Goal: Task Accomplishment & Management: Complete application form

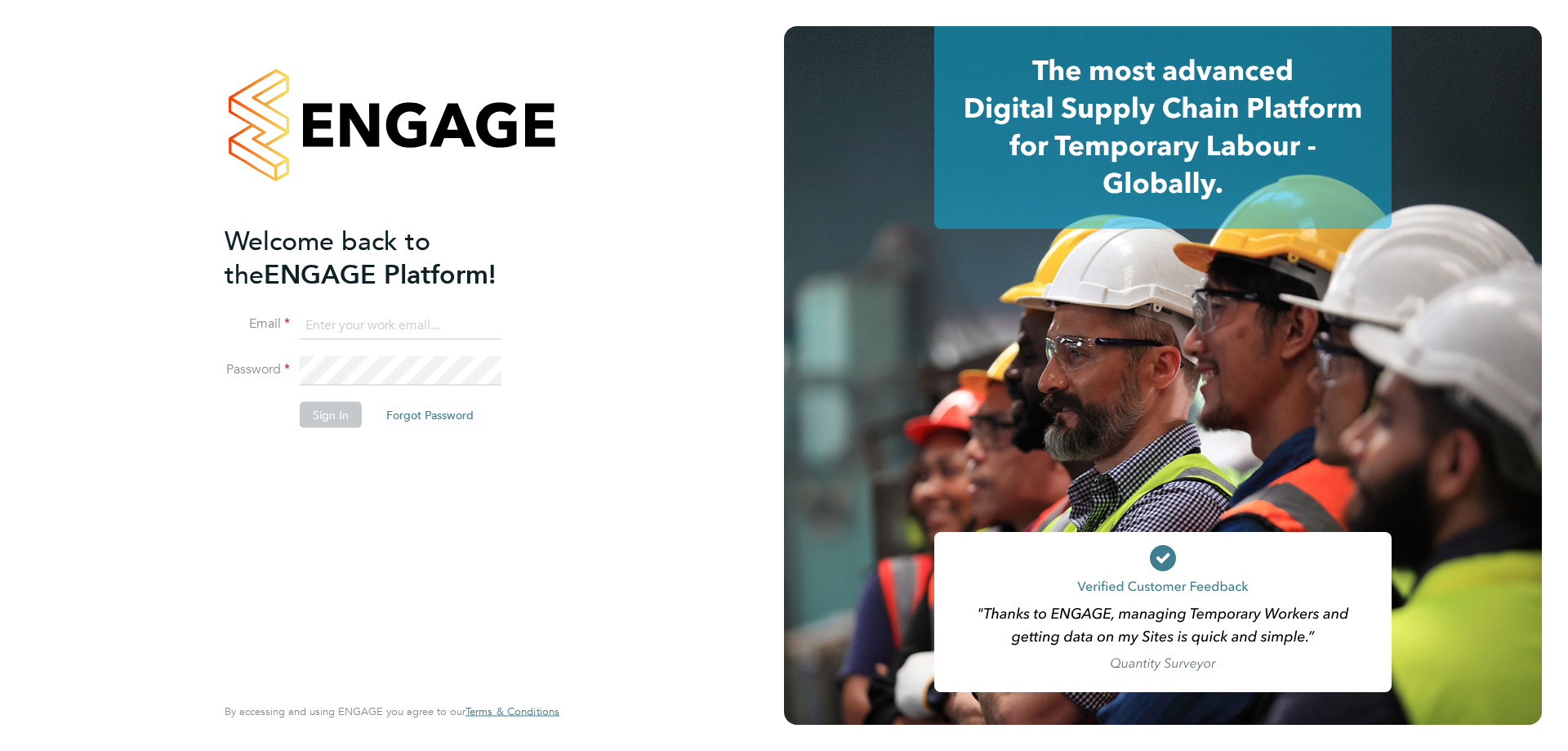
type input "[PERSON_NAME][EMAIL_ADDRESS][DOMAIN_NAME]"
click at [343, 417] on button "Sign In" at bounding box center [331, 414] width 62 height 26
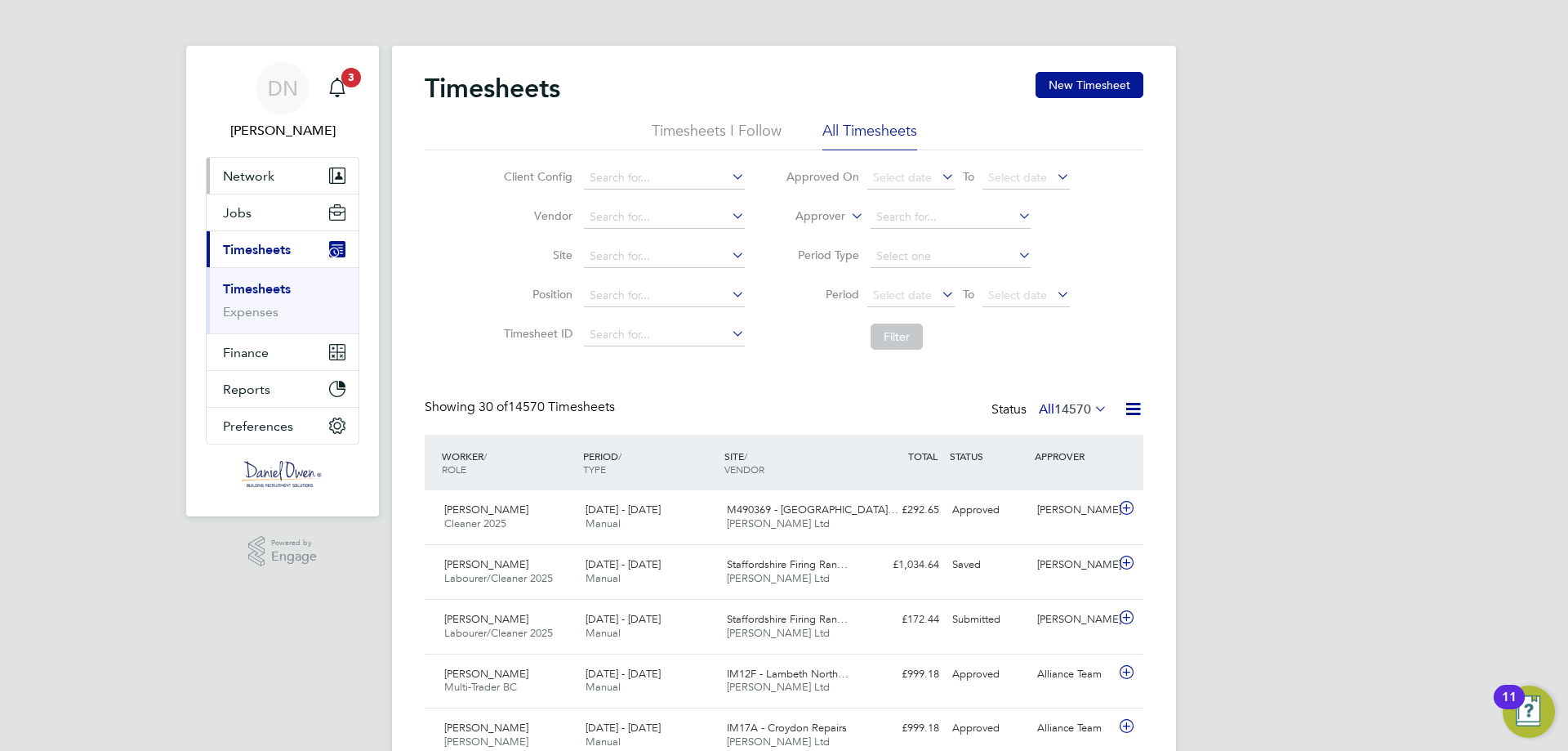
click at [291, 185] on button "Network" at bounding box center [283, 175] width 152 height 36
click at [252, 181] on span "Network" at bounding box center [248, 176] width 52 height 16
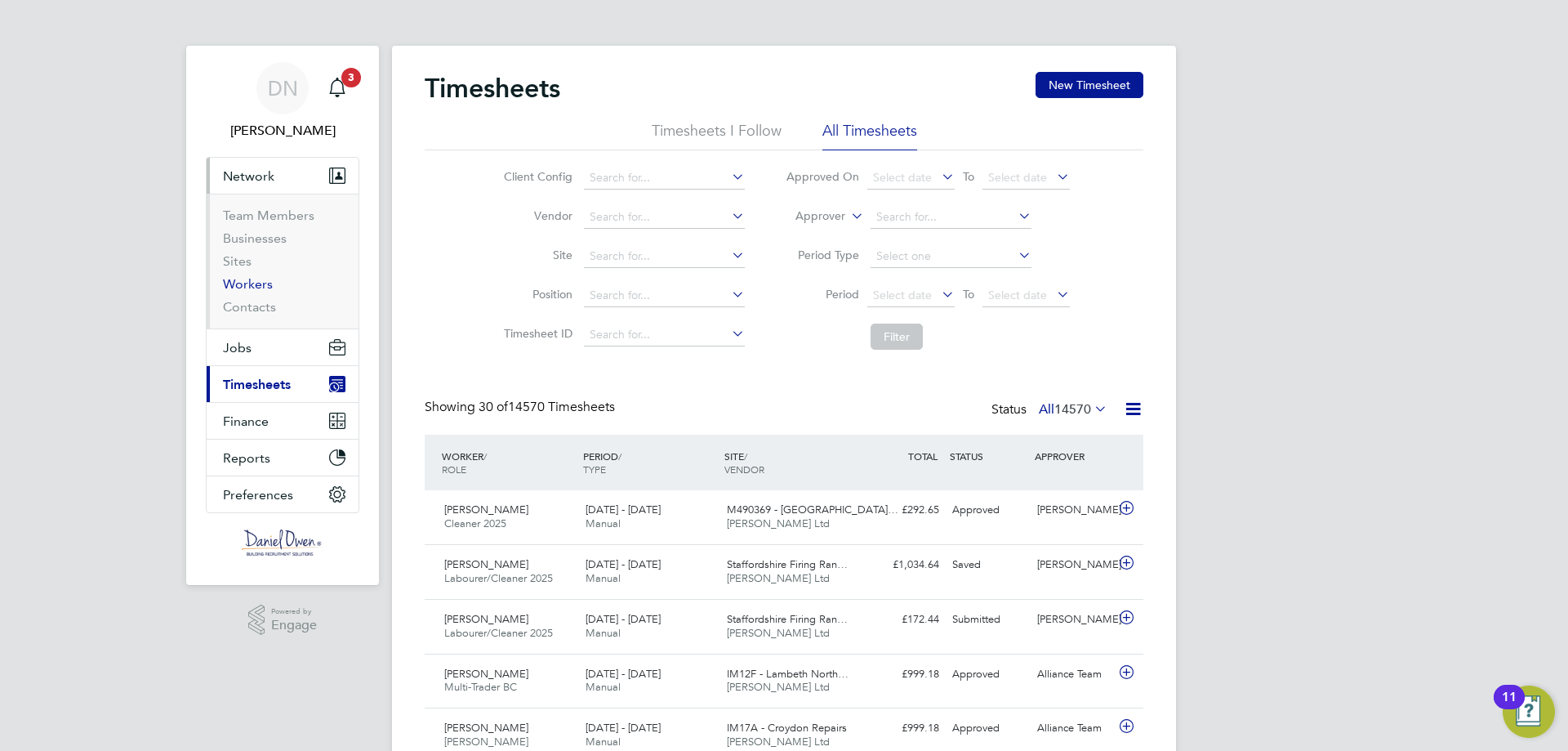
click at [245, 288] on link "Workers" at bounding box center [247, 284] width 50 height 16
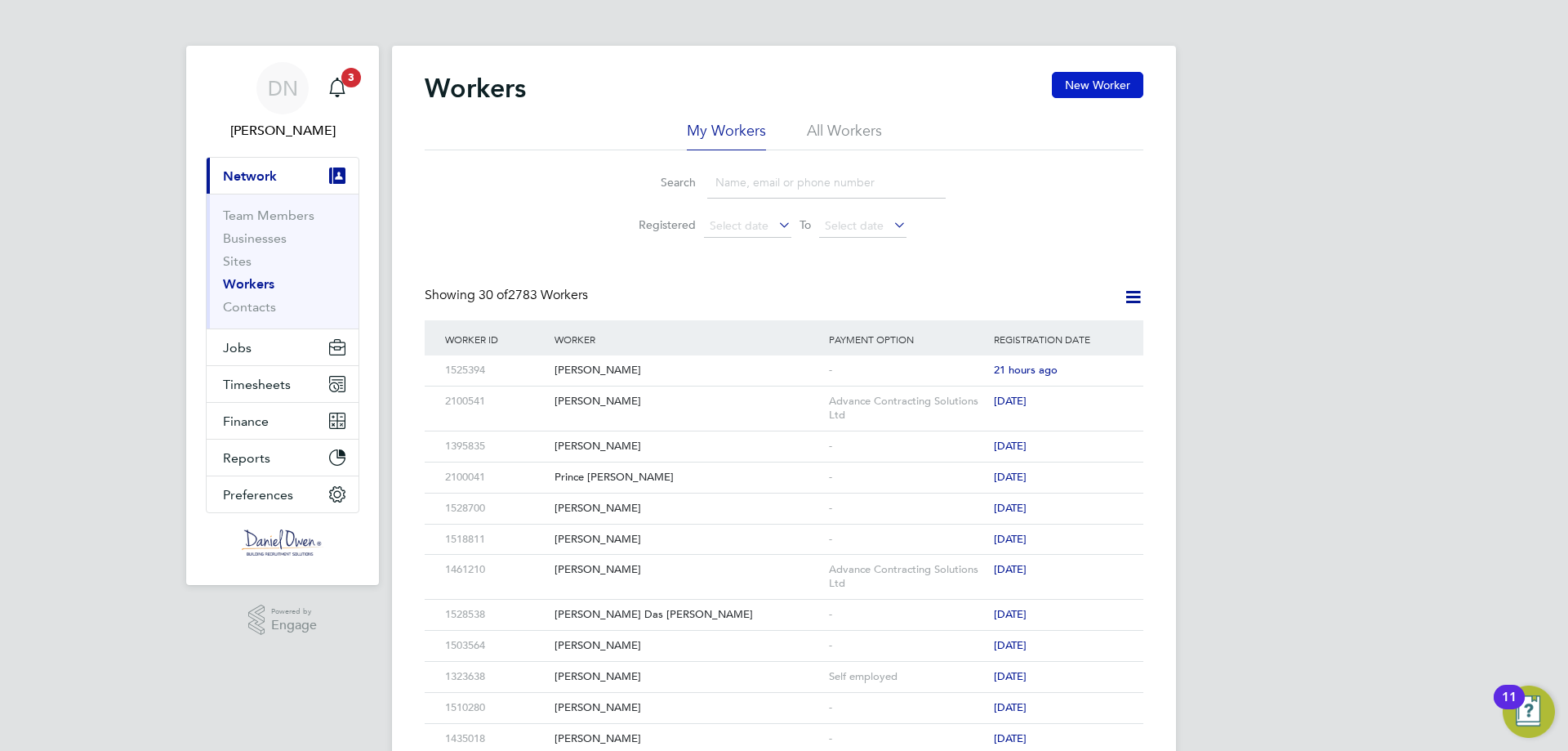
click at [1080, 93] on button "New Worker" at bounding box center [1097, 85] width 92 height 26
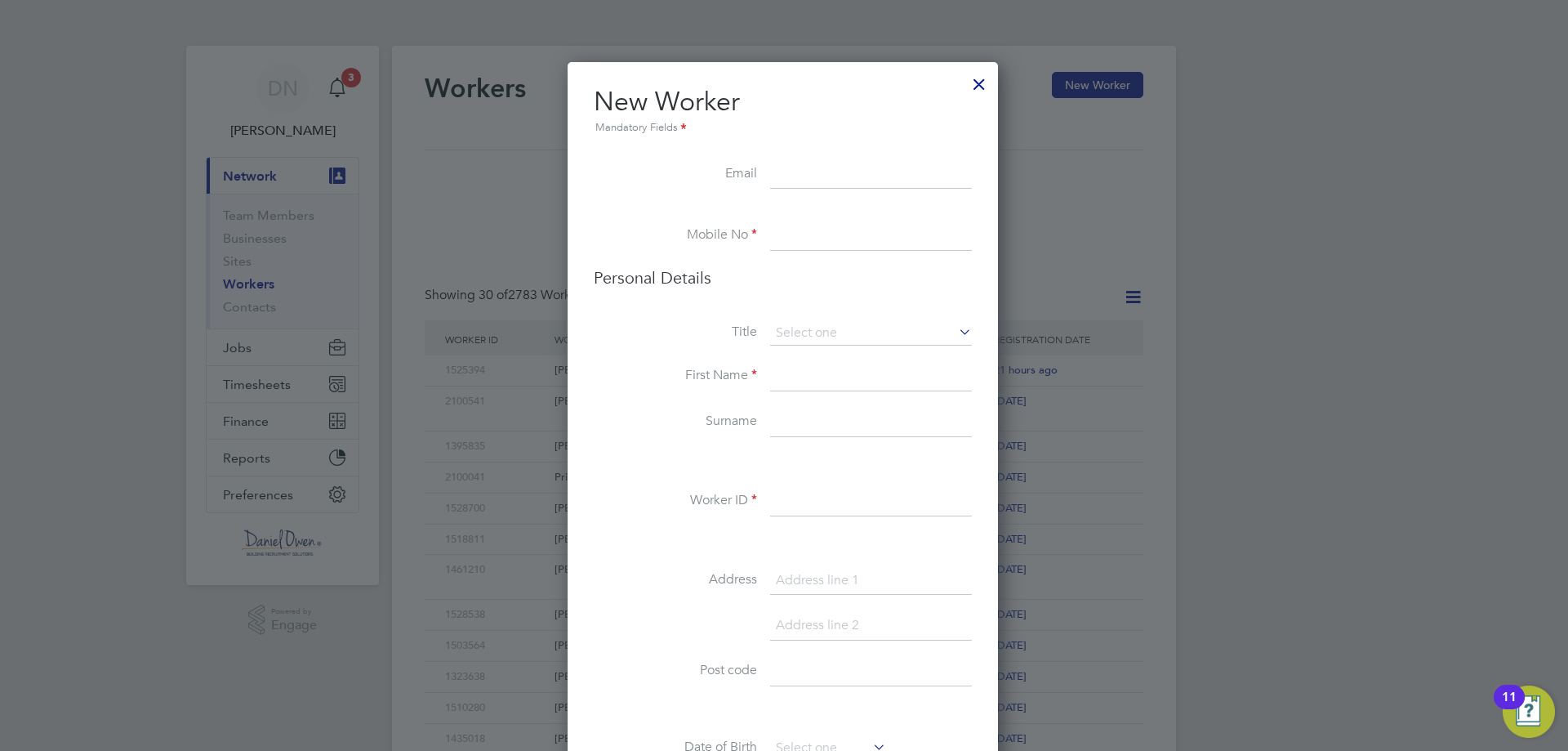
click at [791, 175] on input at bounding box center [871, 175] width 202 height 29
type input "r"
drag, startPoint x: 837, startPoint y: 176, endPoint x: 518, endPoint y: 167, distance: 319.1
click at [518, 167] on div "Workers New Worker My Workers All Workers Search Registered Select date To Sele…" at bounding box center [784, 747] width 784 height 1402
click at [800, 177] on input at bounding box center [871, 175] width 202 height 29
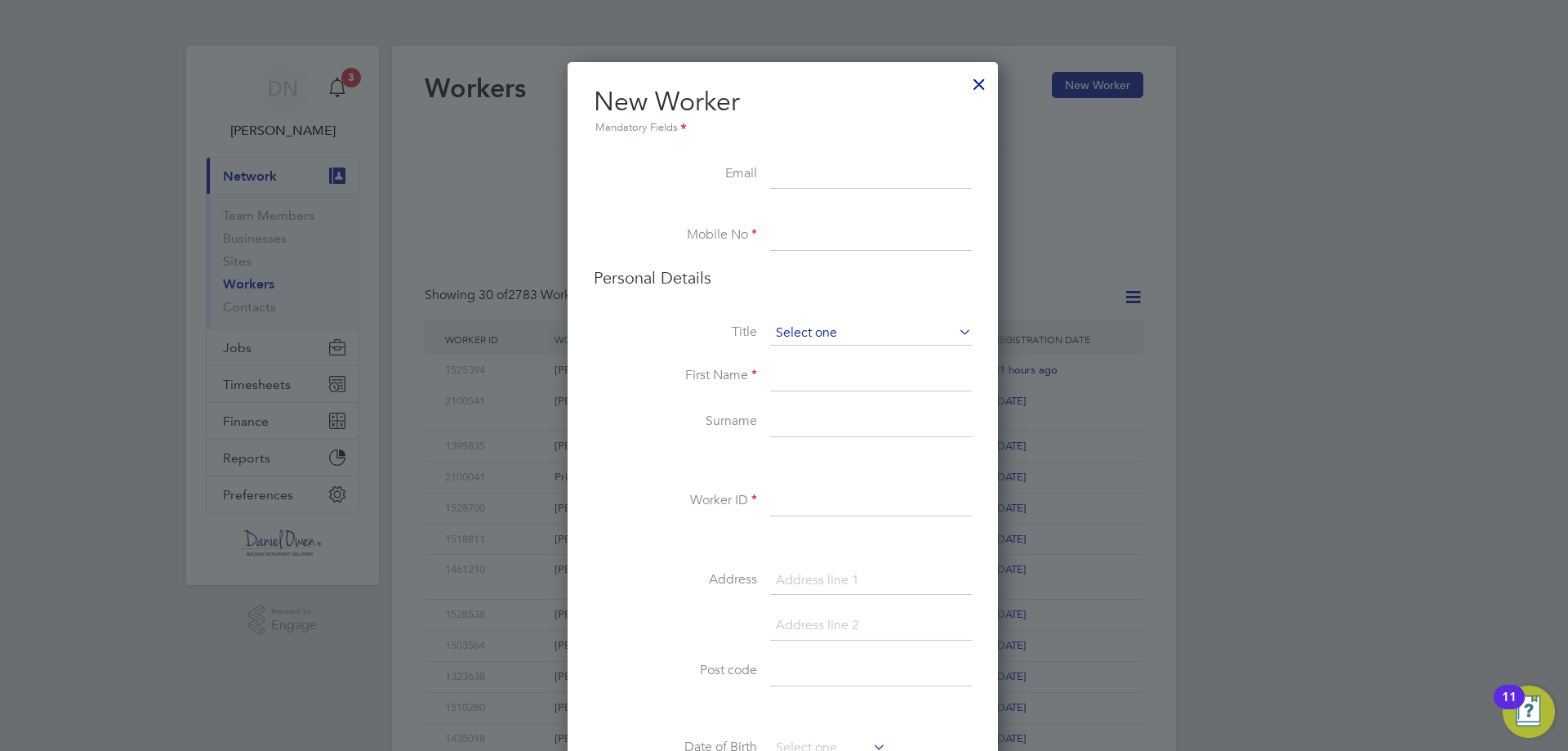
click at [805, 329] on input at bounding box center [871, 333] width 202 height 24
click at [803, 358] on li "Mr" at bounding box center [871, 356] width 203 height 21
type input "Mr"
click at [797, 377] on input at bounding box center [871, 377] width 202 height 29
type input "Regnars"
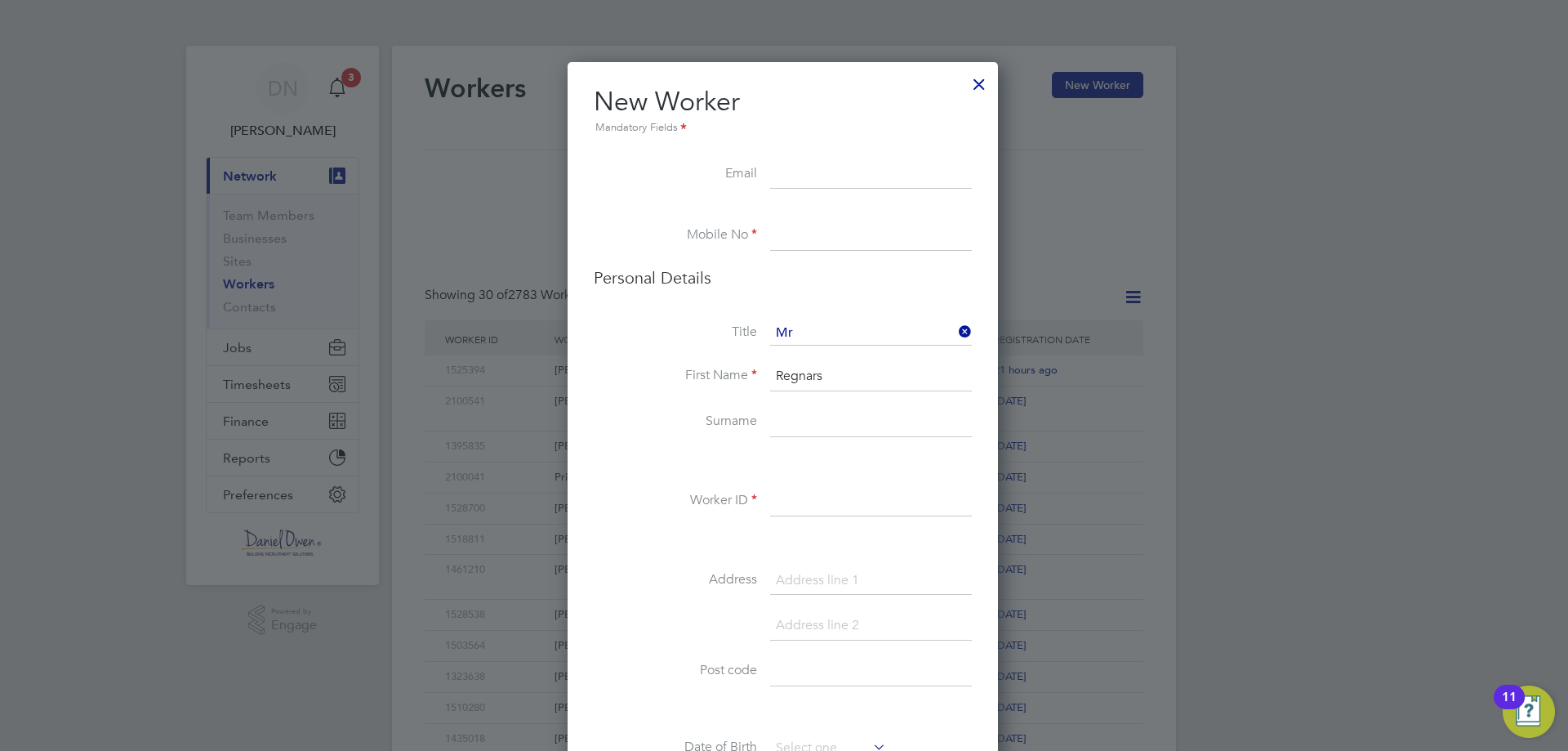
drag, startPoint x: 836, startPoint y: 421, endPoint x: 828, endPoint y: 435, distance: 16.1
click at [839, 421] on input at bounding box center [871, 422] width 202 height 29
type input "["
type input "Plators"
click at [827, 502] on input at bounding box center [871, 502] width 202 height 29
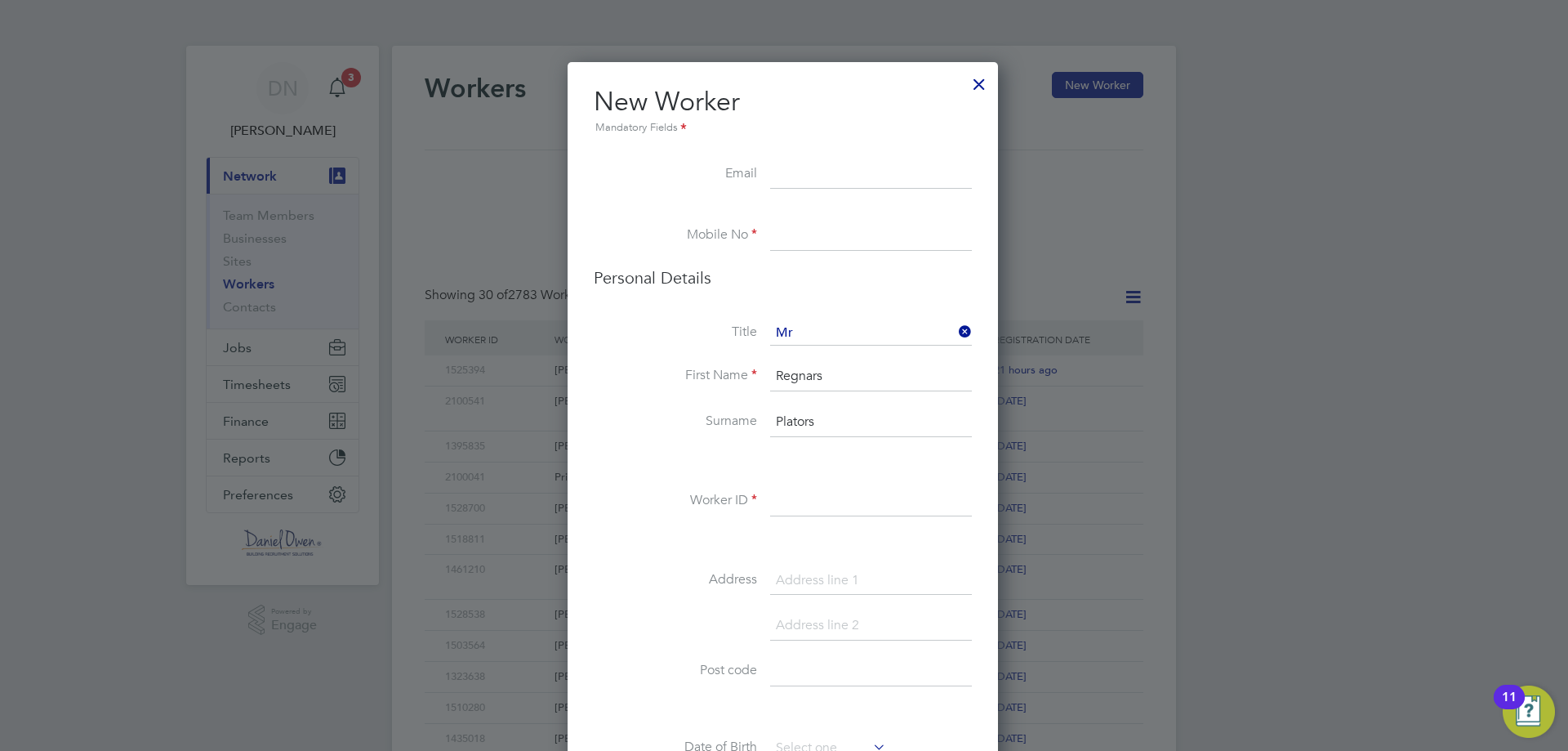
paste input "2100390"
type input "2100390"
click at [822, 174] on input at bounding box center [871, 175] width 202 height 29
click at [805, 173] on input at bounding box center [871, 175] width 202 height 29
paste input "[EMAIL_ADDRESS][DOMAIN_NAME]"
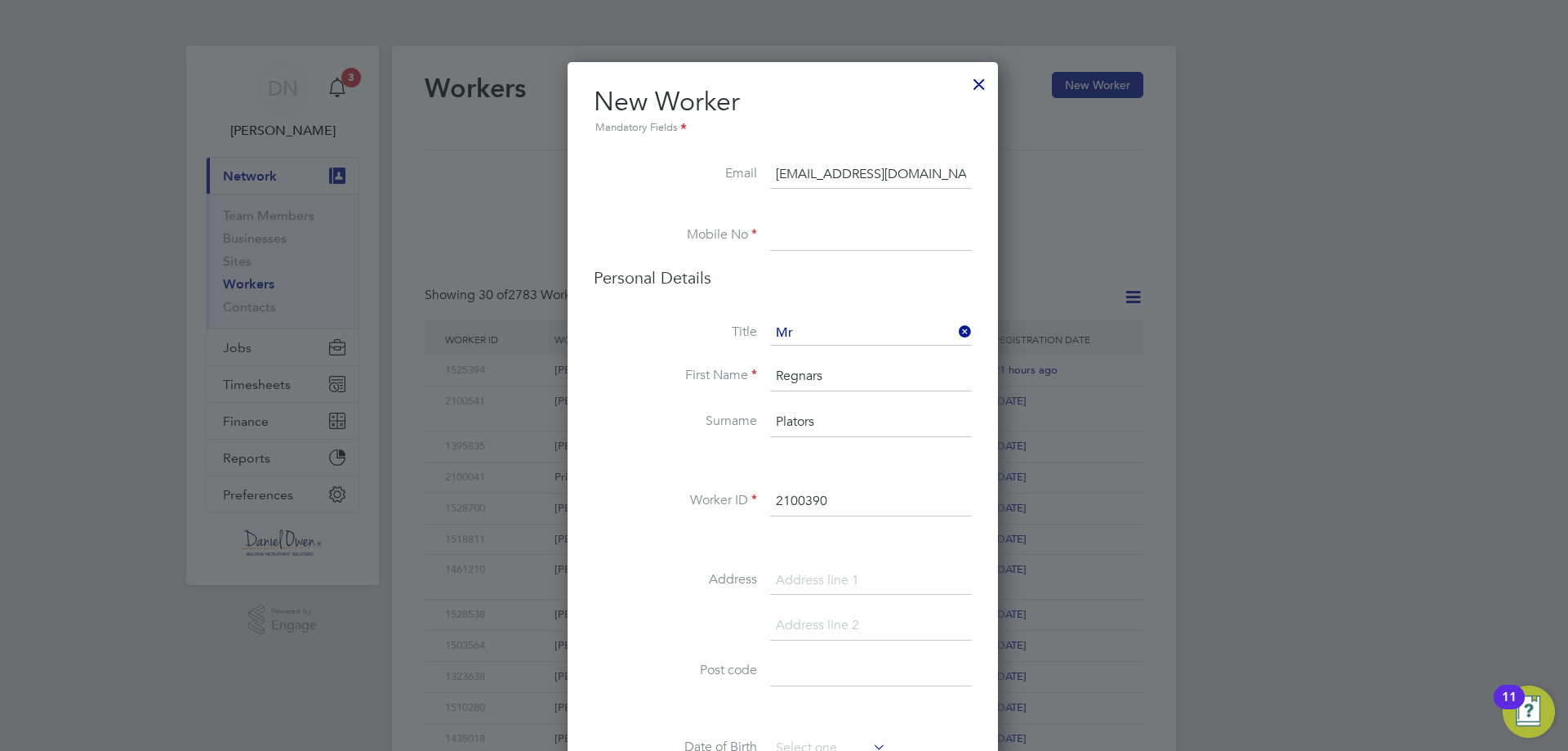
type input "[EMAIL_ADDRESS][DOMAIN_NAME]"
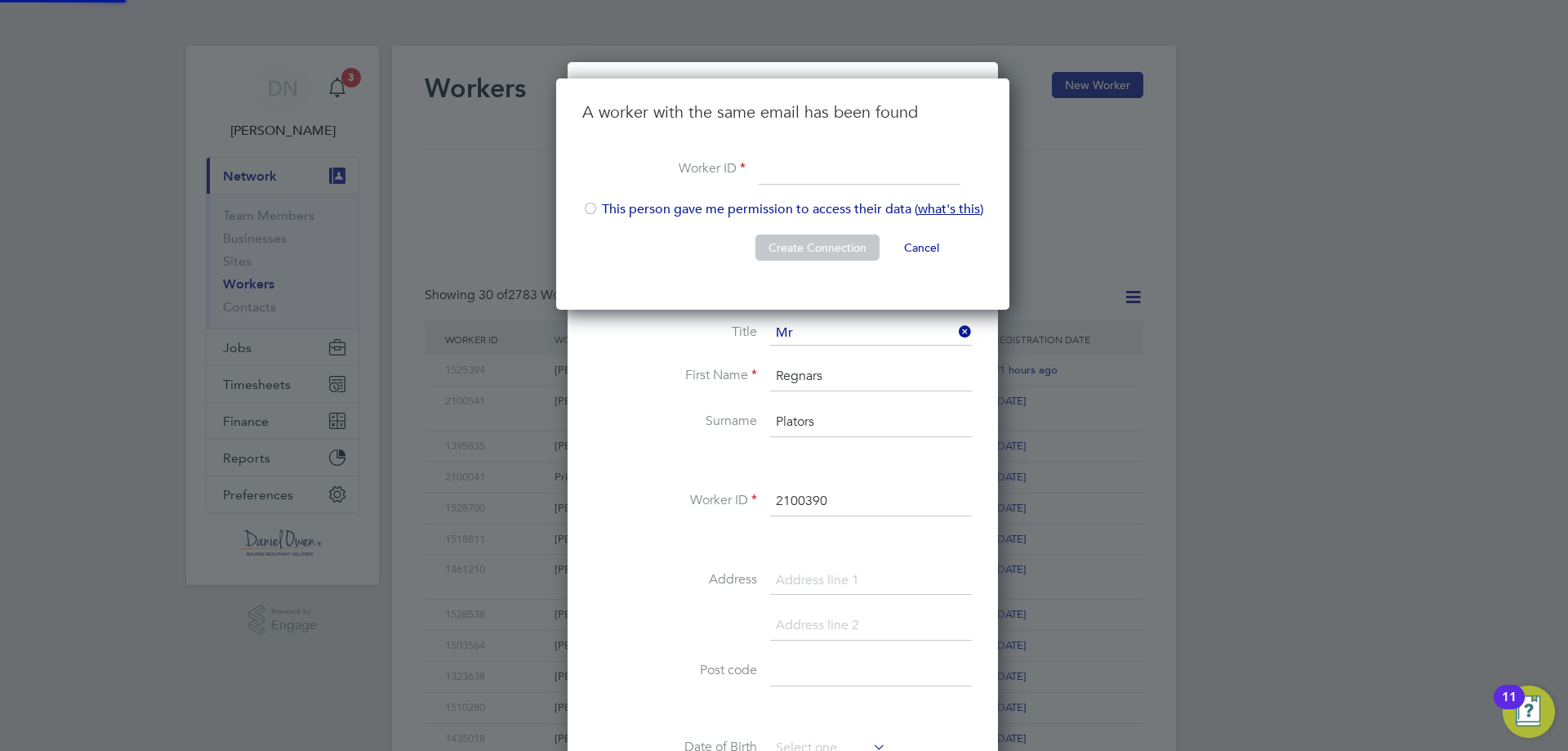
scroll to position [232, 456]
click at [786, 174] on input at bounding box center [859, 170] width 202 height 29
click at [700, 239] on li "Create Connection Cancel" at bounding box center [782, 255] width 401 height 42
click at [929, 249] on button "Cancel" at bounding box center [922, 247] width 62 height 26
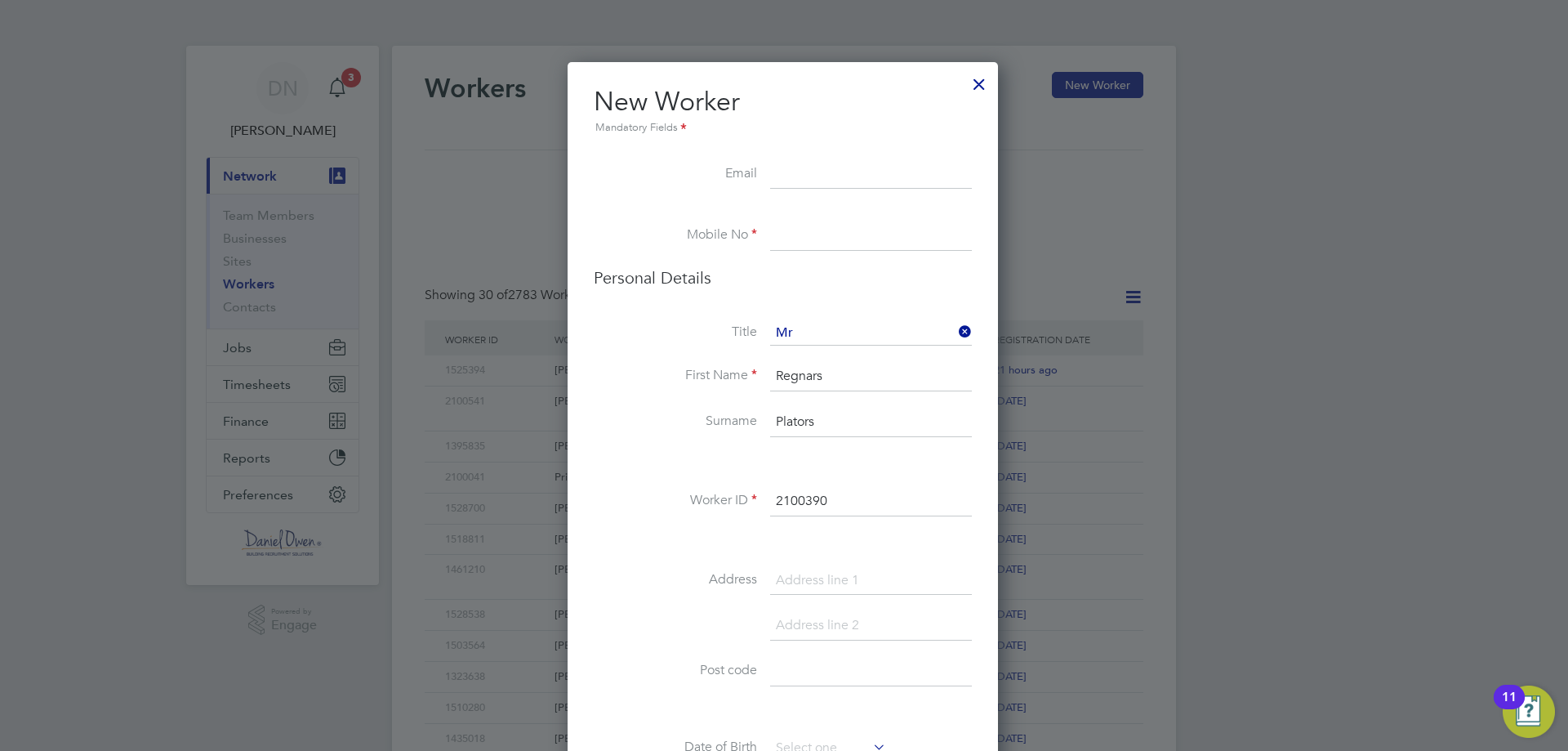
click at [829, 492] on input "2100390" at bounding box center [871, 502] width 202 height 29
drag, startPoint x: 854, startPoint y: 492, endPoint x: 672, endPoint y: 501, distance: 182.2
click at [669, 502] on li "Worker ID 2100390" at bounding box center [782, 510] width 378 height 46
type input "."
click at [829, 184] on input at bounding box center [871, 175] width 202 height 29
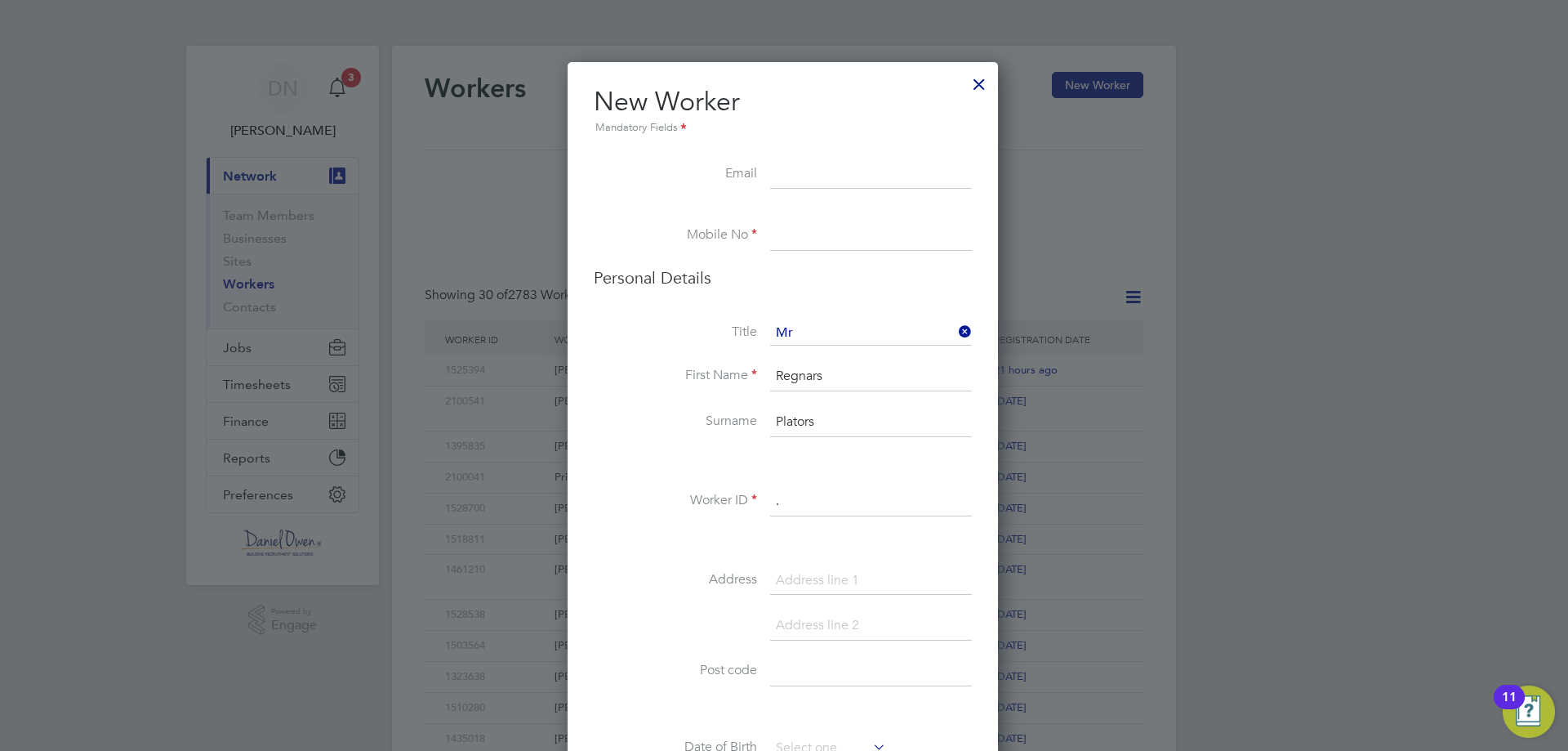
click at [805, 167] on input at bounding box center [871, 175] width 202 height 29
paste input "tel:[PHONE_NUMBER]"
type input "tel:[PHONE_NUMBER]"
drag, startPoint x: 894, startPoint y: 174, endPoint x: 586, endPoint y: 162, distance: 308.2
click at [586, 162] on div "New Worker Mandatory Fields Email tel:[PHONE_NUMBER] Mobile No Personal Details…" at bounding box center [782, 753] width 431 height 1381
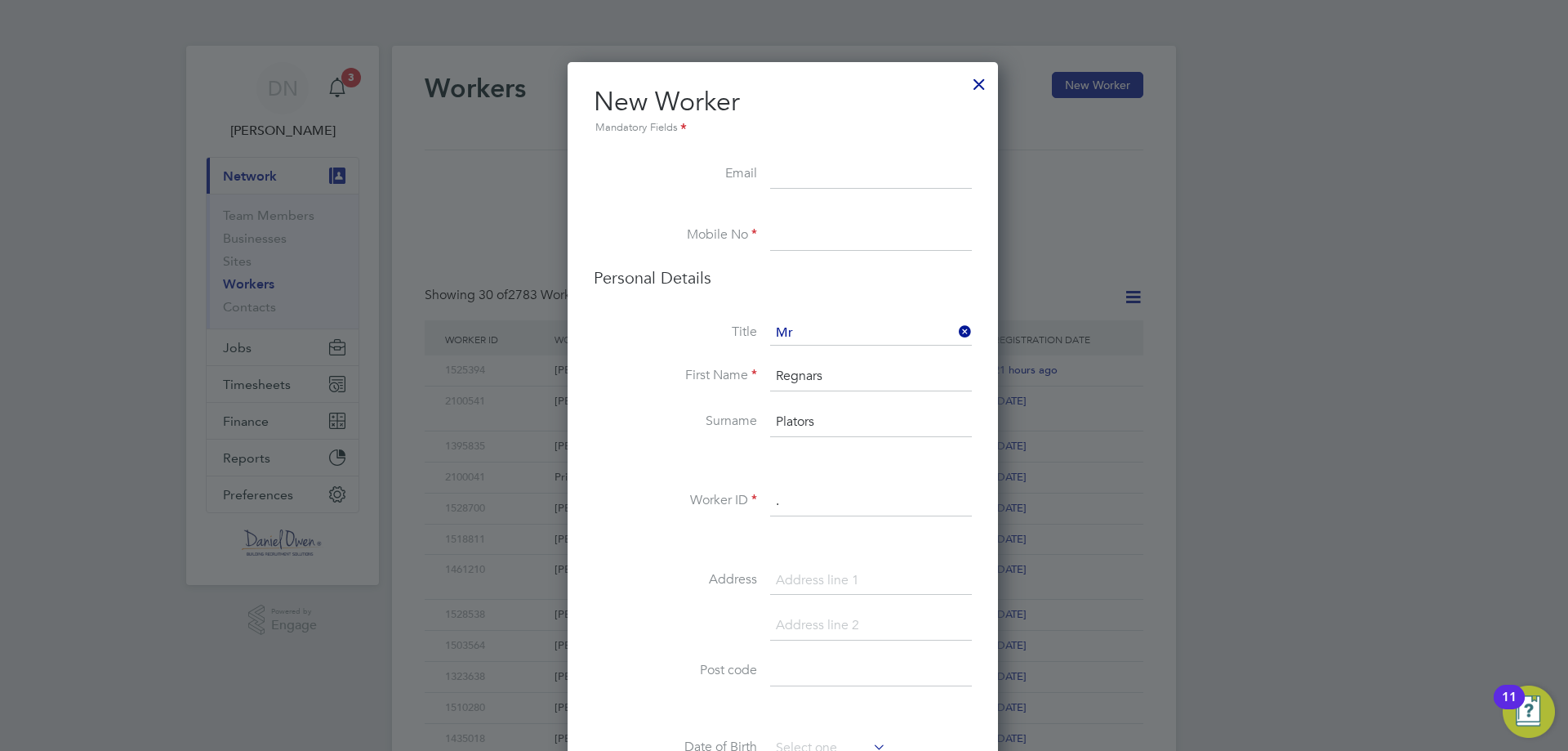
click at [795, 232] on input at bounding box center [871, 236] width 202 height 29
paste input "tel:[PHONE_NUMBER]"
click at [802, 237] on input "tel:[PHONE_NUMBER]" at bounding box center [871, 236] width 202 height 29
click at [794, 237] on input "tel:[PHONE_NUMBER]" at bounding box center [871, 236] width 202 height 29
type input "07864 602061"
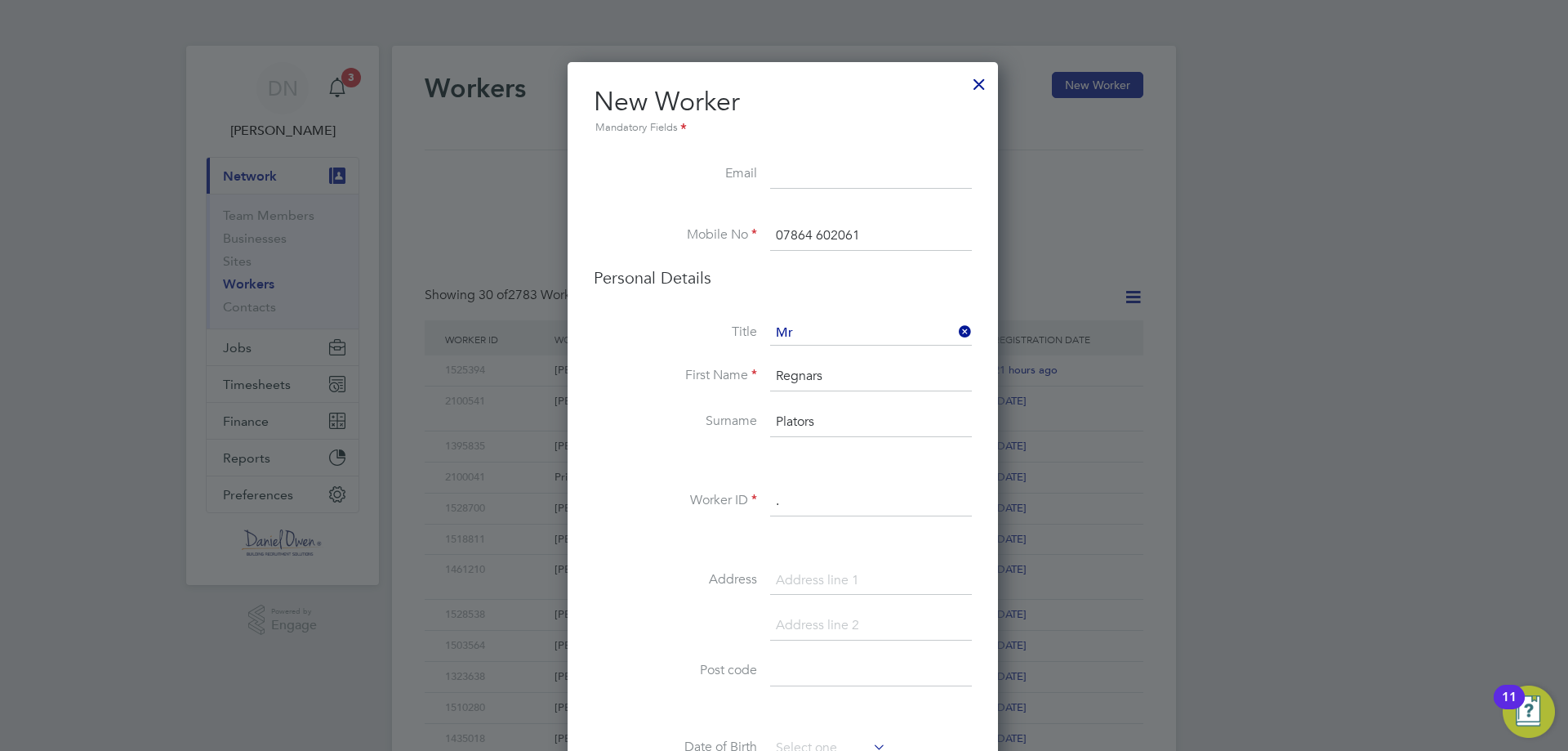
click at [883, 198] on li "Email" at bounding box center [782, 183] width 378 height 46
click at [877, 183] on input at bounding box center [871, 175] width 202 height 29
click at [853, 166] on input at bounding box center [871, 175] width 202 height 29
paste input "[EMAIL_ADDRESS][DOMAIN_NAME]"
type input "[EMAIL_ADDRESS][DOMAIN_NAME]"
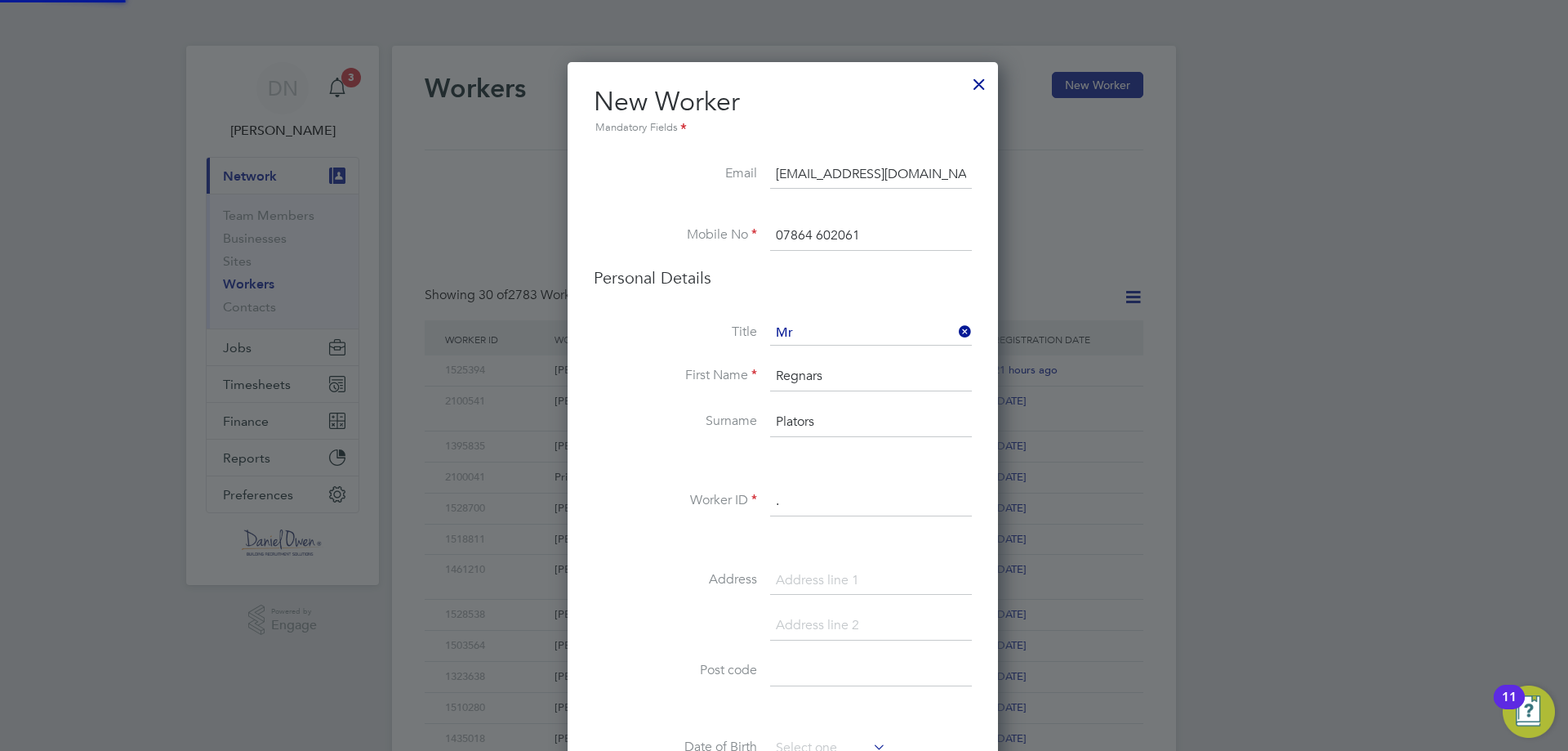
click at [792, 591] on input at bounding box center [871, 581] width 202 height 29
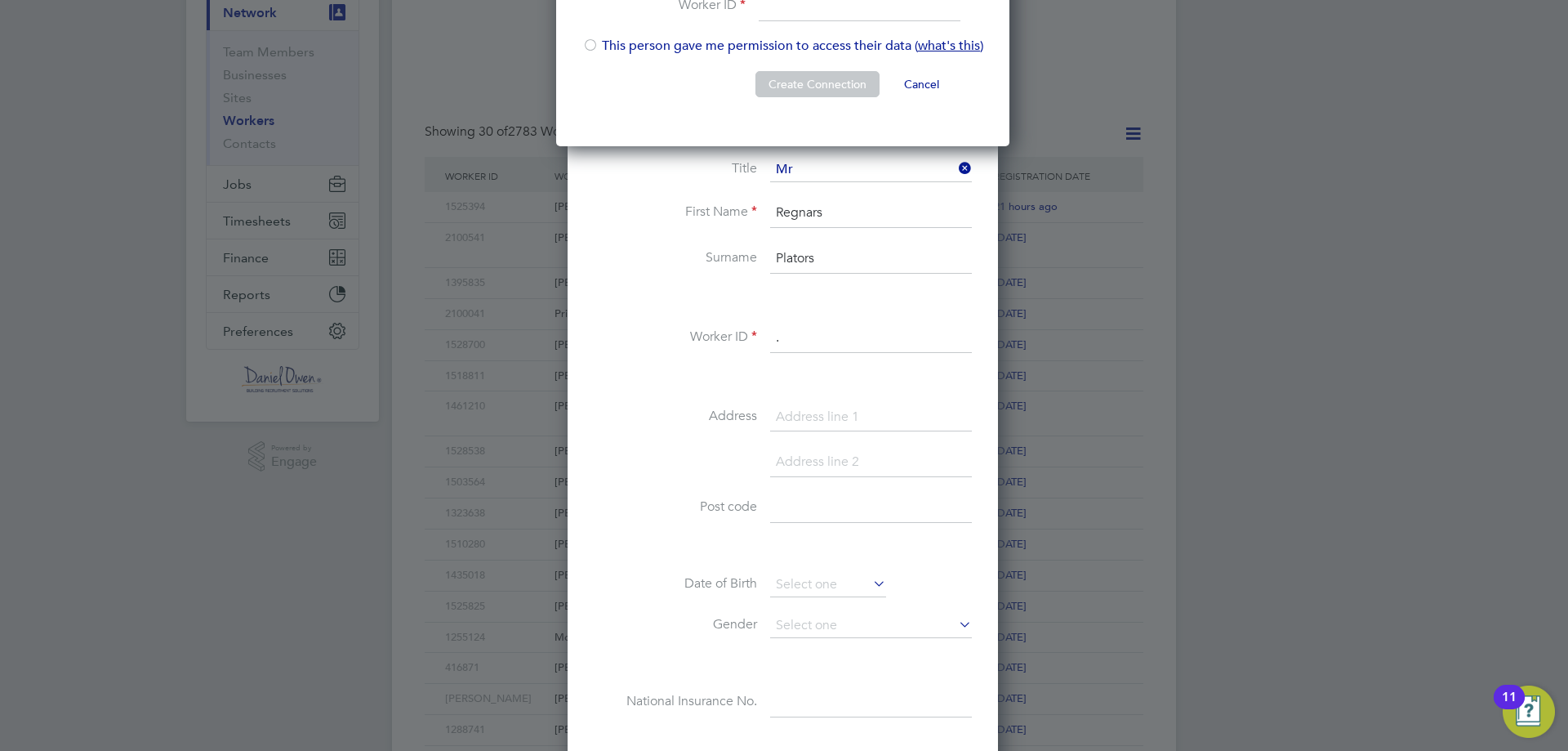
scroll to position [0, 0]
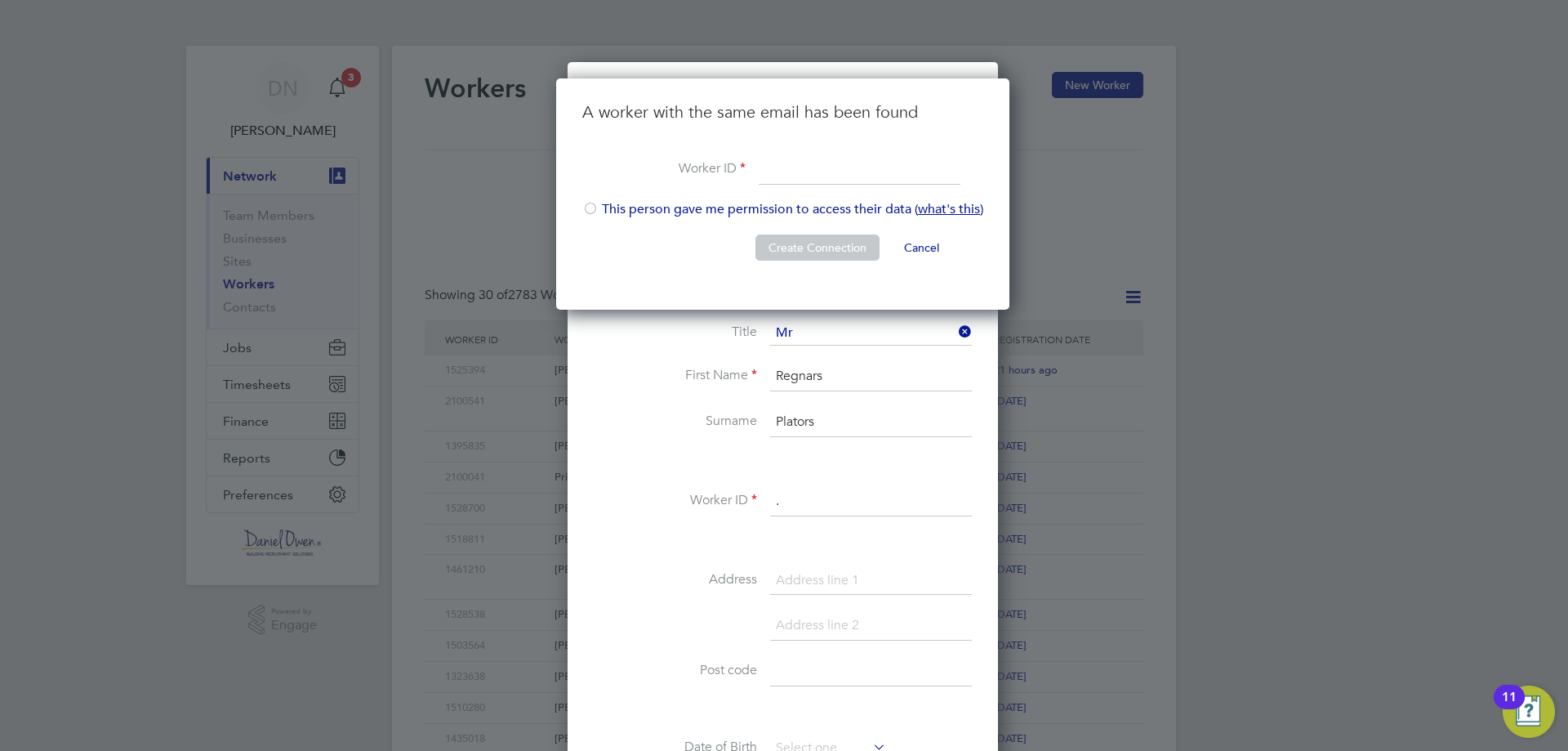
click at [830, 155] on input at bounding box center [859, 170] width 202 height 29
click at [728, 250] on li "Create Connection Cancel" at bounding box center [782, 255] width 401 height 42
click at [936, 244] on button "Cancel" at bounding box center [922, 247] width 62 height 26
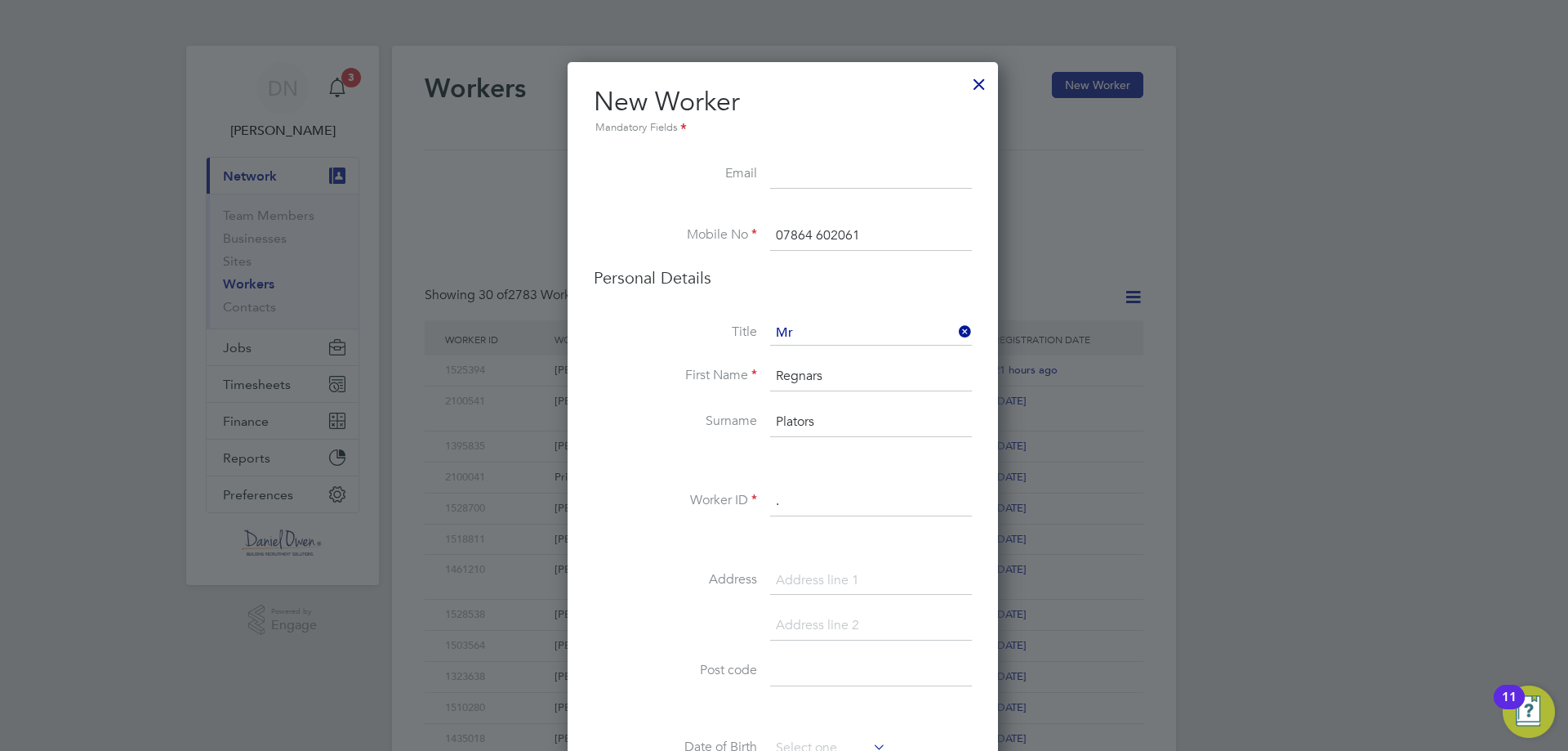
click at [846, 178] on input at bounding box center [871, 175] width 202 height 29
paste input "[EMAIL_ADDRESS][DOMAIN_NAME]"
type input "[EMAIL_ADDRESS][DOMAIN_NAME]"
click at [866, 278] on h3 "Personal Details" at bounding box center [782, 278] width 378 height 21
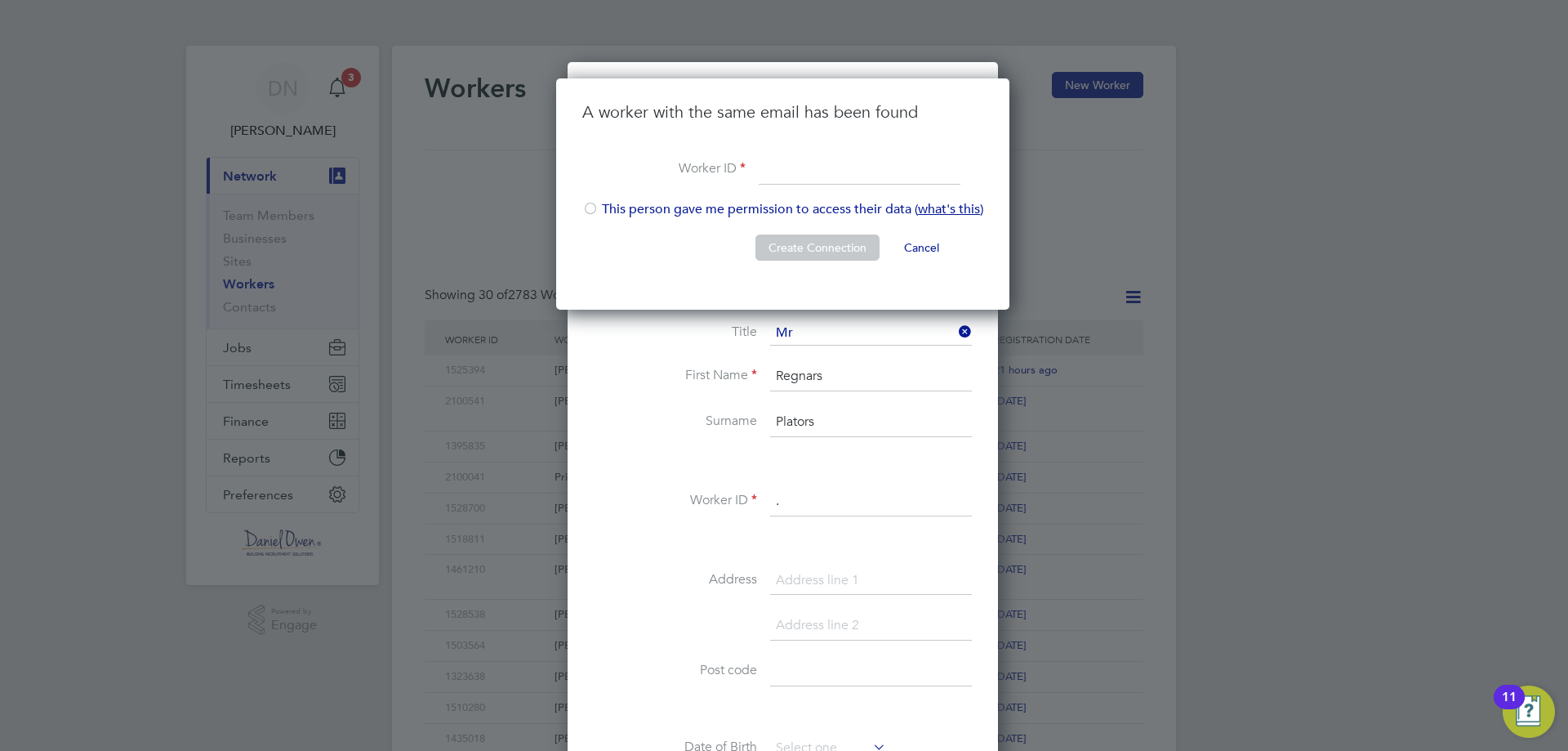
click at [721, 207] on li "This person gave me permission to access their data ( what's this )" at bounding box center [782, 218] width 401 height 33
click at [831, 173] on input at bounding box center [859, 170] width 202 height 29
click at [718, 204] on li "This person gave me permission to access their data ( what's this )" at bounding box center [782, 218] width 401 height 33
click at [732, 247] on li "Create Connection Cancel" at bounding box center [782, 255] width 401 height 42
click at [923, 257] on button "Cancel" at bounding box center [922, 247] width 62 height 26
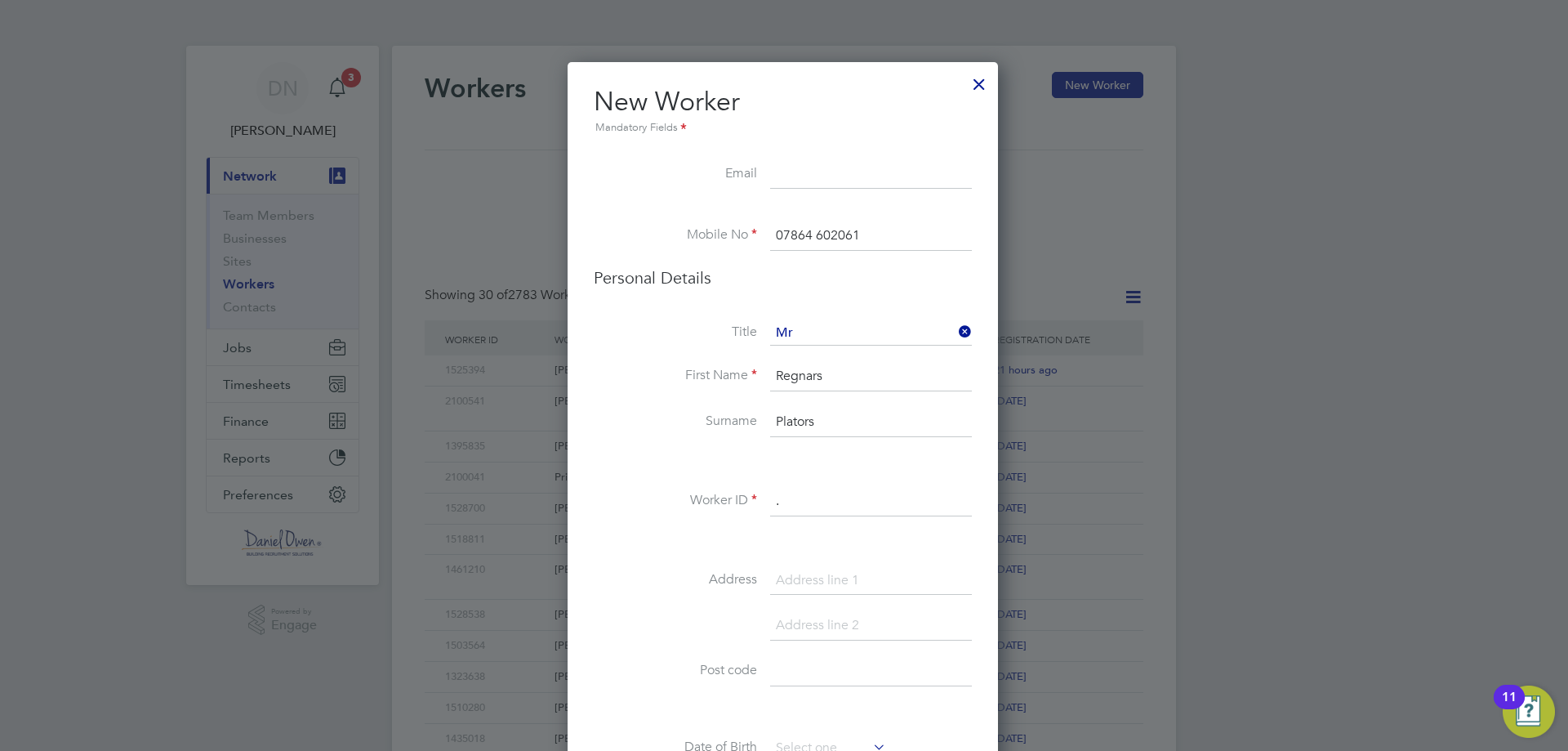
click at [979, 86] on div at bounding box center [979, 80] width 29 height 29
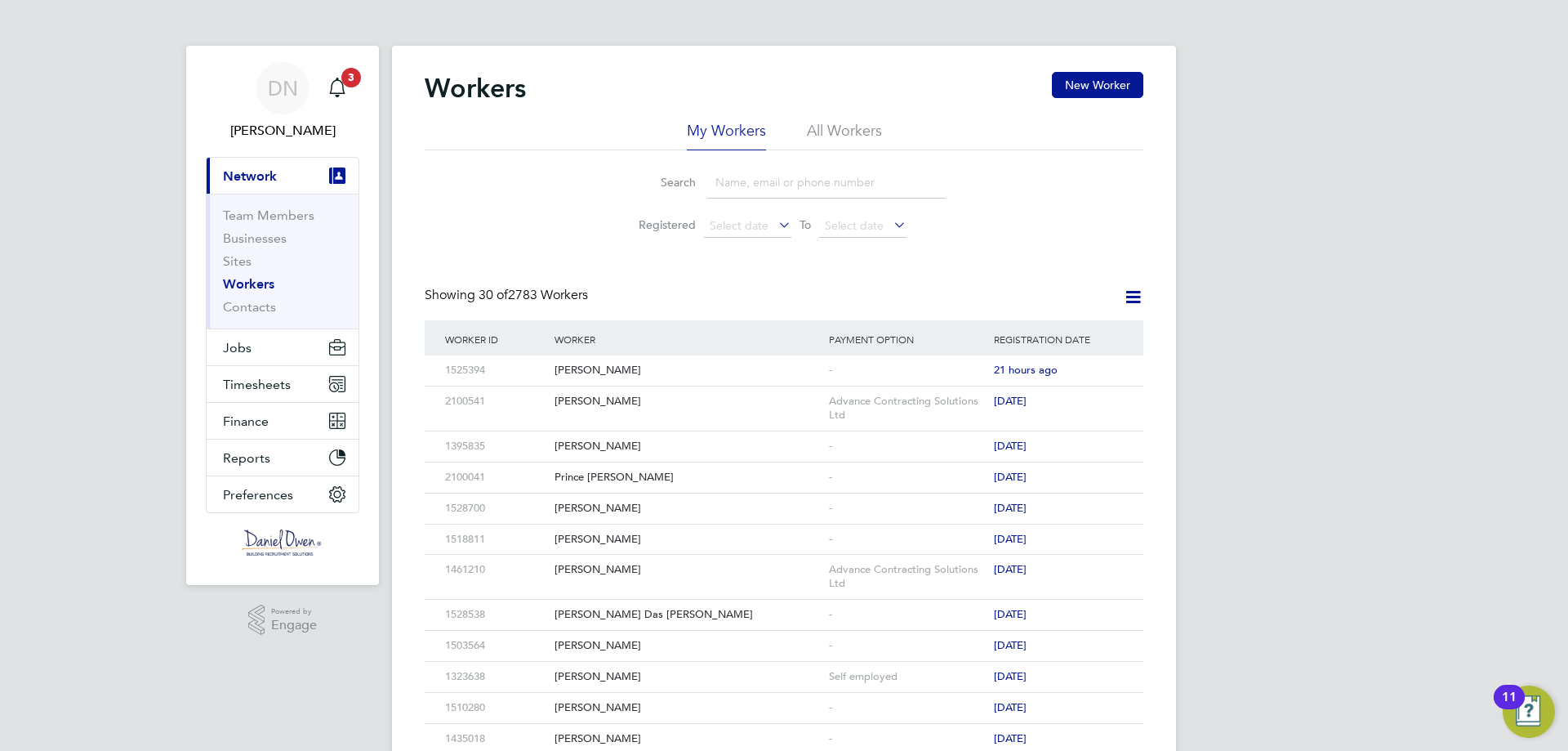
click at [815, 172] on input at bounding box center [826, 183] width 238 height 32
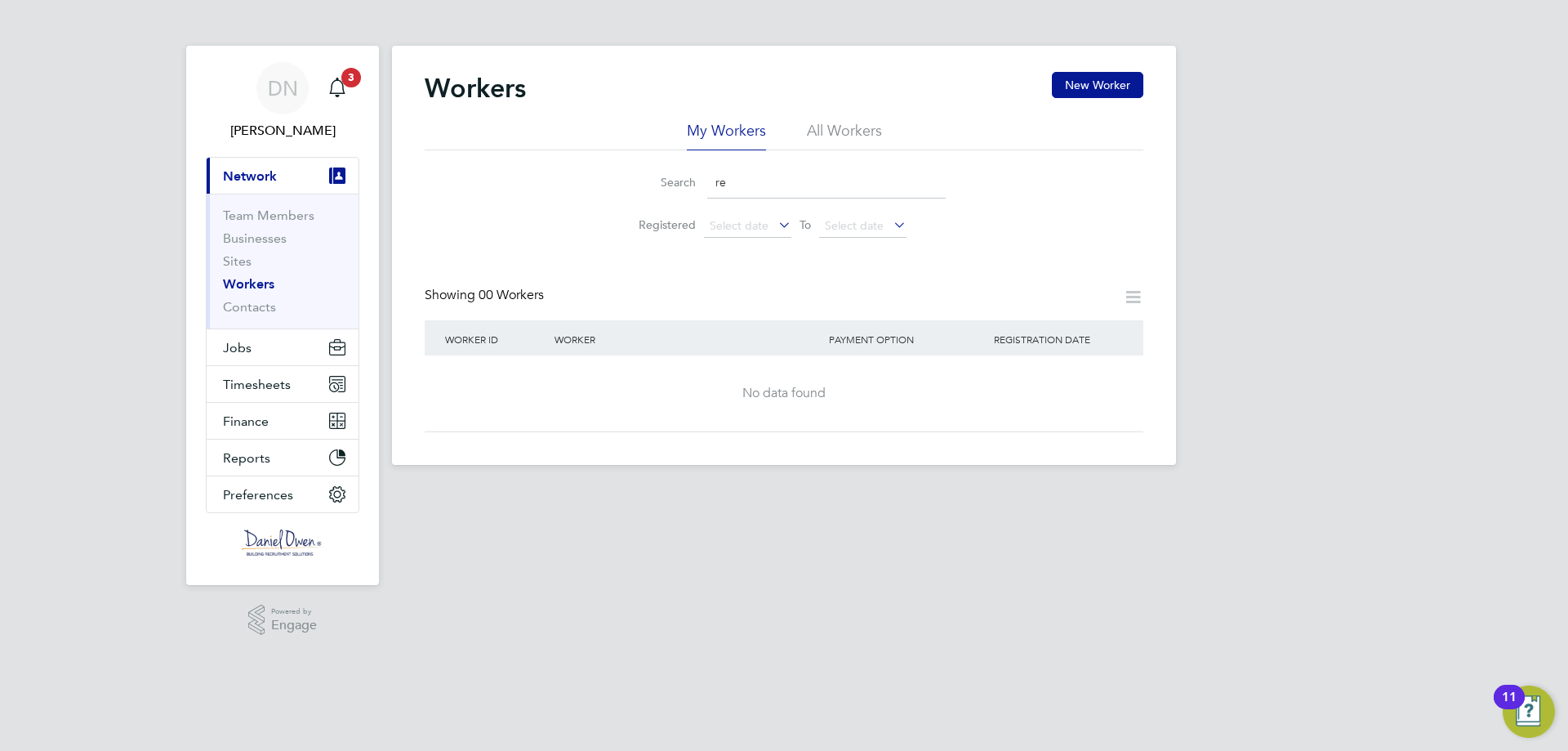
type input "r"
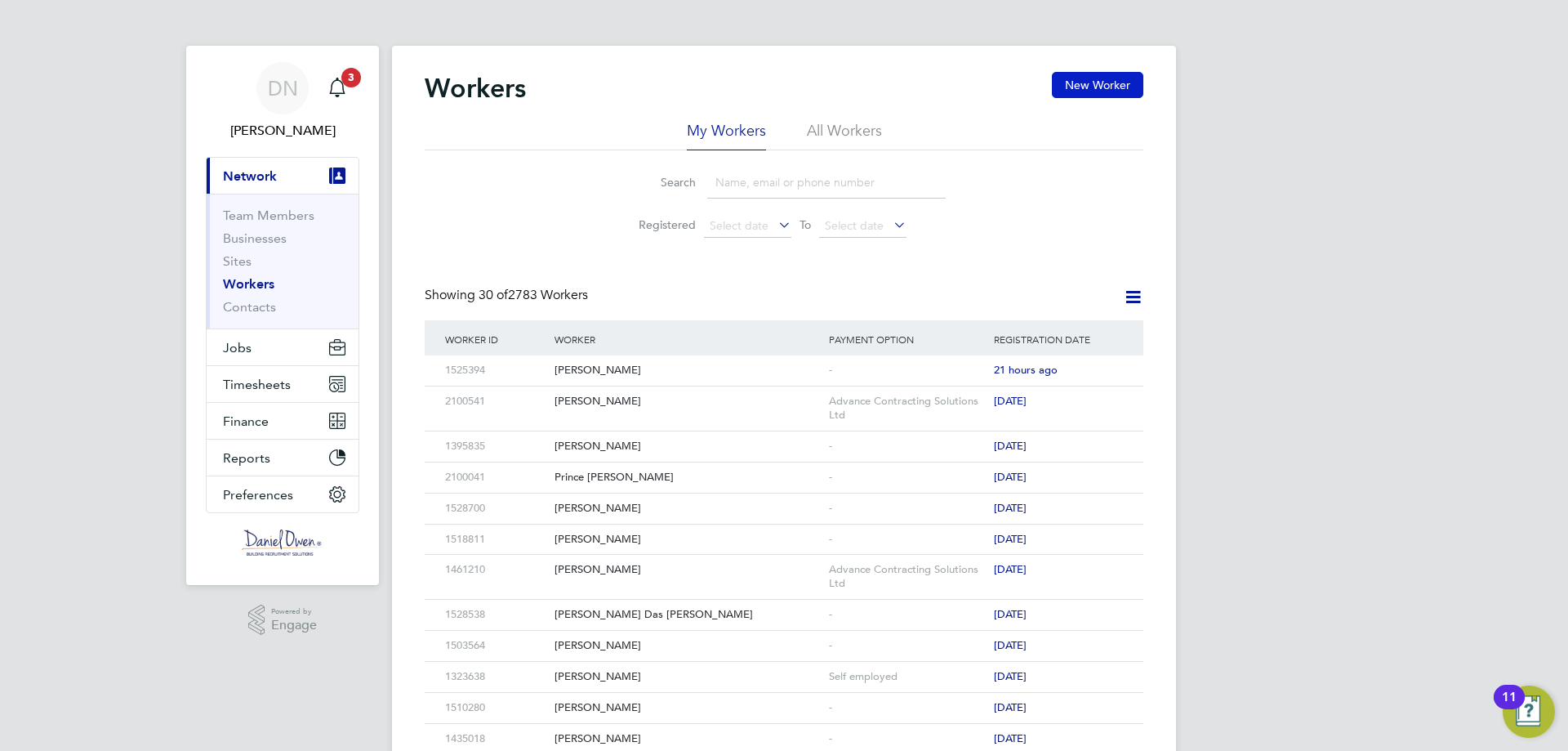
click at [1106, 77] on button "New Worker" at bounding box center [1097, 85] width 92 height 26
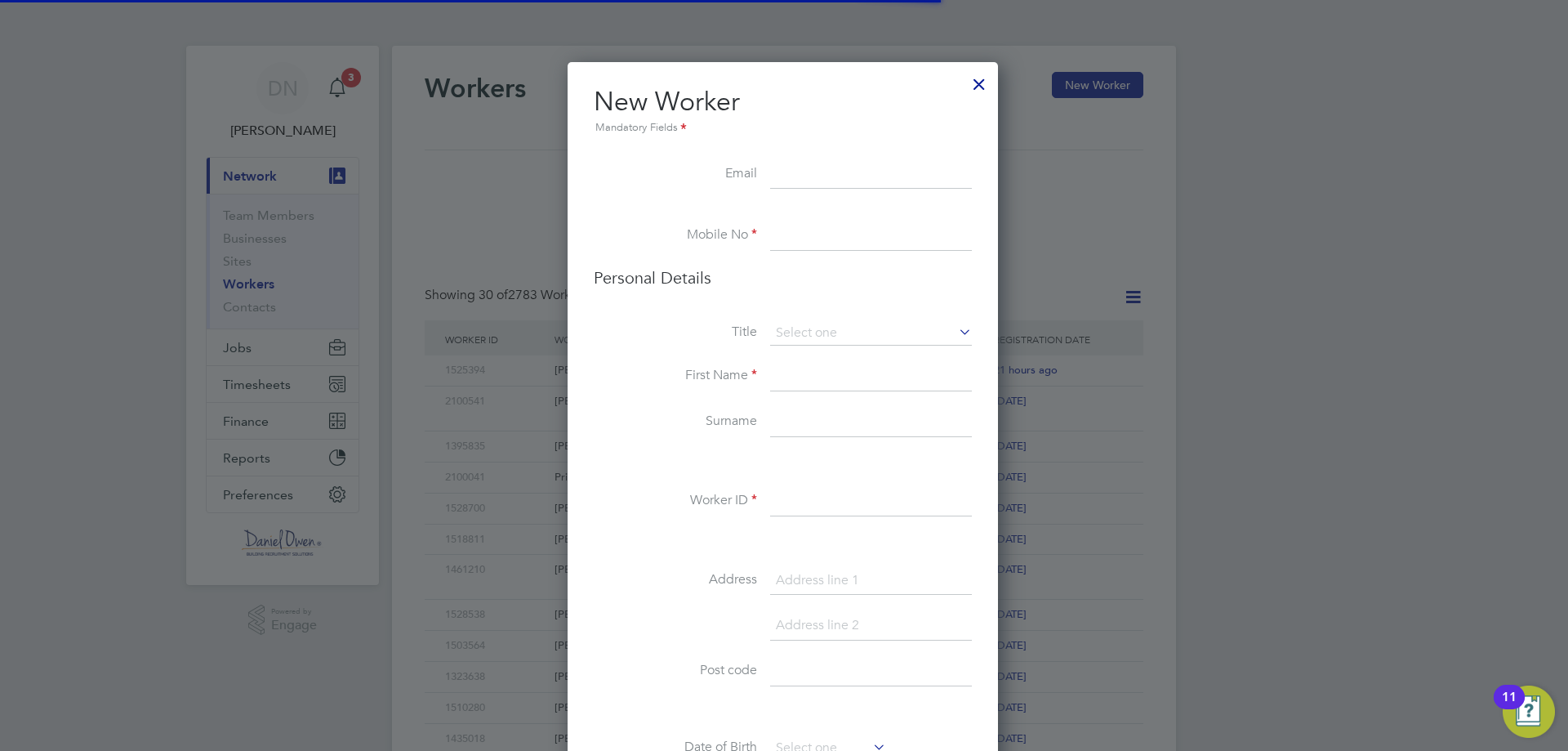
scroll to position [1382, 433]
click at [806, 170] on input at bounding box center [871, 175] width 202 height 29
click at [804, 231] on input at bounding box center [871, 236] width 202 height 29
paste input "tel:[PHONE_NUMBER]"
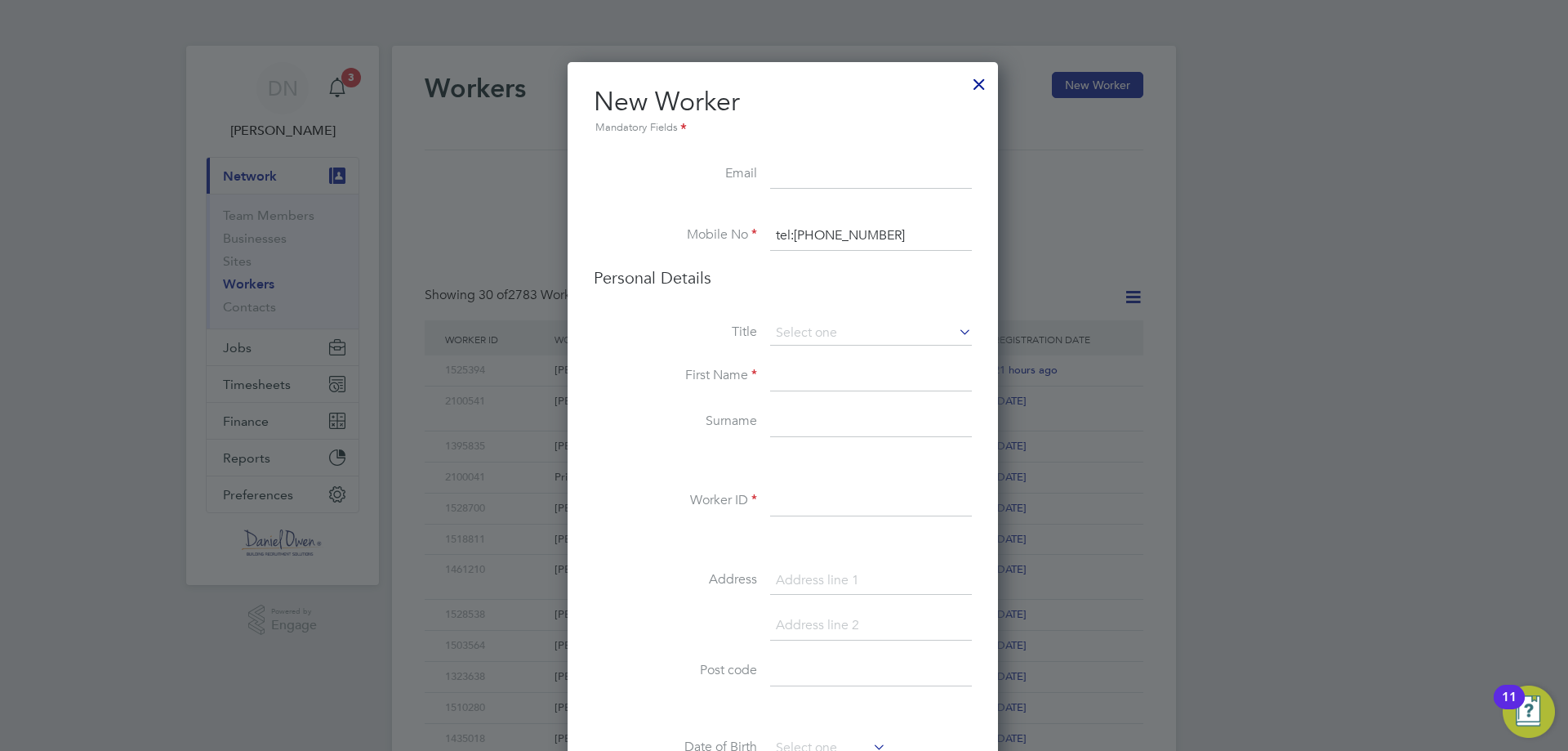
click at [794, 241] on input "tel:[PHONE_NUMBER]" at bounding box center [871, 236] width 202 height 29
type input "07305370352"
click at [833, 323] on input at bounding box center [871, 333] width 202 height 24
click at [824, 365] on li "Mr" at bounding box center [871, 356] width 203 height 21
type input "Mr"
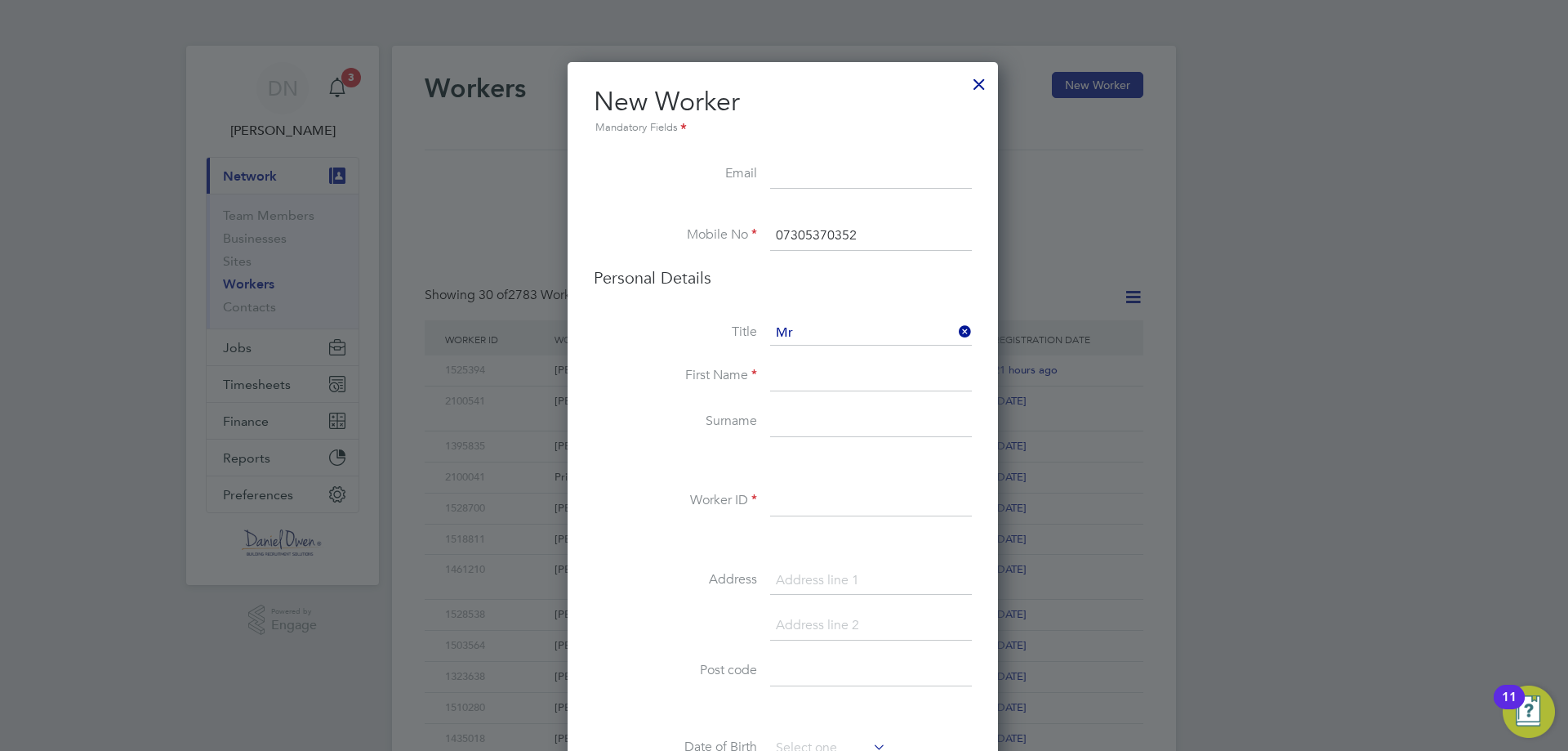
click at [810, 379] on input at bounding box center [871, 377] width 202 height 29
paste input "Tyreice"
click at [801, 371] on input "Tyreice" at bounding box center [871, 377] width 202 height 29
type input "Tyriece"
click at [821, 422] on input at bounding box center [871, 422] width 202 height 29
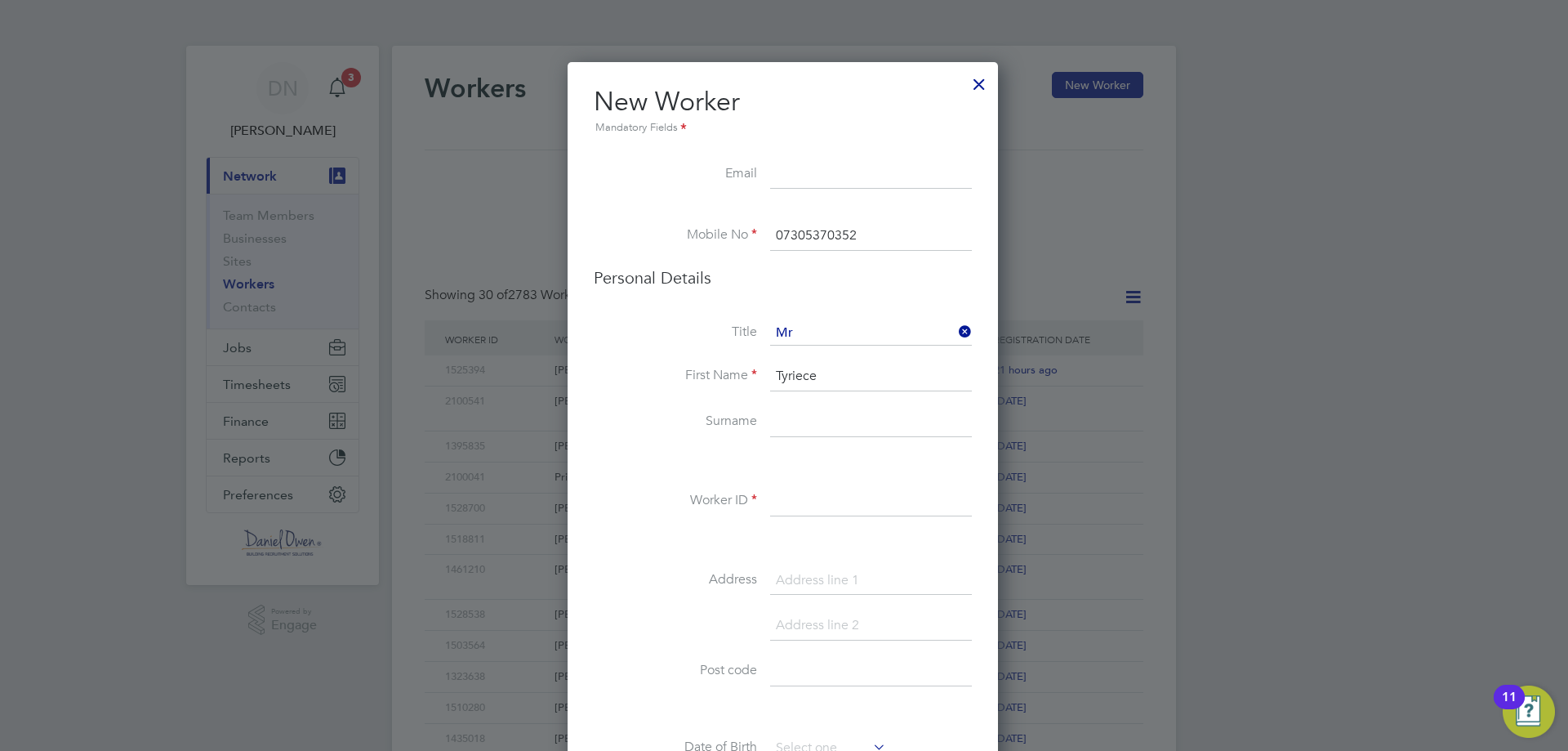
paste input "[PERSON_NAME]"
type input "[PERSON_NAME]"
click at [802, 517] on li "Worker ID" at bounding box center [782, 510] width 378 height 46
click at [817, 497] on input at bounding box center [871, 502] width 202 height 29
paste input "1343733"
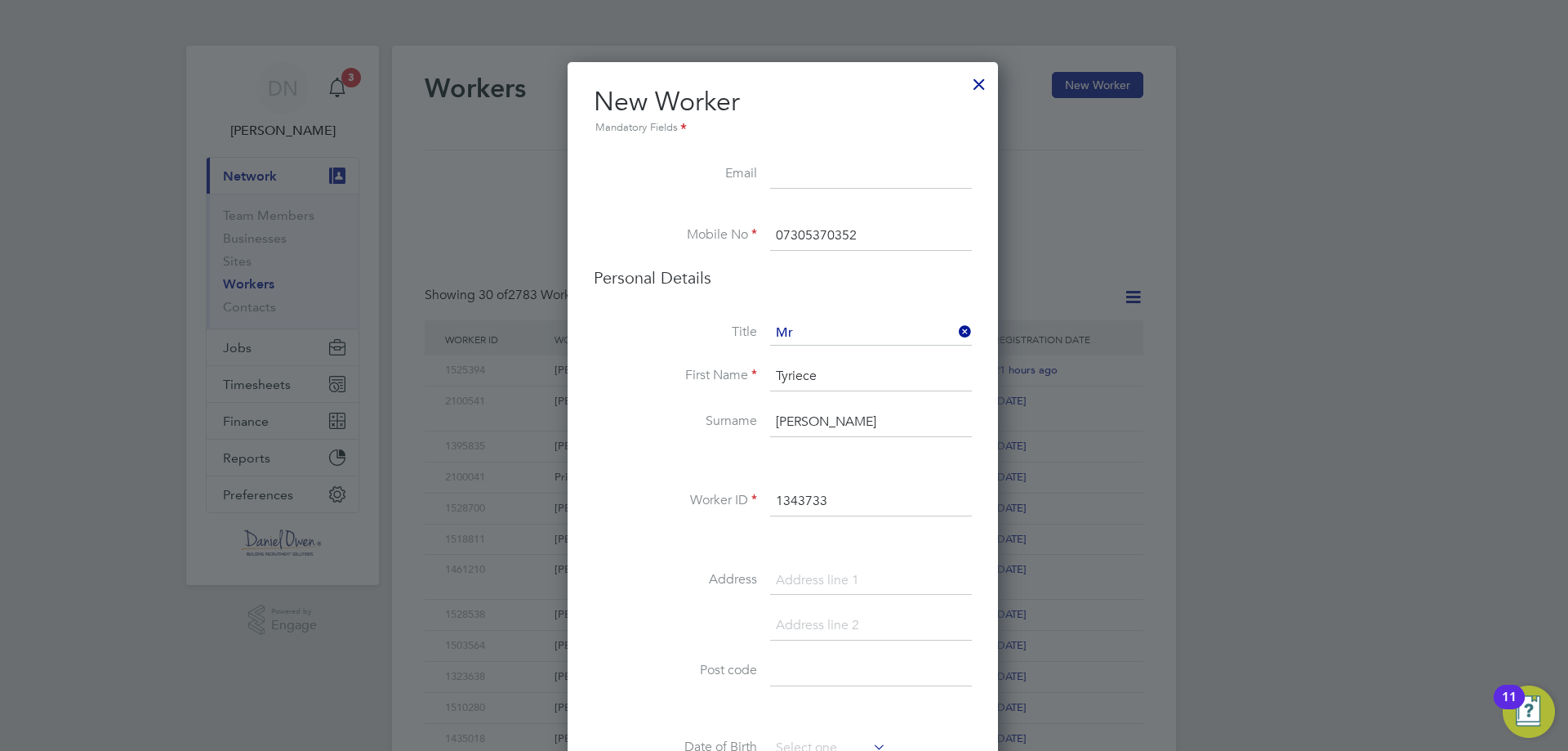
type input "1343733"
click at [849, 583] on input at bounding box center [871, 581] width 202 height 29
type input "k"
type input "[PERSON_NAME] Close"
click at [904, 667] on input at bounding box center [871, 672] width 202 height 29
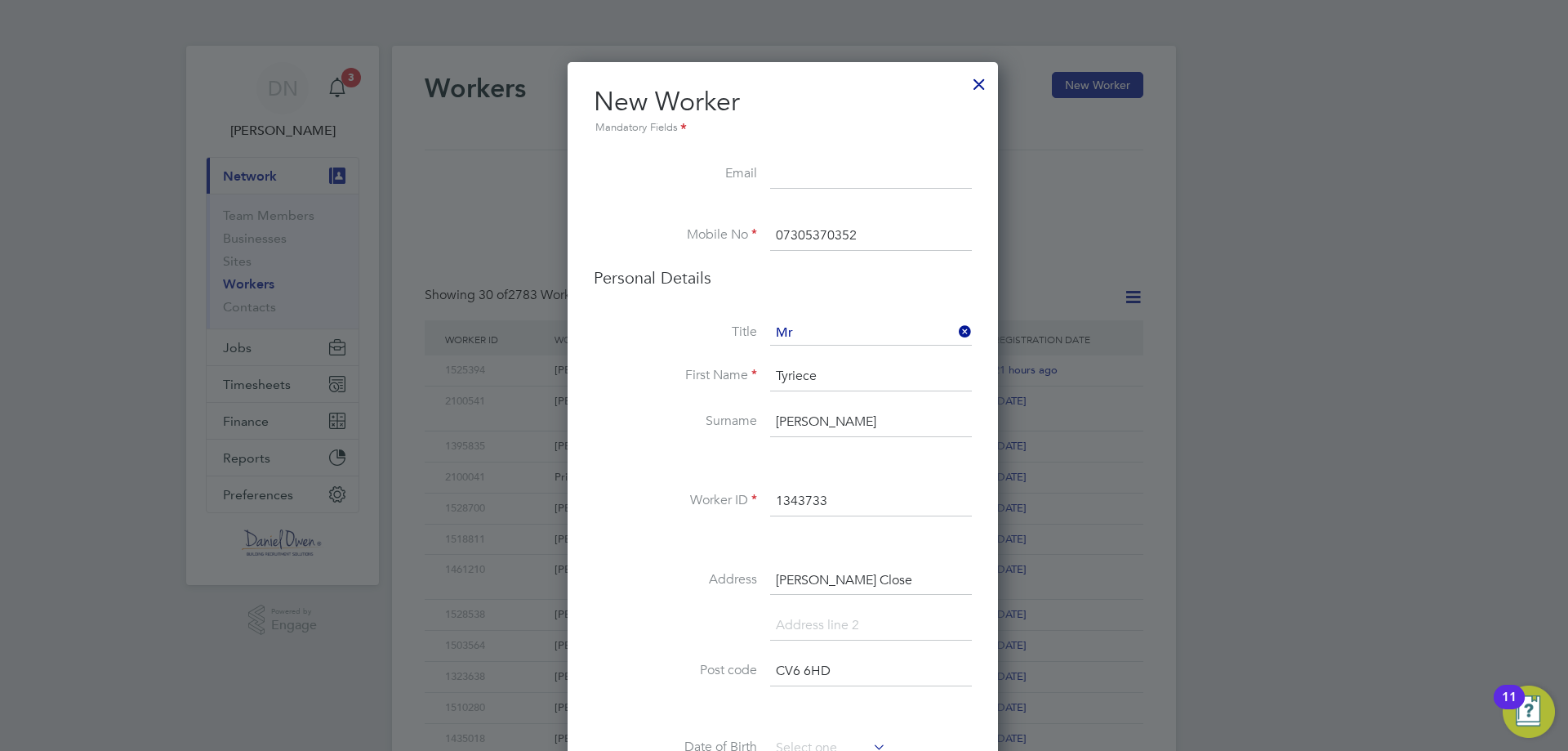
scroll to position [490, 0]
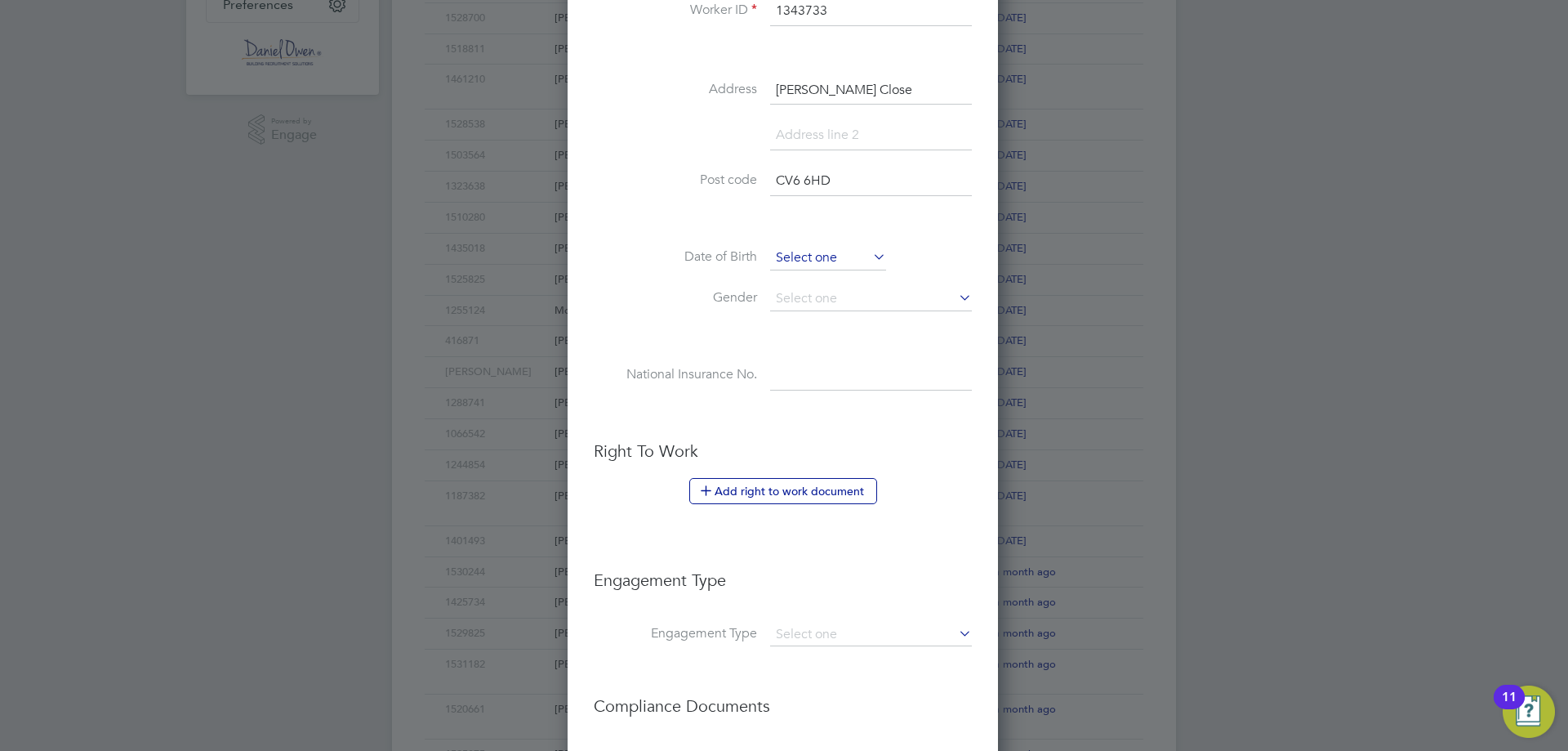
type input "CV6 6HD"
click at [819, 246] on input at bounding box center [828, 258] width 116 height 24
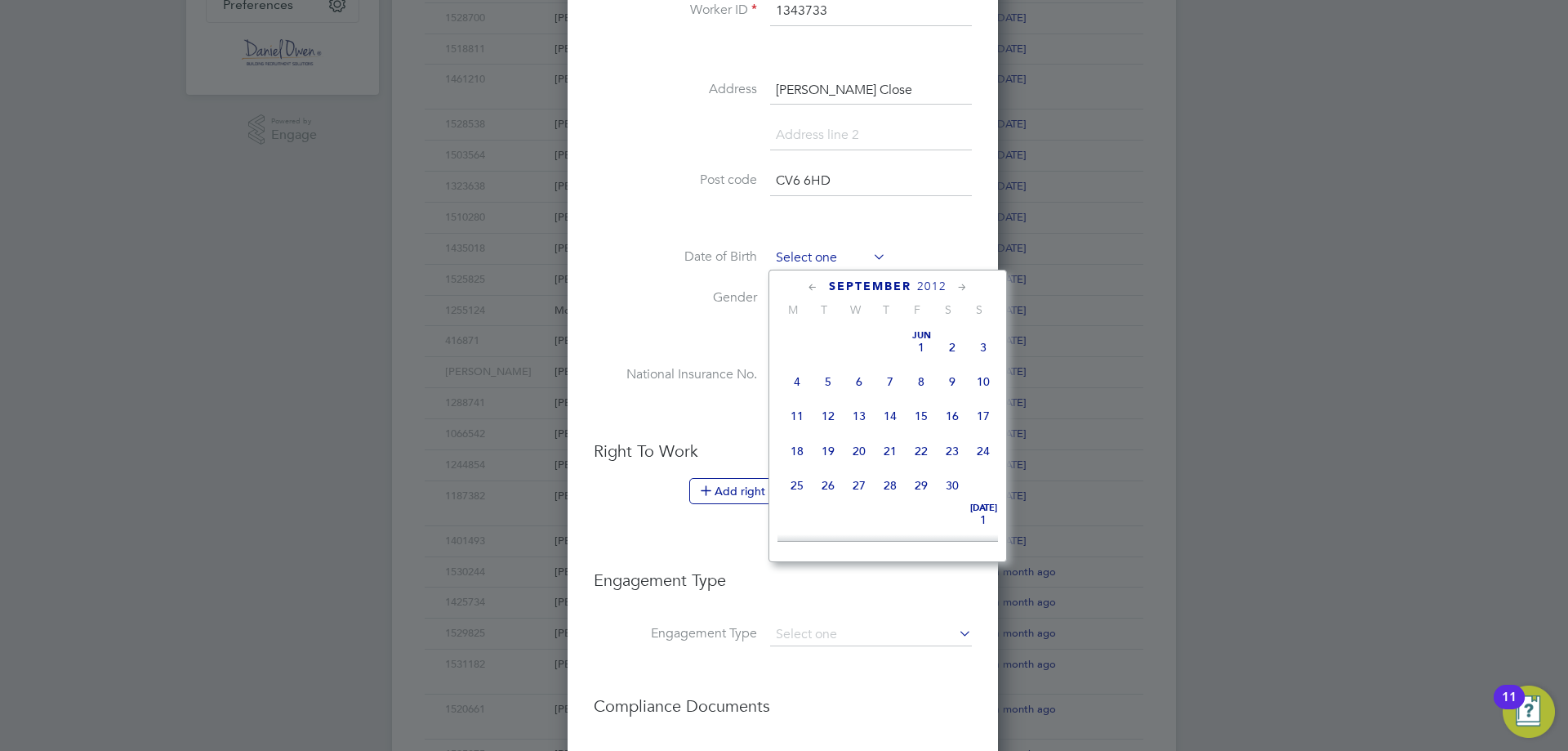
scroll to position [637, 0]
click at [822, 247] on input at bounding box center [828, 258] width 116 height 24
click at [922, 282] on span "2012" at bounding box center [931, 286] width 29 height 14
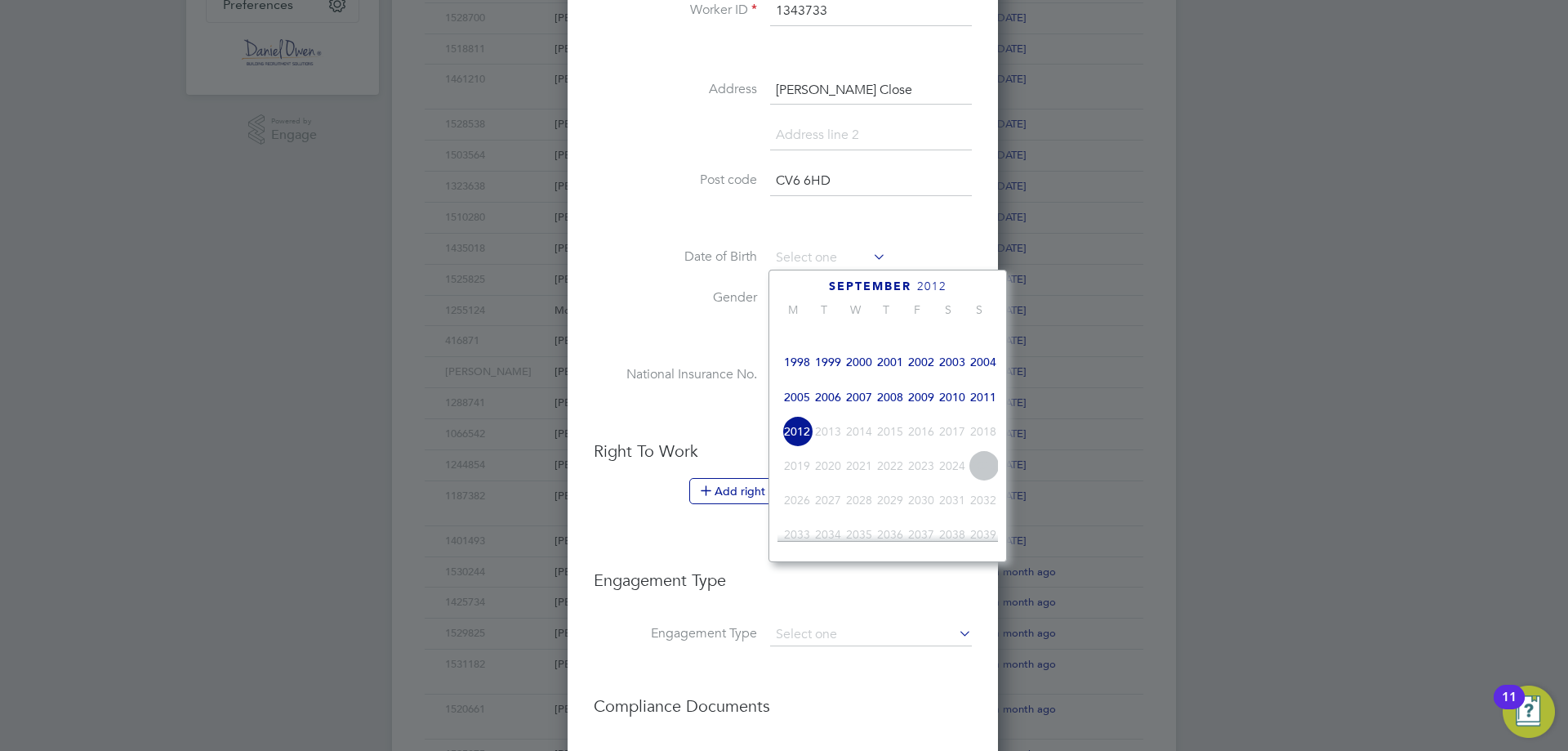
click at [980, 337] on span "1997" at bounding box center [983, 328] width 31 height 31
click at [965, 287] on icon at bounding box center [963, 287] width 16 height 18
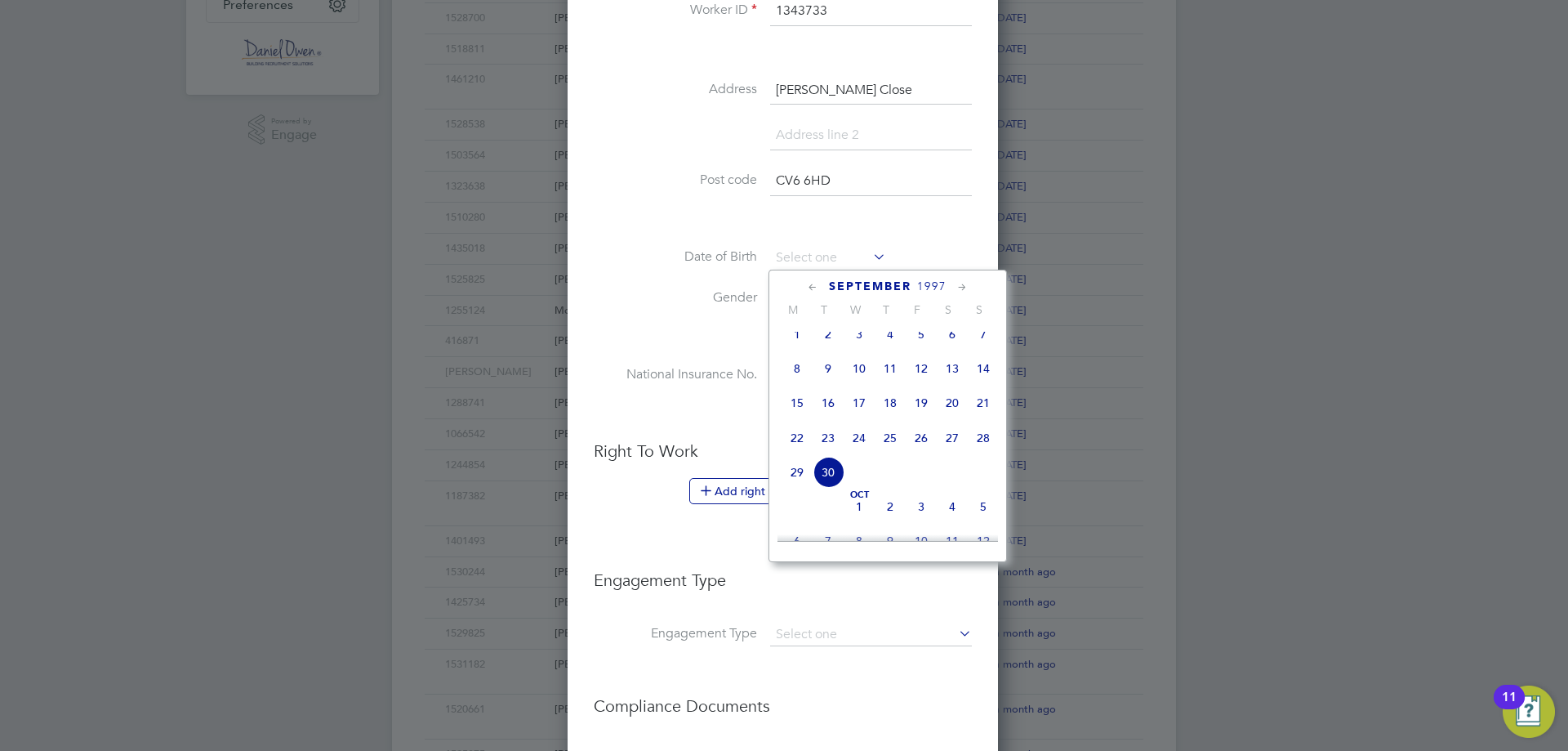
click at [964, 287] on icon at bounding box center [963, 287] width 16 height 18
click at [963, 287] on icon at bounding box center [963, 287] width 16 height 18
click at [958, 287] on icon at bounding box center [963, 287] width 16 height 18
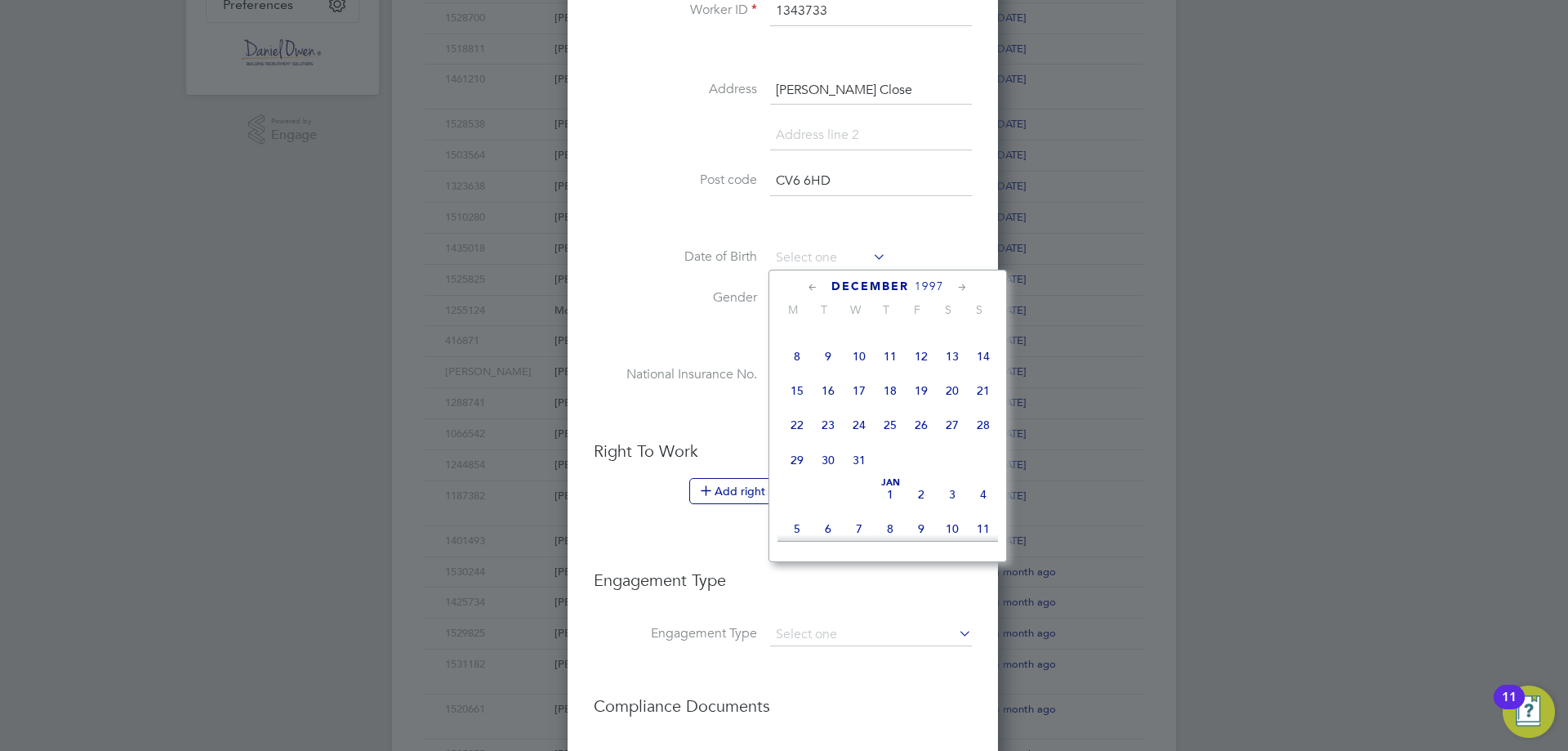
click at [804, 406] on span "15" at bounding box center [798, 391] width 31 height 31
type input "[DATE]"
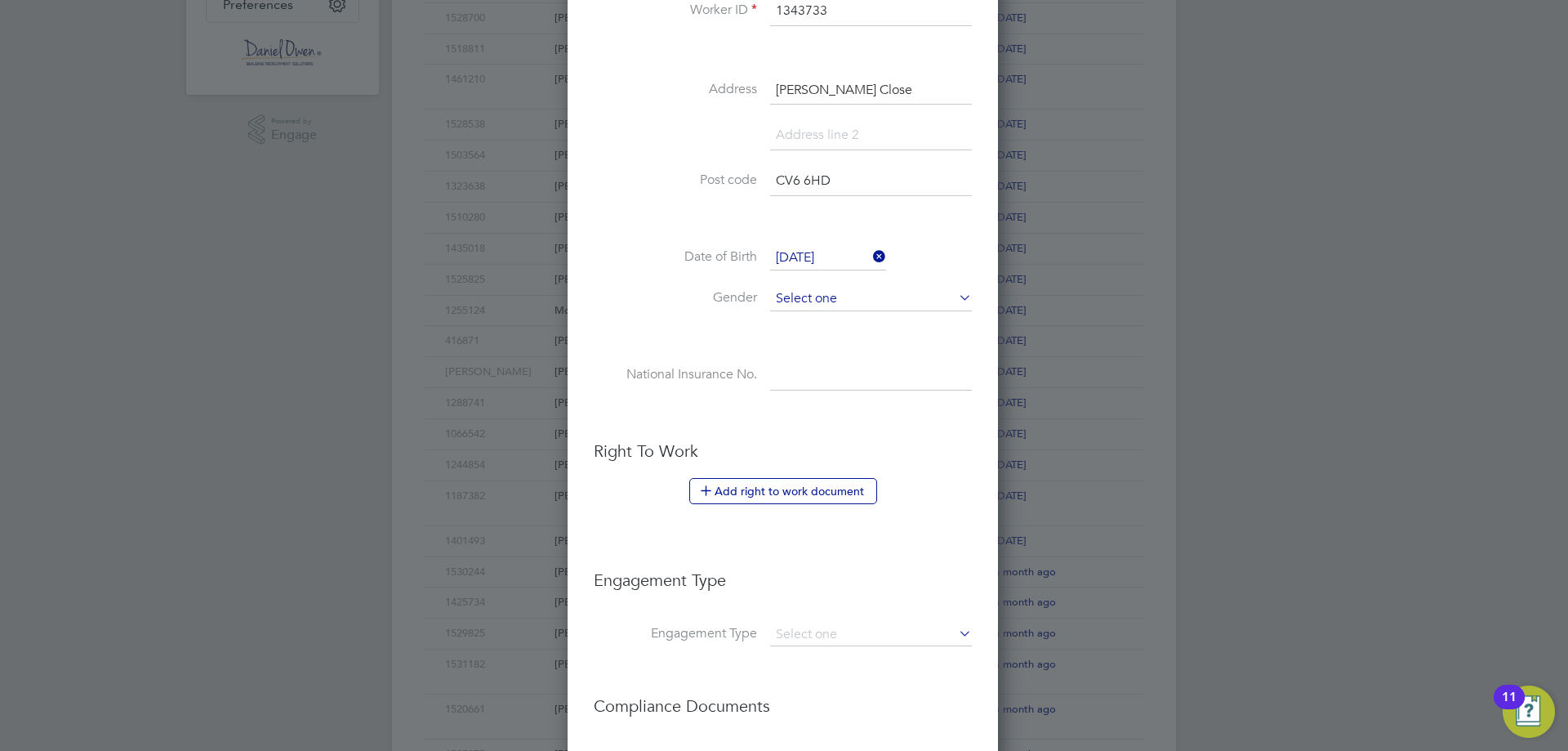
click at [806, 300] on input at bounding box center [871, 299] width 202 height 24
click at [829, 323] on li "[DEMOGRAPHIC_DATA]" at bounding box center [871, 322] width 203 height 21
type input "[DEMOGRAPHIC_DATA]"
click at [792, 492] on button "Add right to work document" at bounding box center [783, 490] width 187 height 26
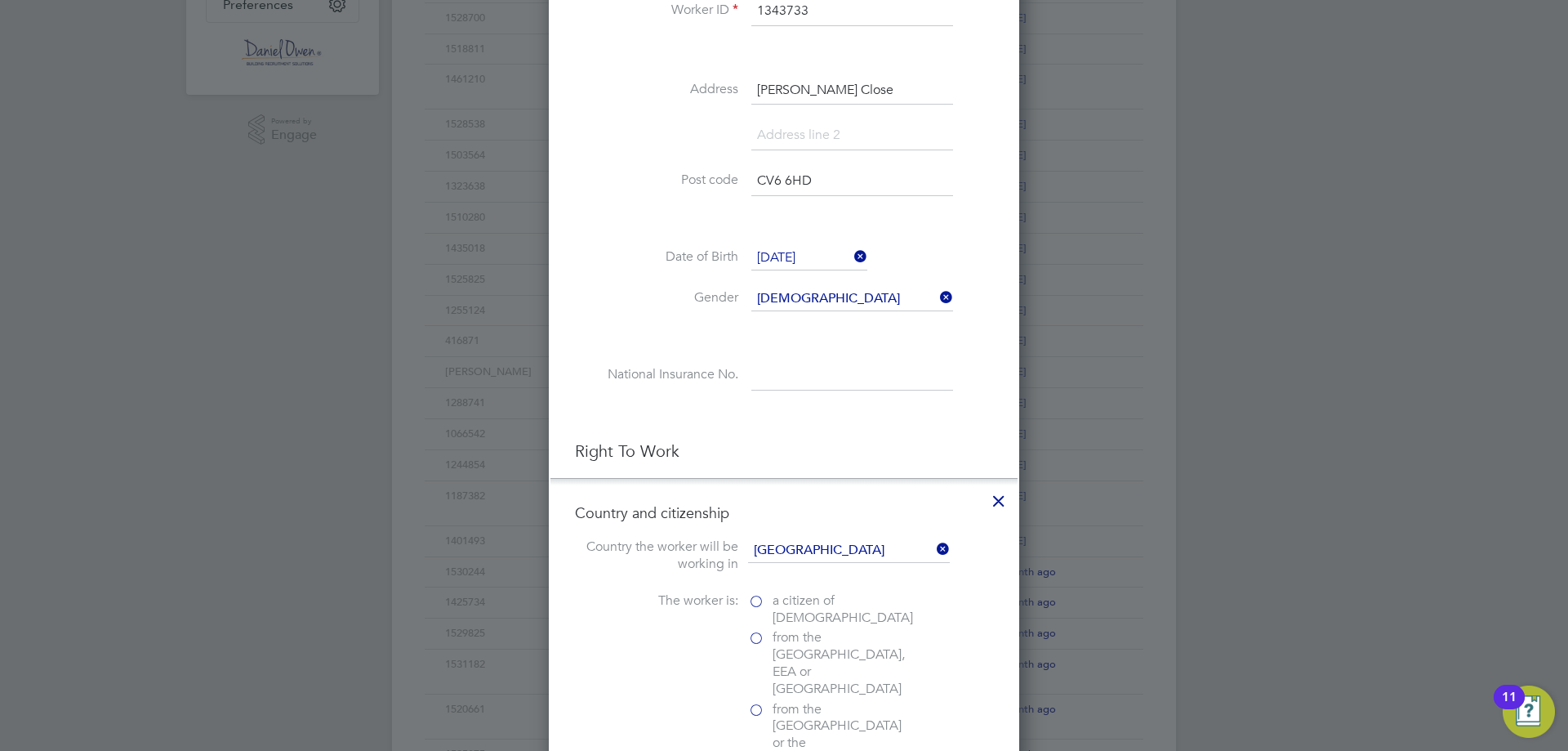
scroll to position [1627, 472]
click at [783, 618] on span "a citizen of [DEMOGRAPHIC_DATA]" at bounding box center [843, 608] width 141 height 34
click at [0, 0] on input "a citizen of [DEMOGRAPHIC_DATA]" at bounding box center [0, 0] width 0 height 0
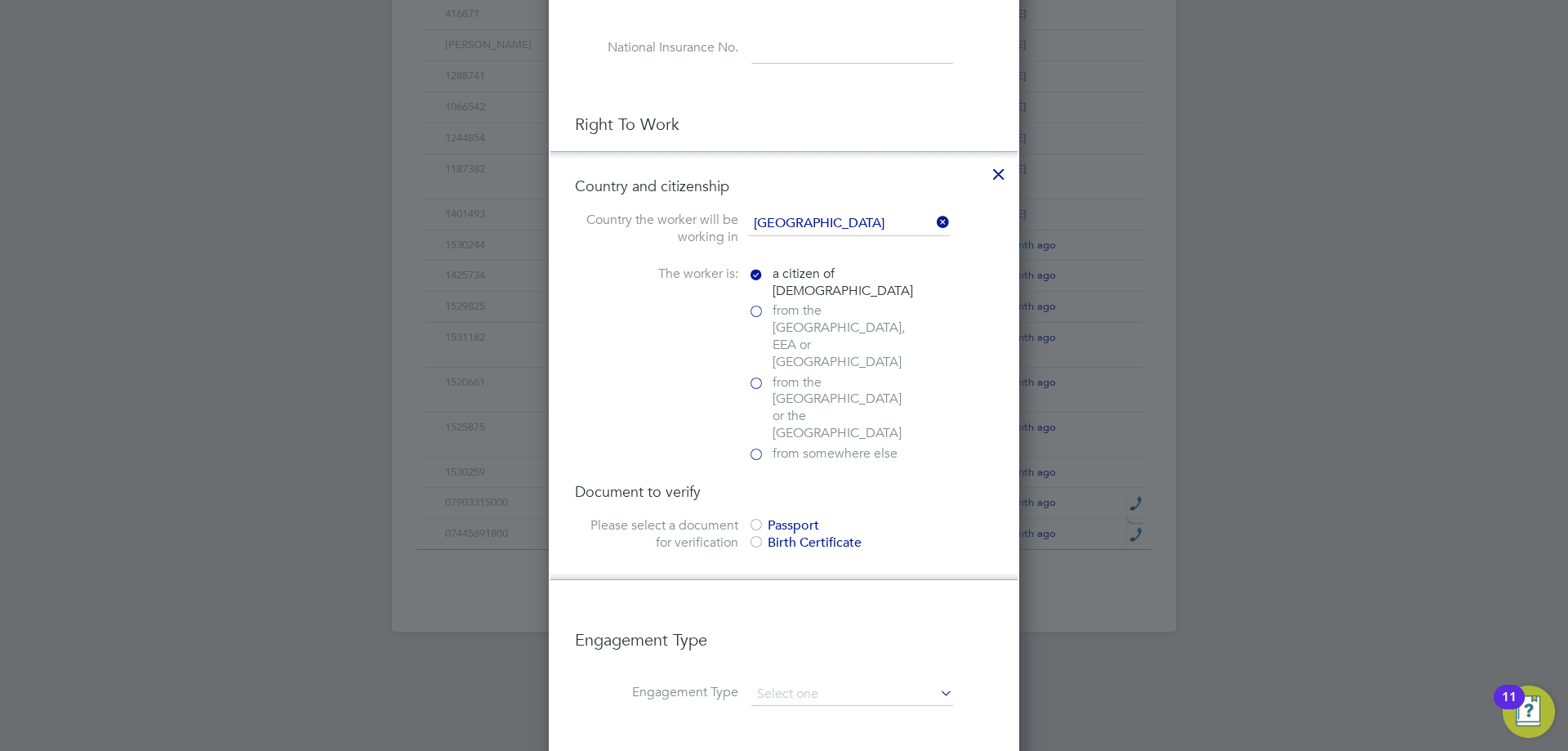
click at [788, 518] on div "Passport" at bounding box center [870, 526] width 245 height 18
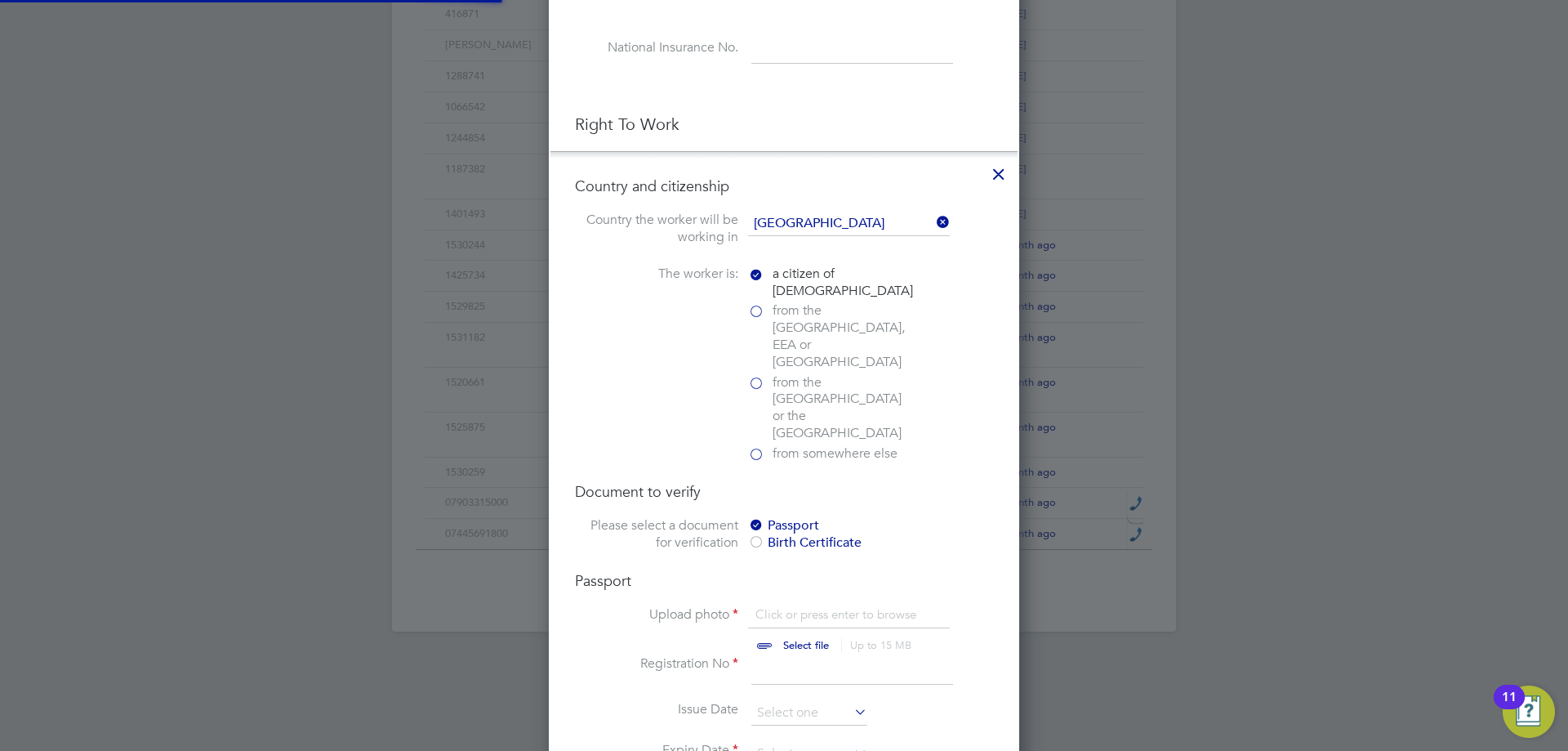
scroll to position [22, 202]
click at [802, 606] on input "file" at bounding box center [821, 631] width 257 height 49
type input "C:\fakepath\Tyriece 2.jpg"
click at [869, 655] on input at bounding box center [852, 670] width 202 height 29
type input "551146080"
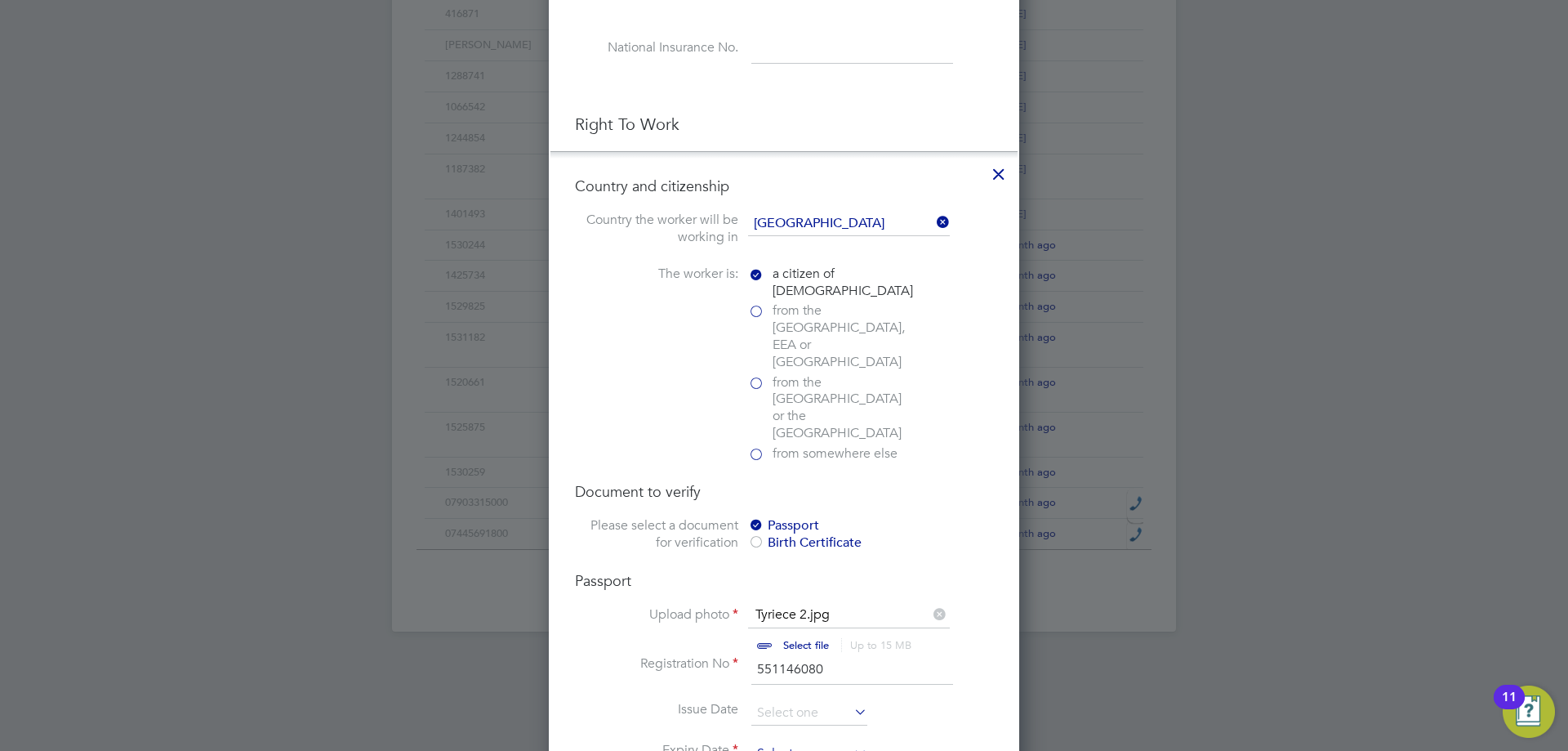
click at [769, 742] on input at bounding box center [809, 754] width 116 height 24
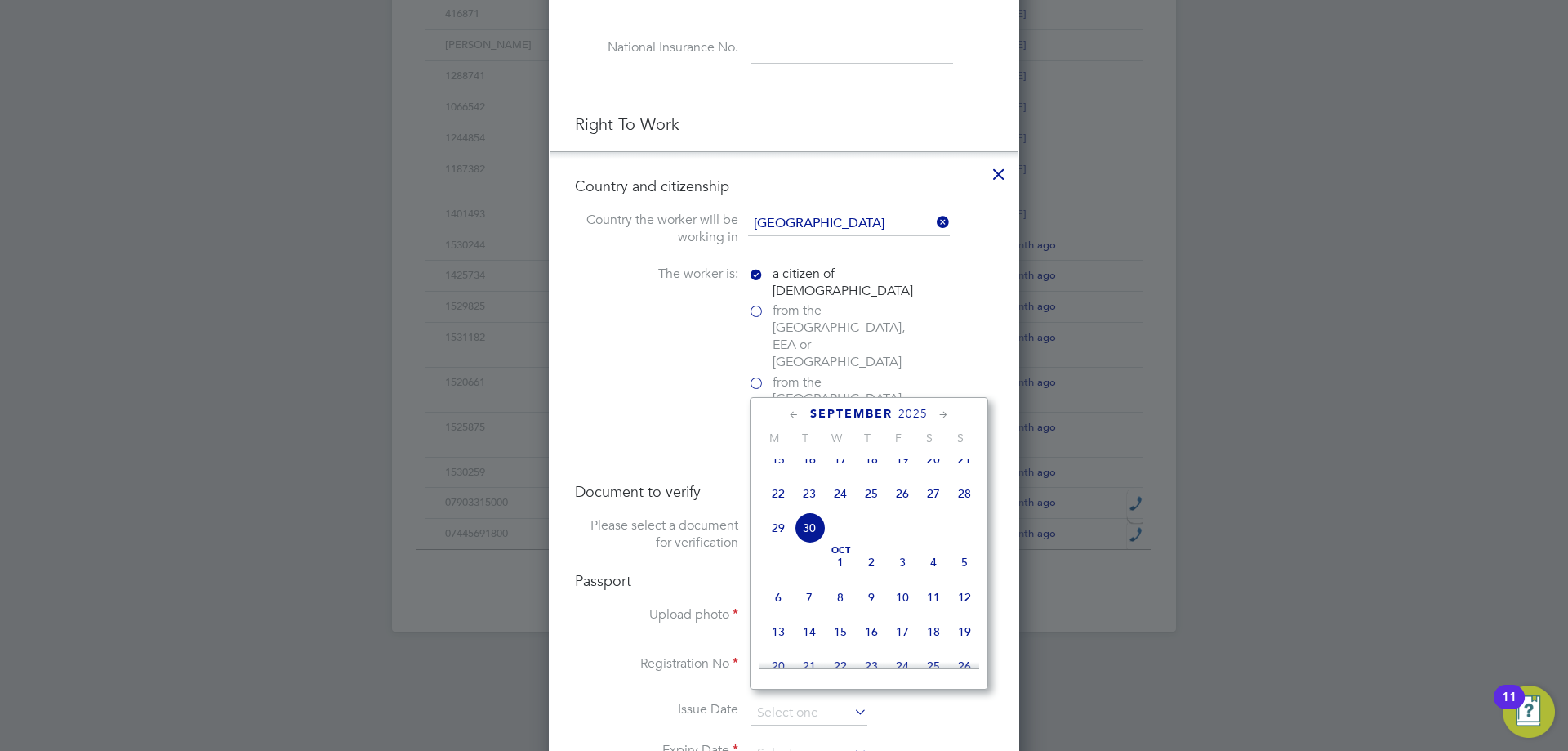
click at [911, 412] on span "2025" at bounding box center [913, 414] width 29 height 14
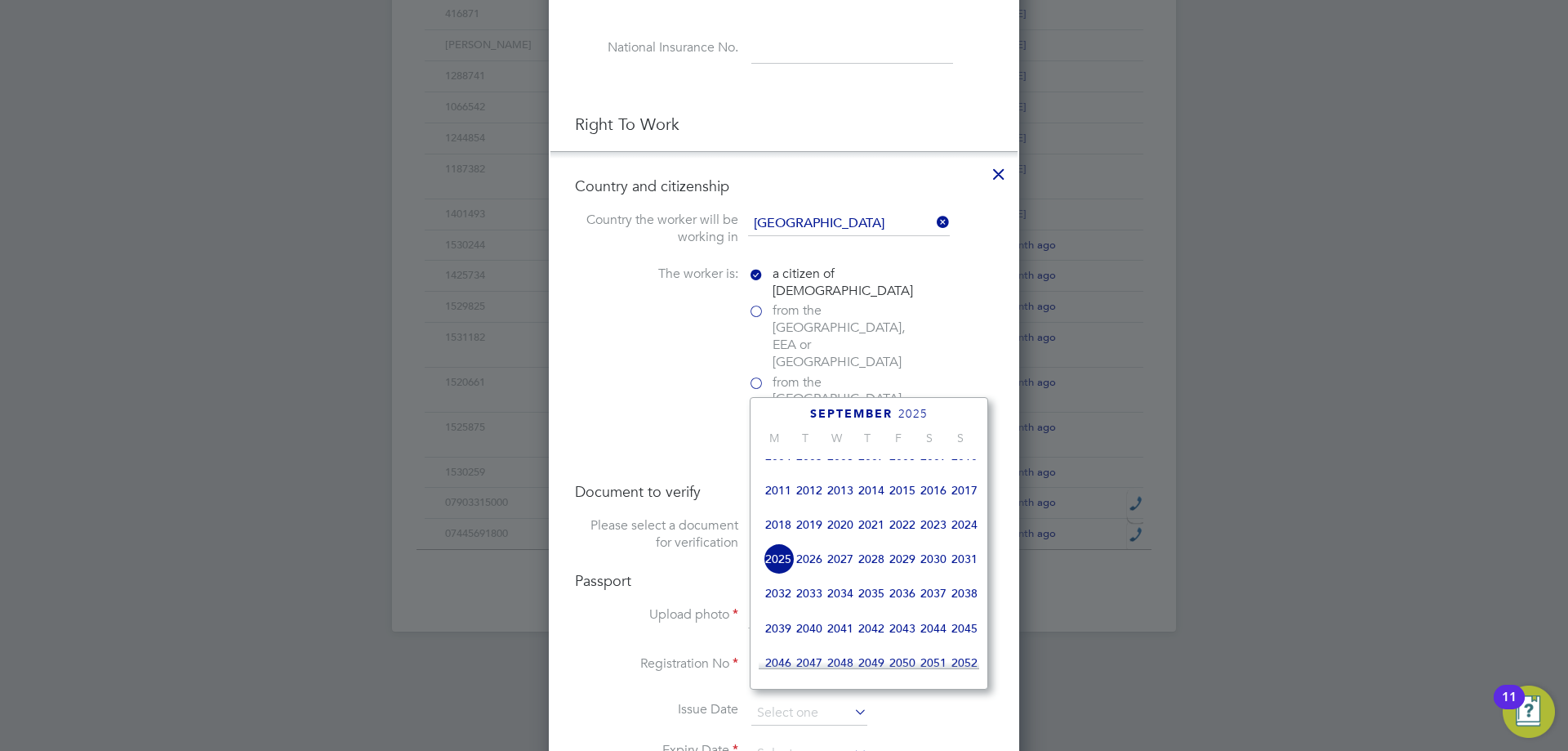
click at [848, 566] on span "2027" at bounding box center [841, 559] width 31 height 31
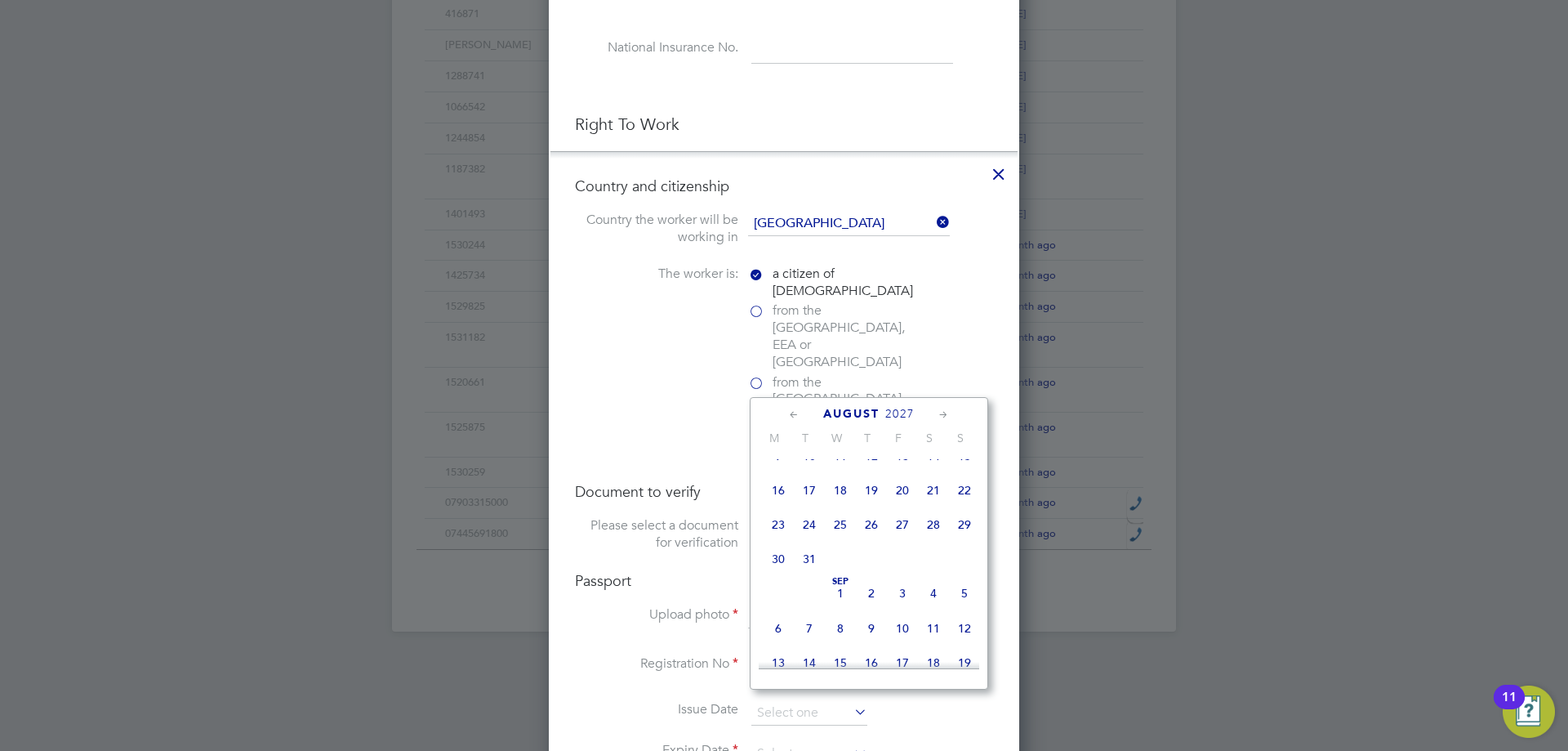
click at [940, 420] on icon at bounding box center [944, 415] width 16 height 18
click at [941, 420] on icon at bounding box center [944, 415] width 16 height 18
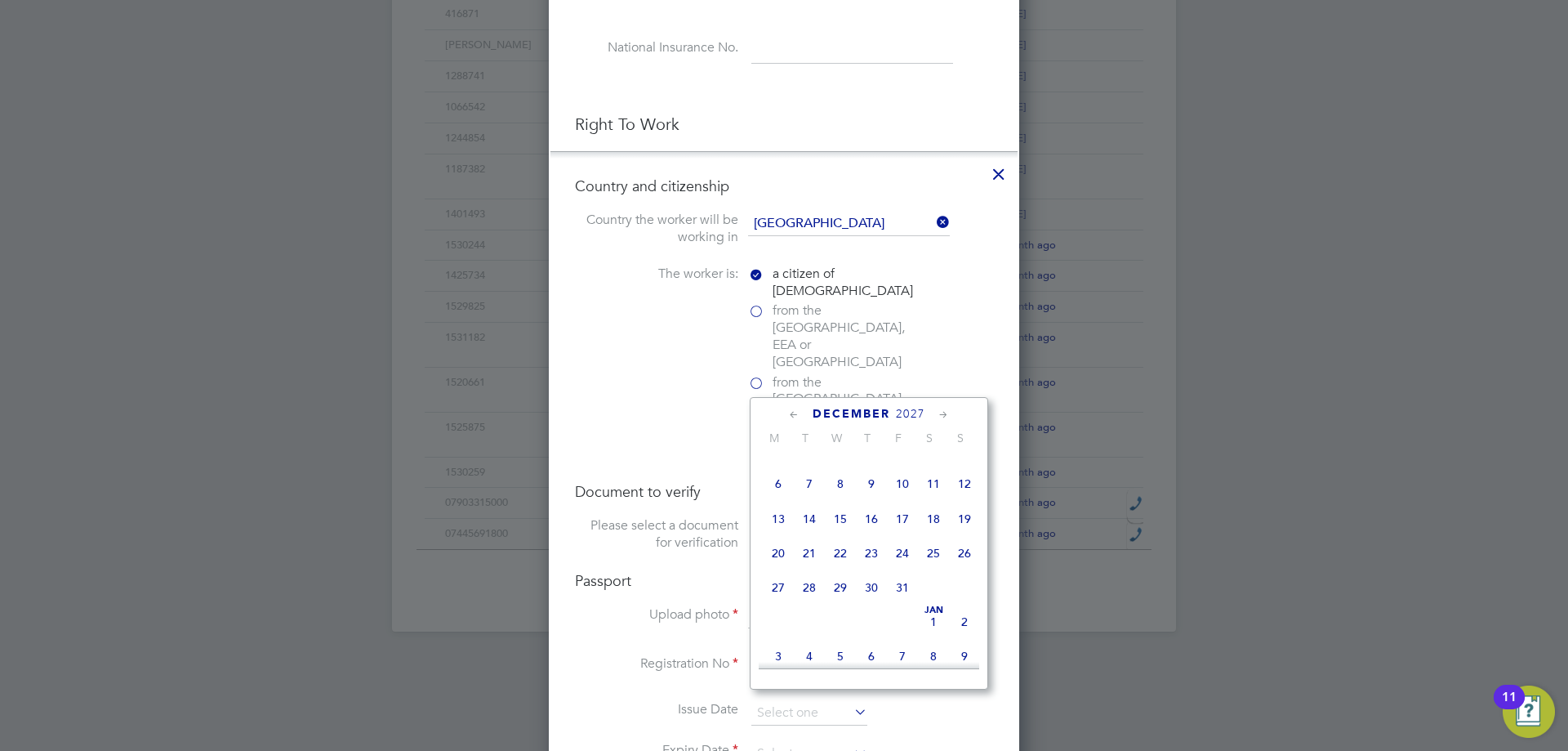
click at [795, 413] on icon at bounding box center [795, 415] width 16 height 18
click at [804, 572] on span "23" at bounding box center [809, 558] width 31 height 31
type input "[DATE]"
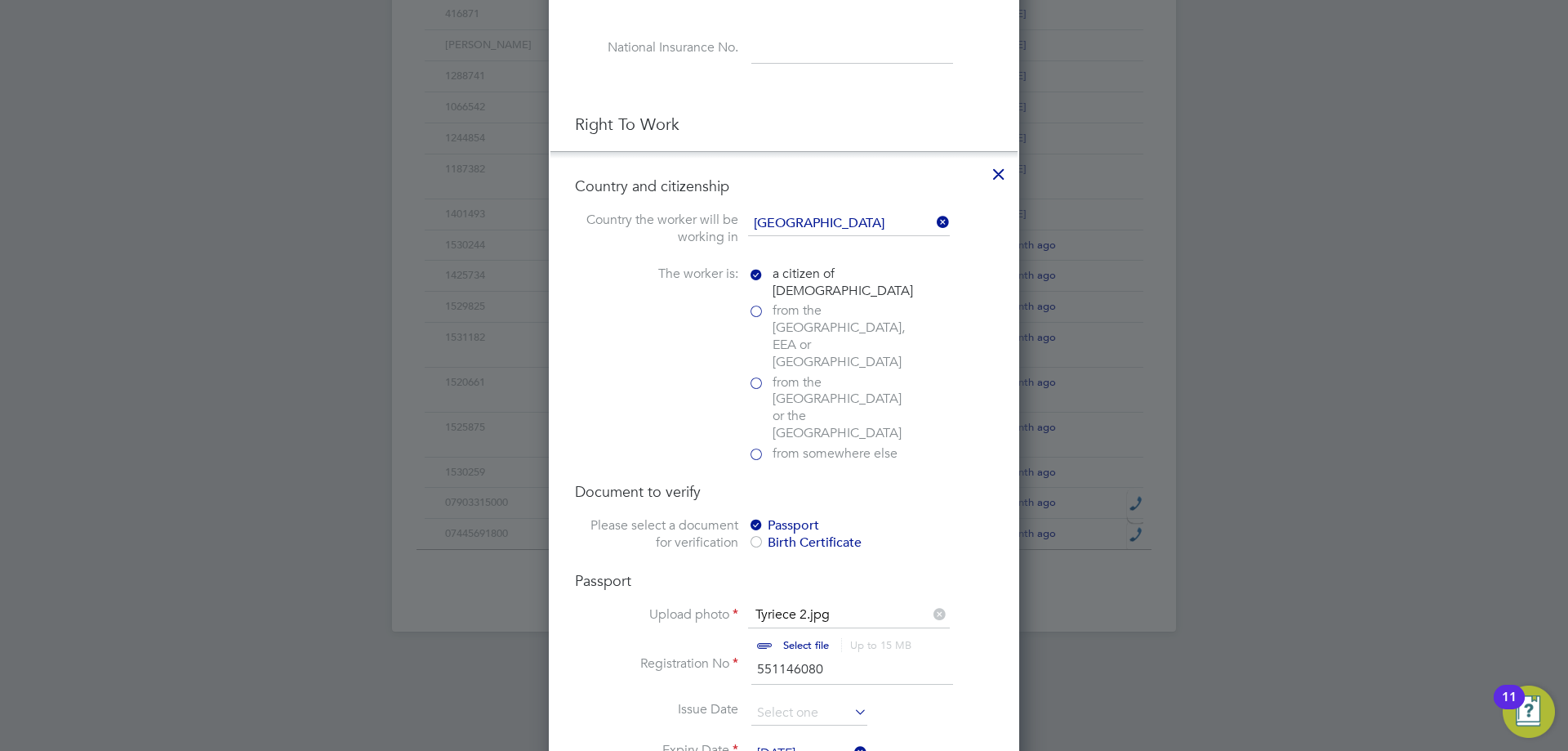
scroll to position [980, 0]
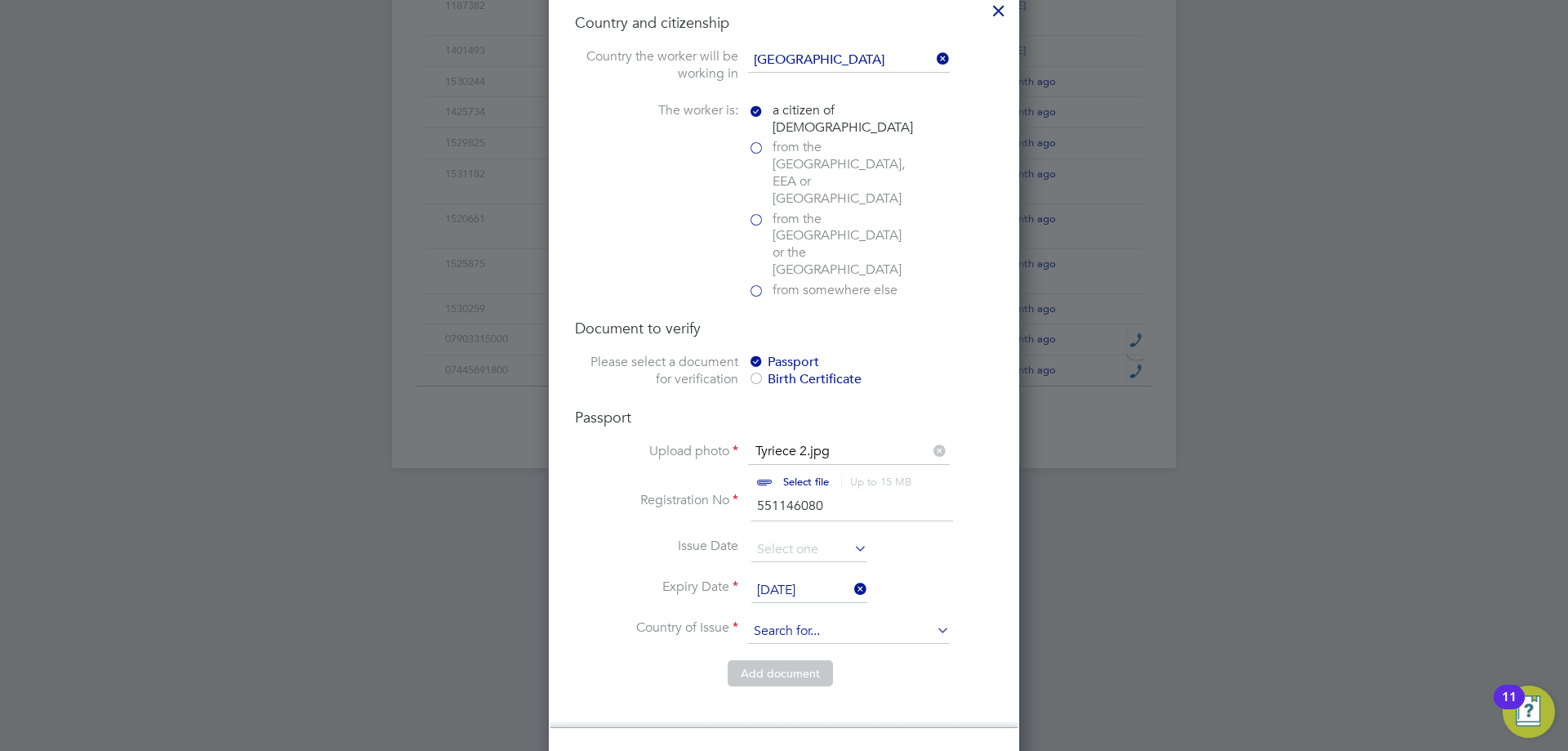
click at [812, 619] on input at bounding box center [848, 631] width 202 height 24
type input "B"
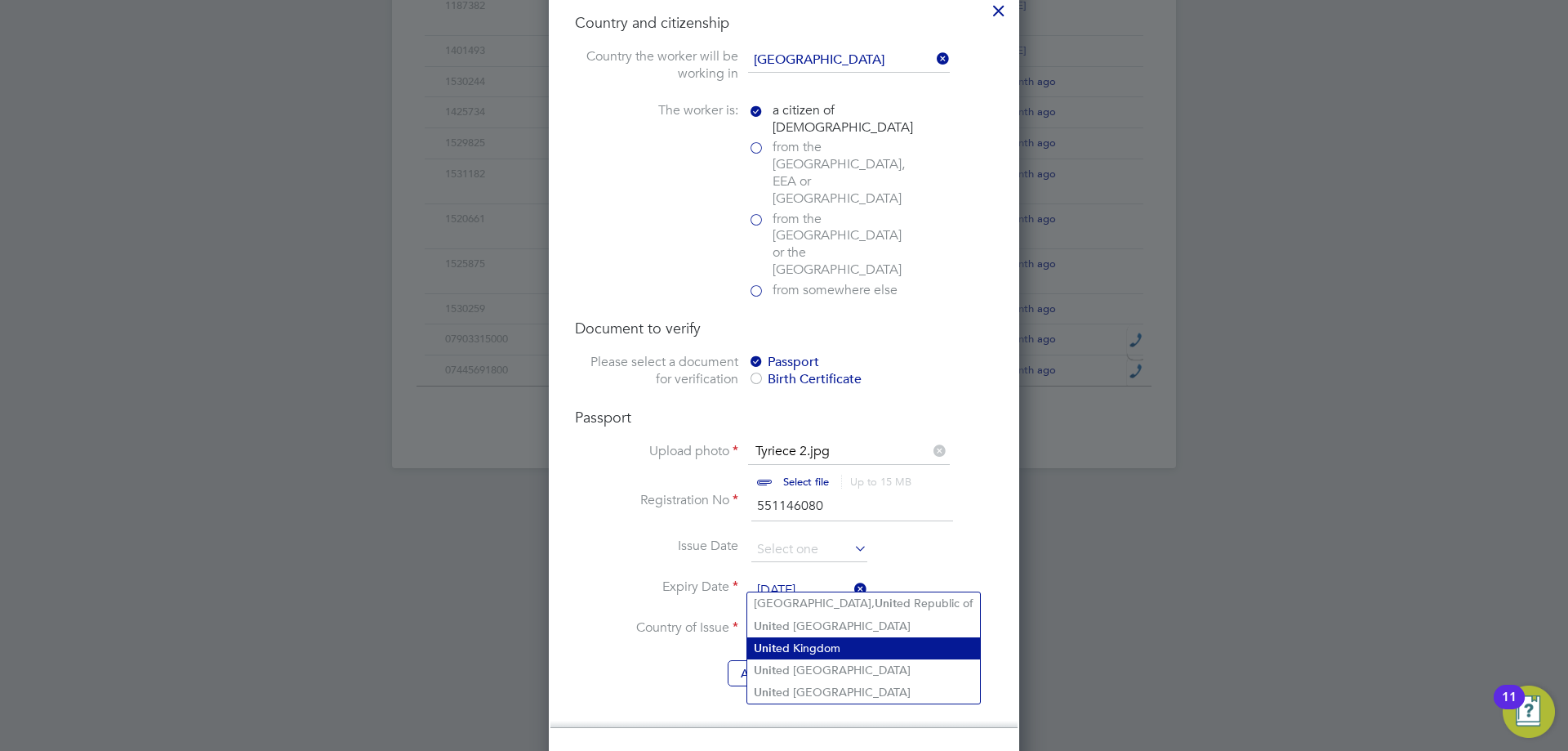
click at [834, 644] on li "Unit ed Kingdom" at bounding box center [863, 647] width 232 height 22
type input "[GEOGRAPHIC_DATA]"
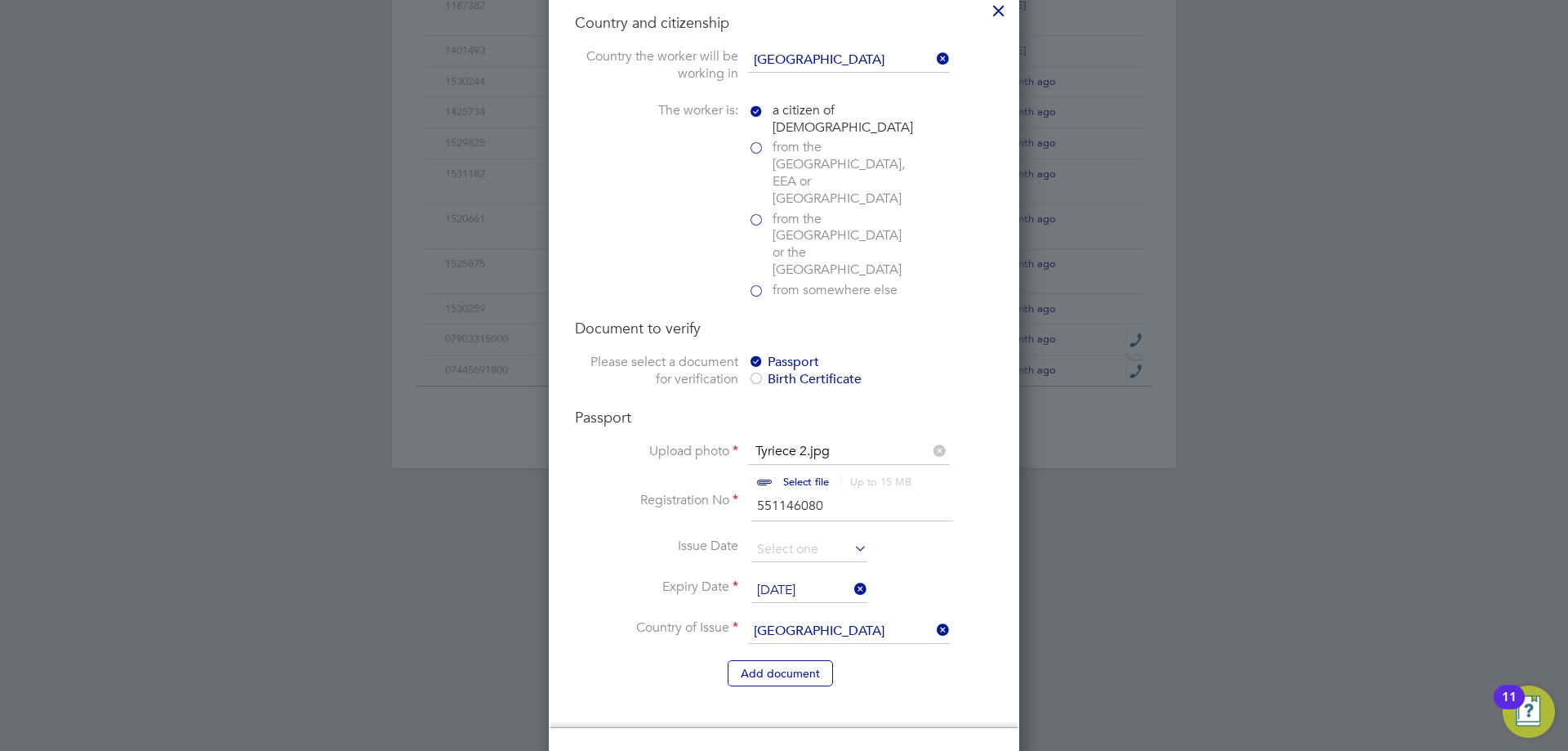
scroll to position [1226, 0]
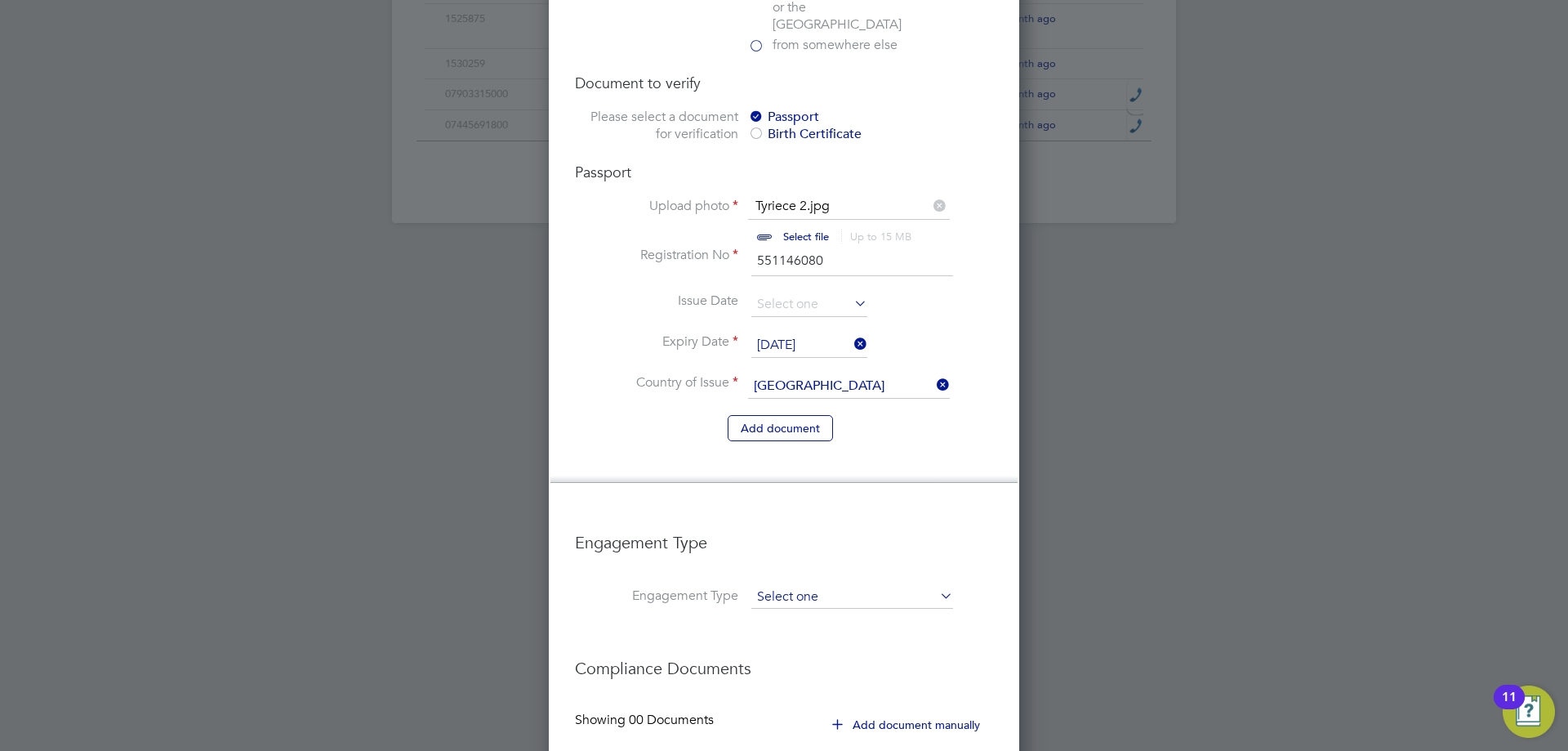
click at [827, 586] on input at bounding box center [852, 597] width 202 height 22
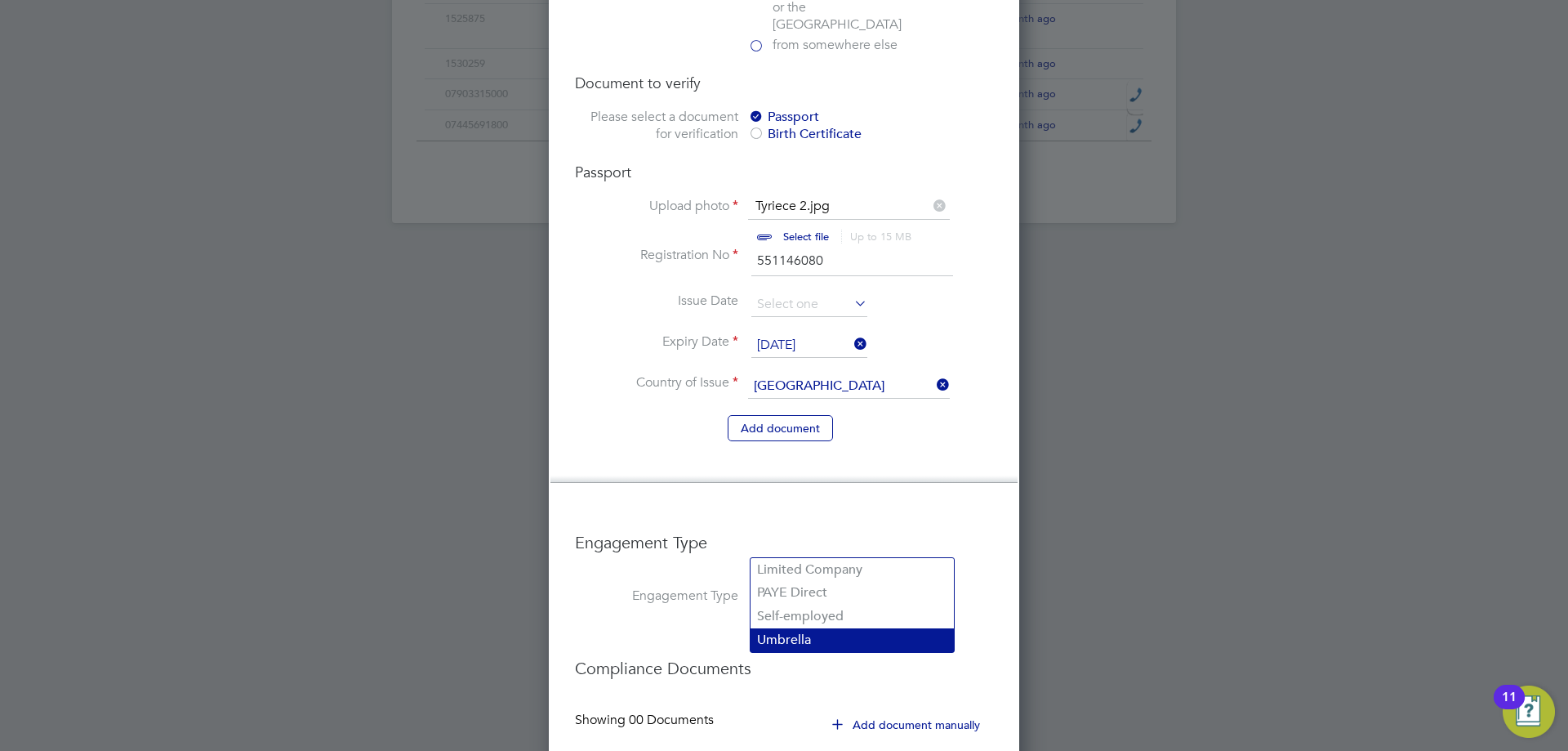
click at [867, 642] on li "Umbrella" at bounding box center [852, 640] width 203 height 23
type input "Umbrella"
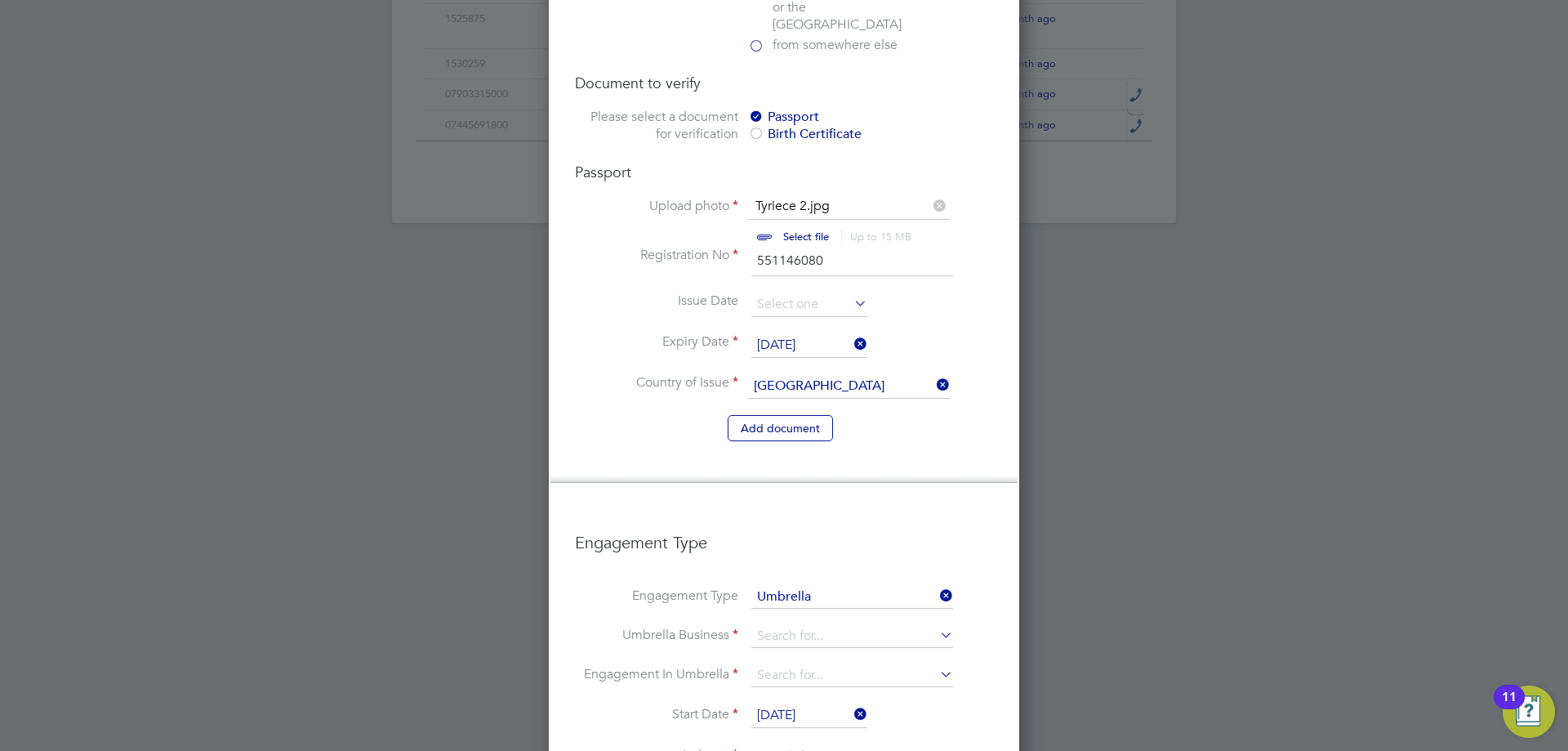
scroll to position [1389, 0]
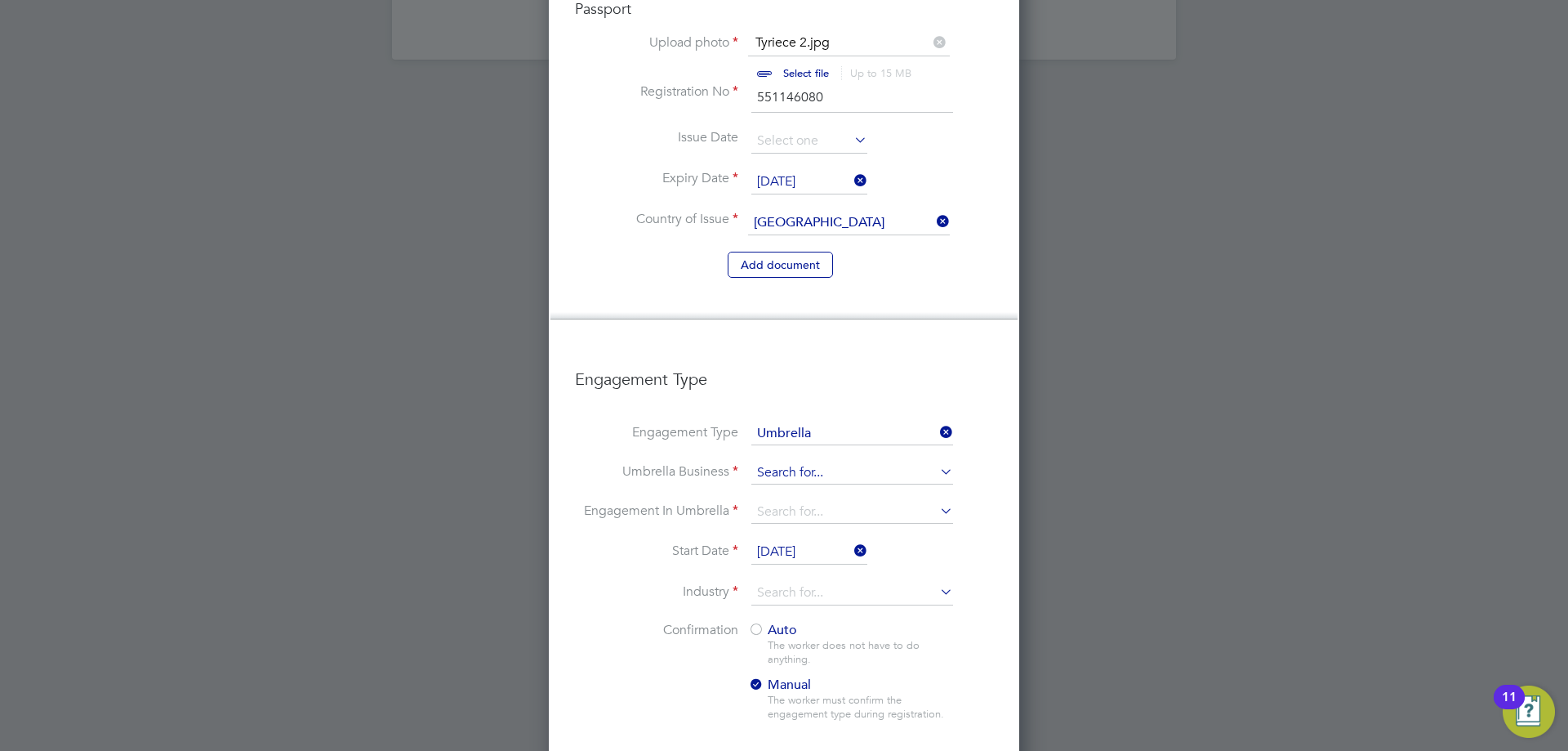
click at [790, 462] on input at bounding box center [852, 473] width 202 height 22
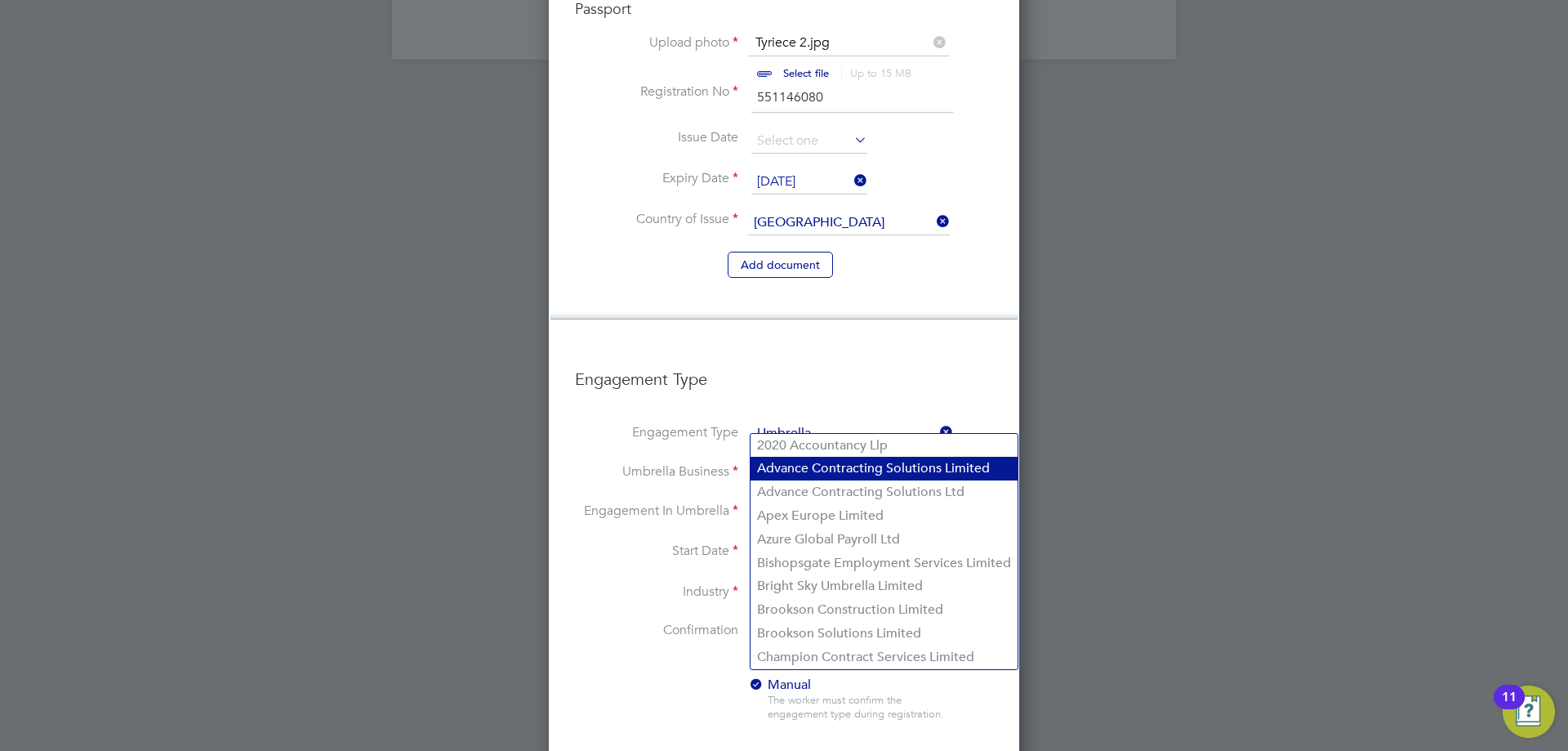
click at [829, 473] on li "Advance Contracting Solutions Limited" at bounding box center [885, 469] width 268 height 23
type input "Advance Contracting Solutions Limited"
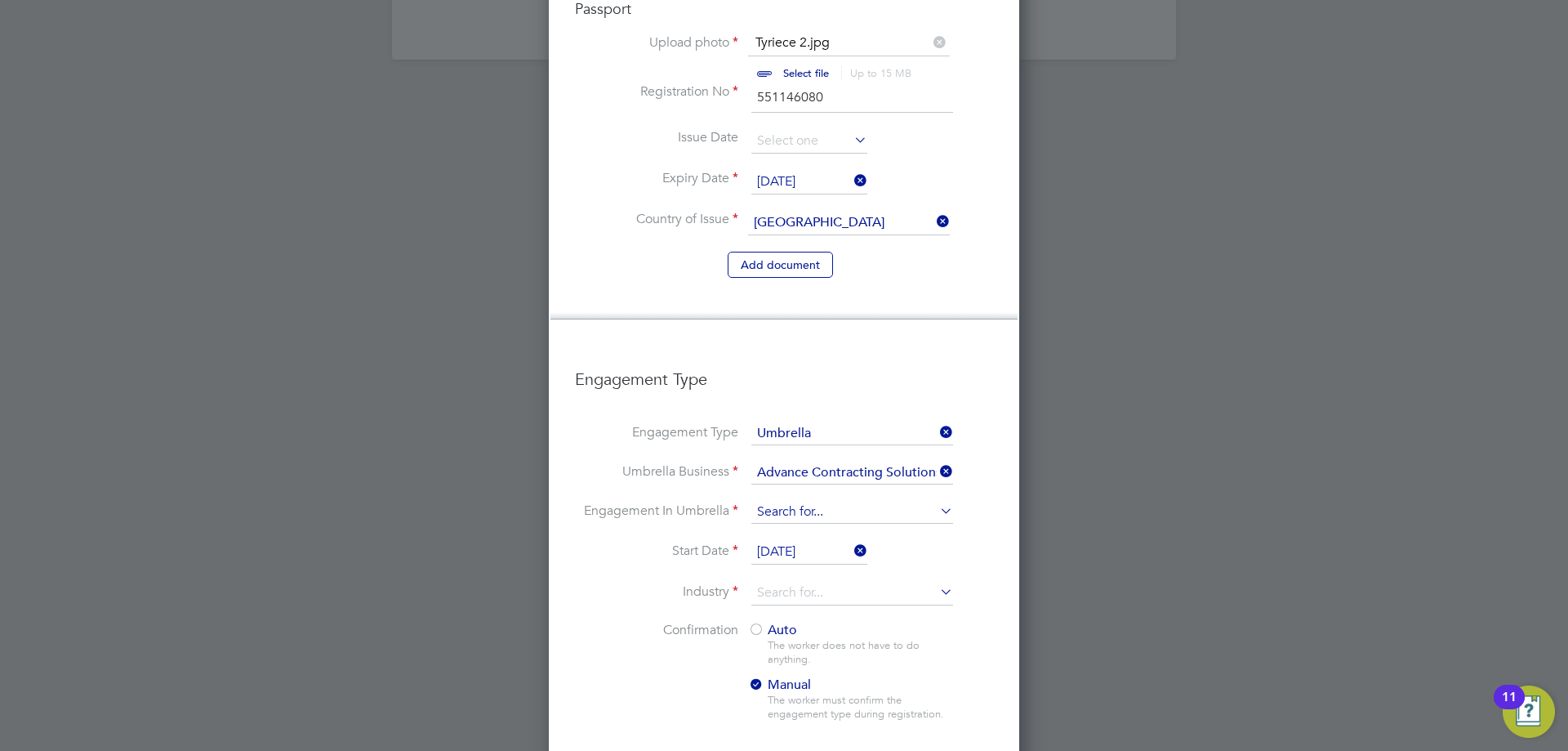
click at [817, 501] on input at bounding box center [852, 512] width 202 height 22
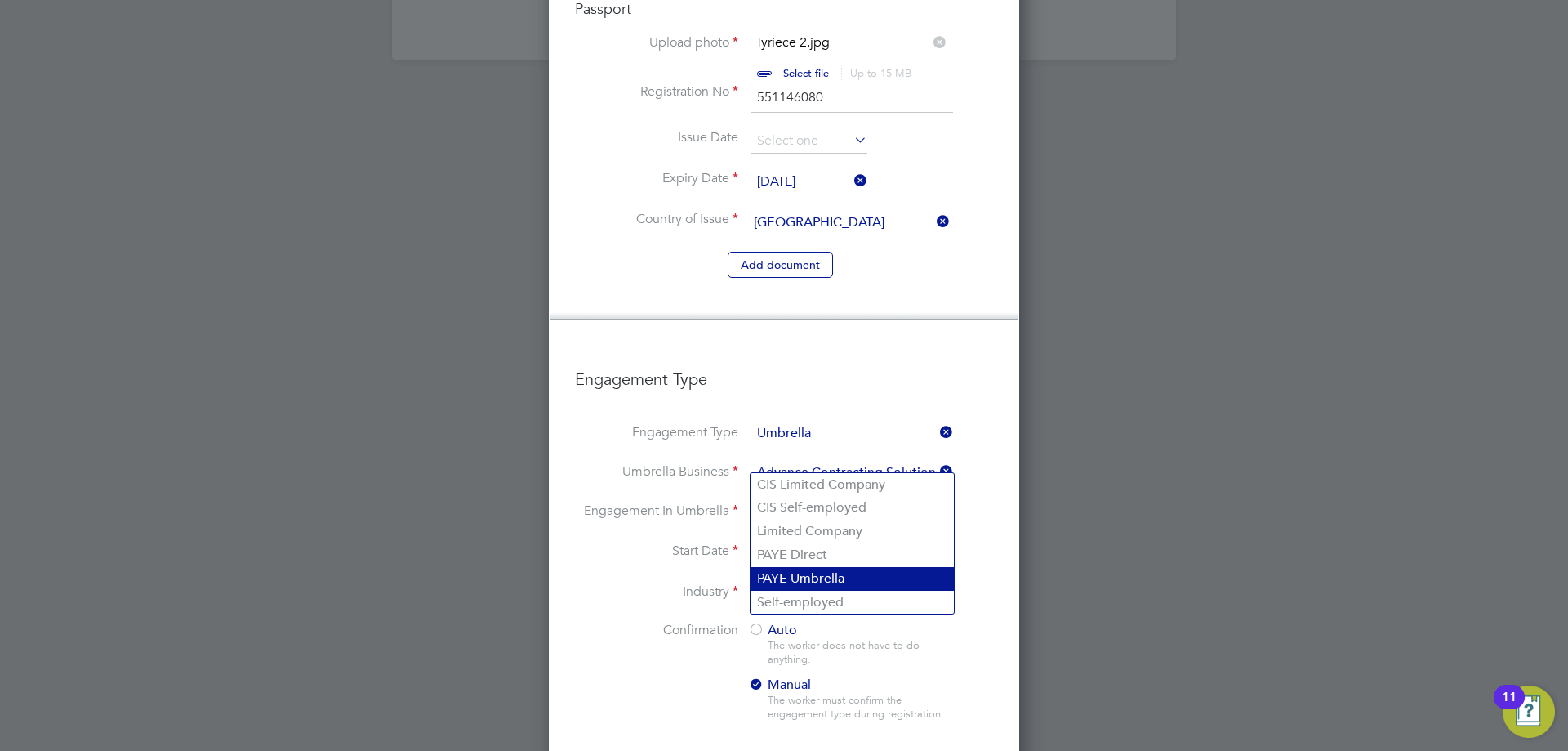
click at [845, 568] on li "PAYE Umbrella" at bounding box center [852, 579] width 203 height 23
type input "PAYE Umbrella"
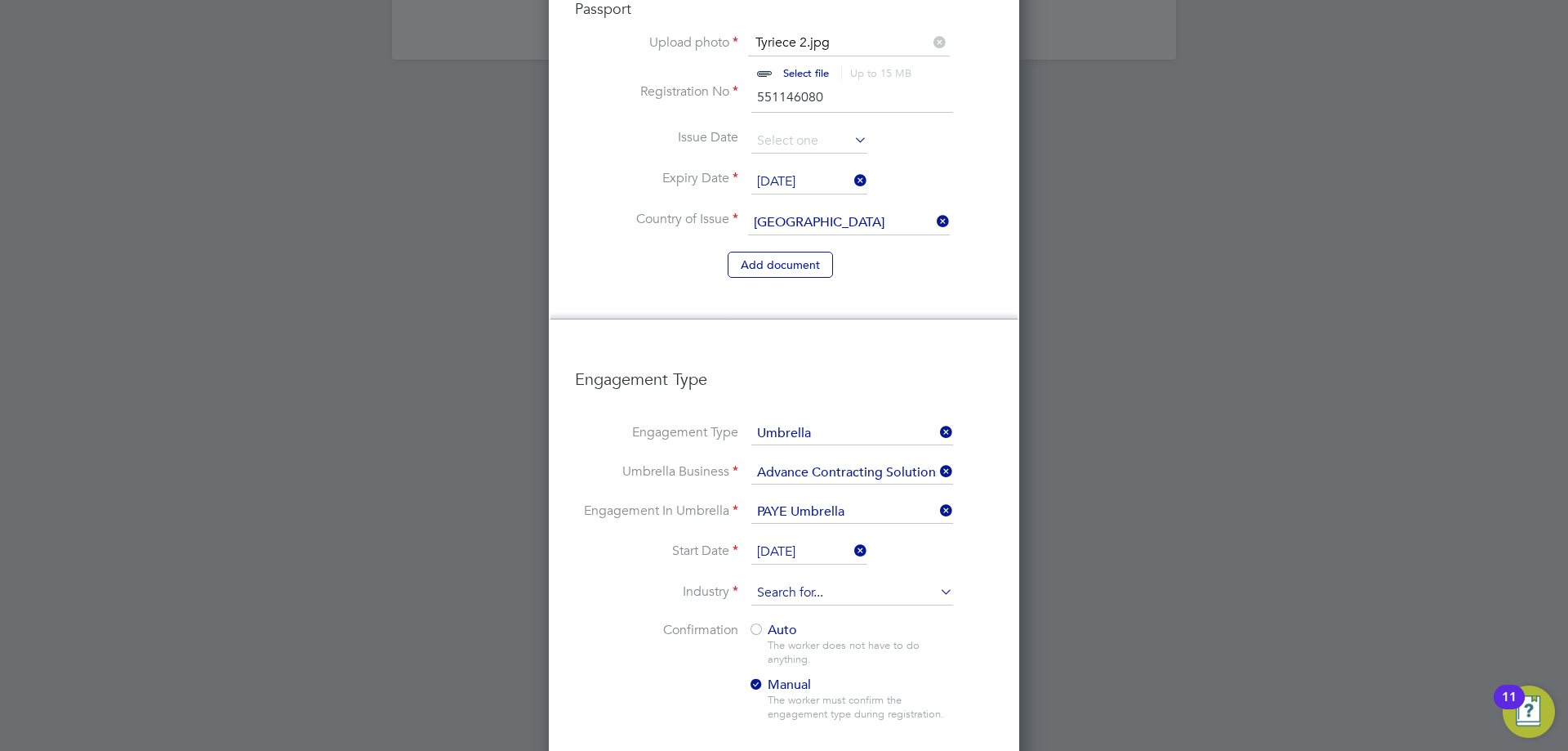
click at [798, 581] on input at bounding box center [852, 593] width 202 height 24
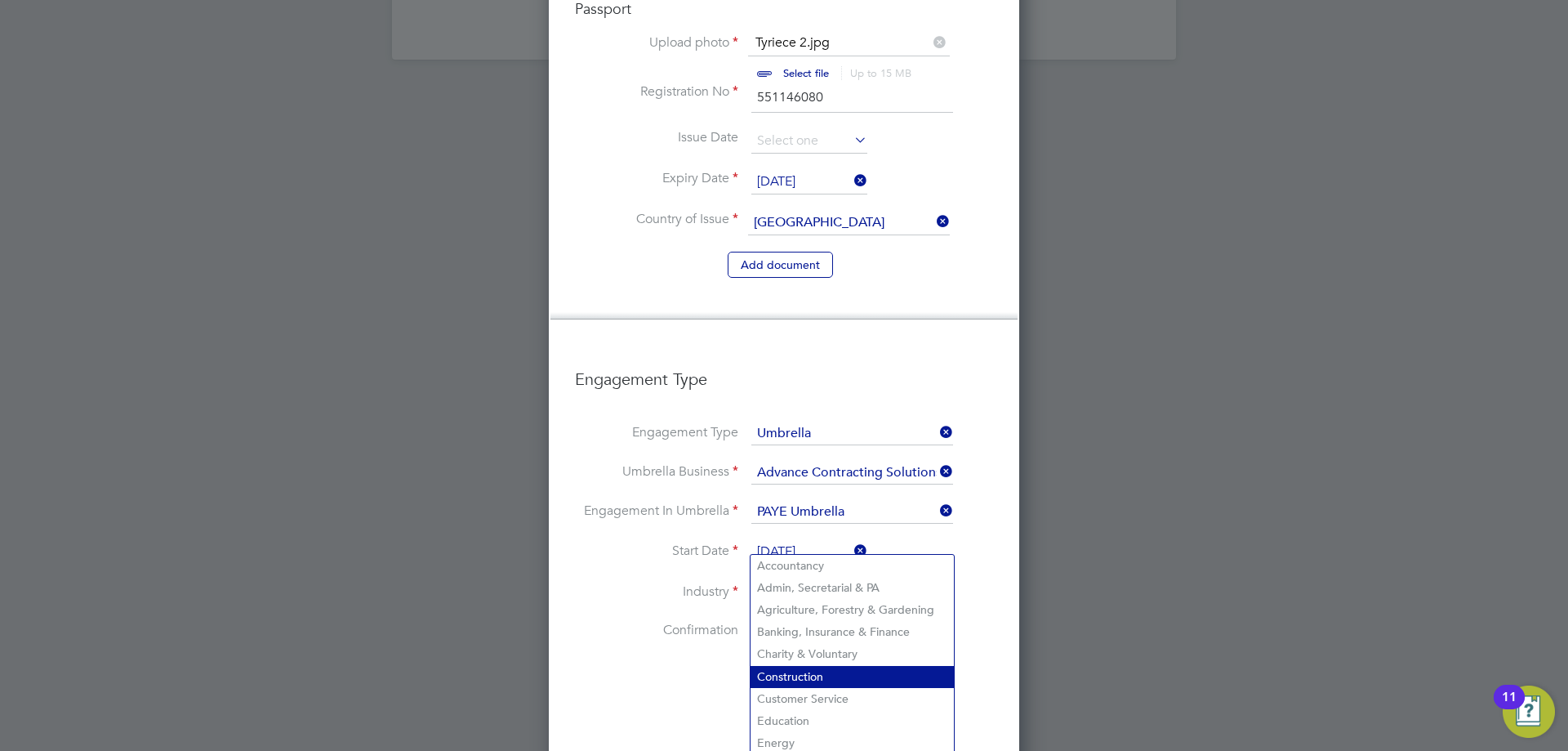
click at [828, 678] on li "Construction" at bounding box center [852, 677] width 203 height 22
type input "Construction"
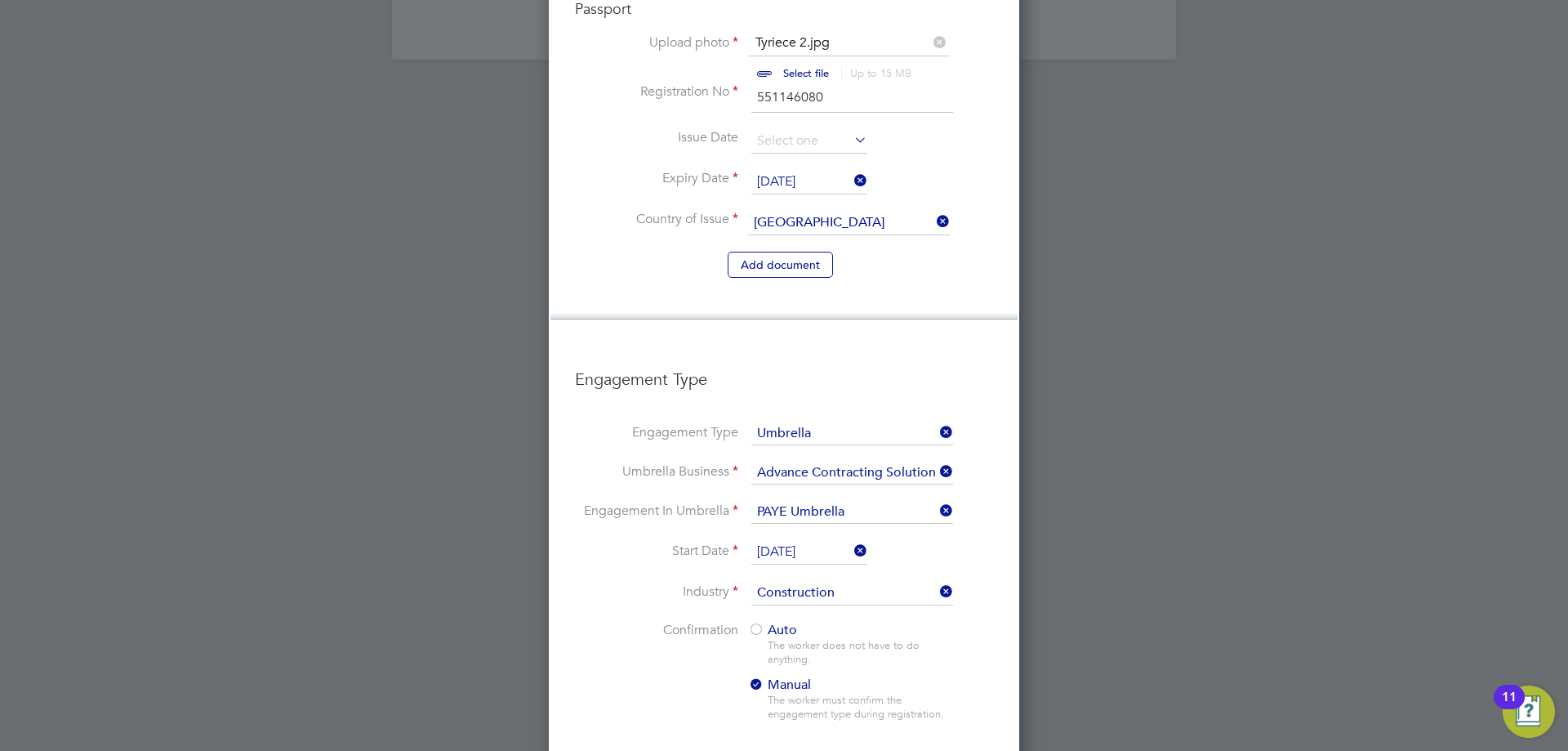
scroll to position [1642, 0]
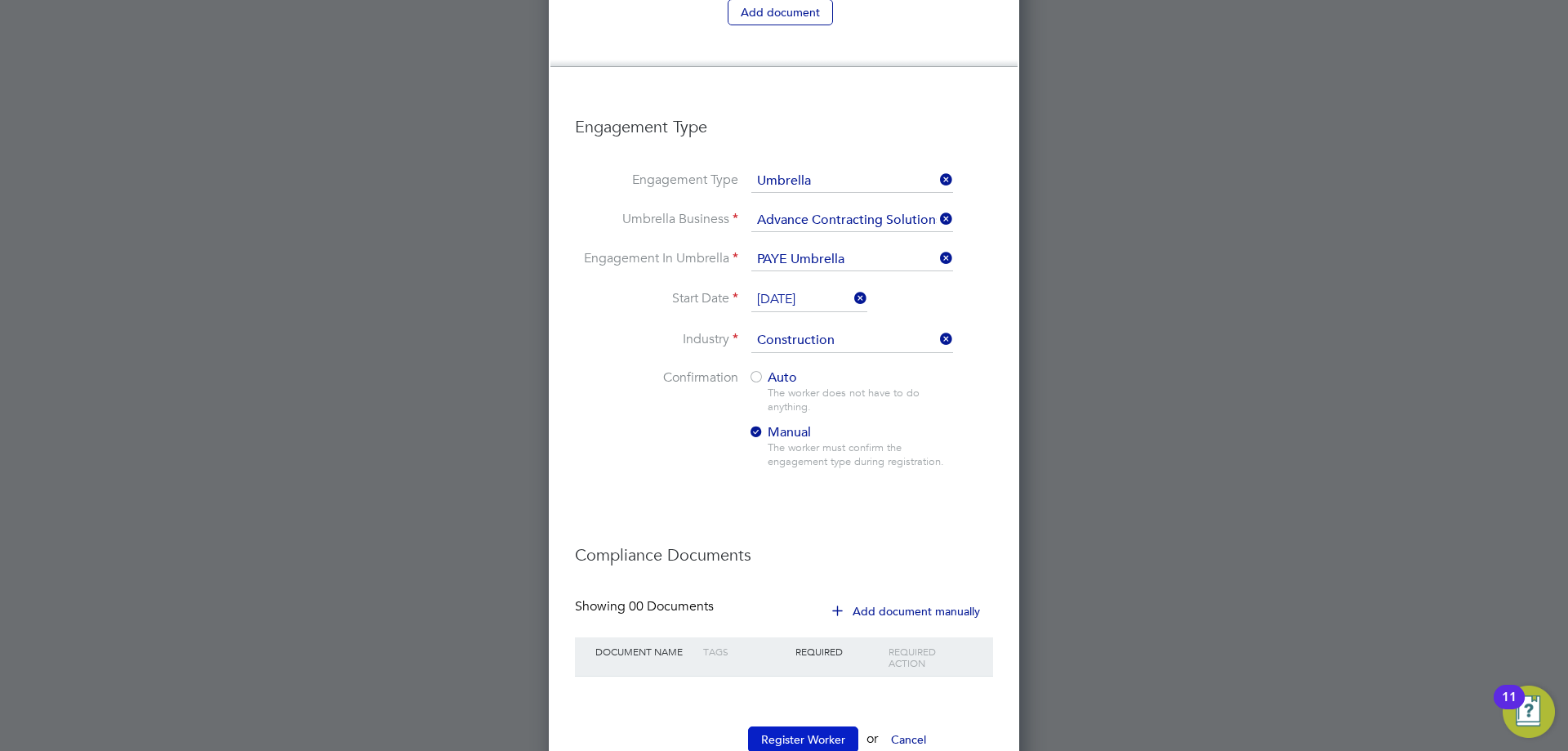
click at [810, 727] on button "Register Worker" at bounding box center [803, 739] width 110 height 26
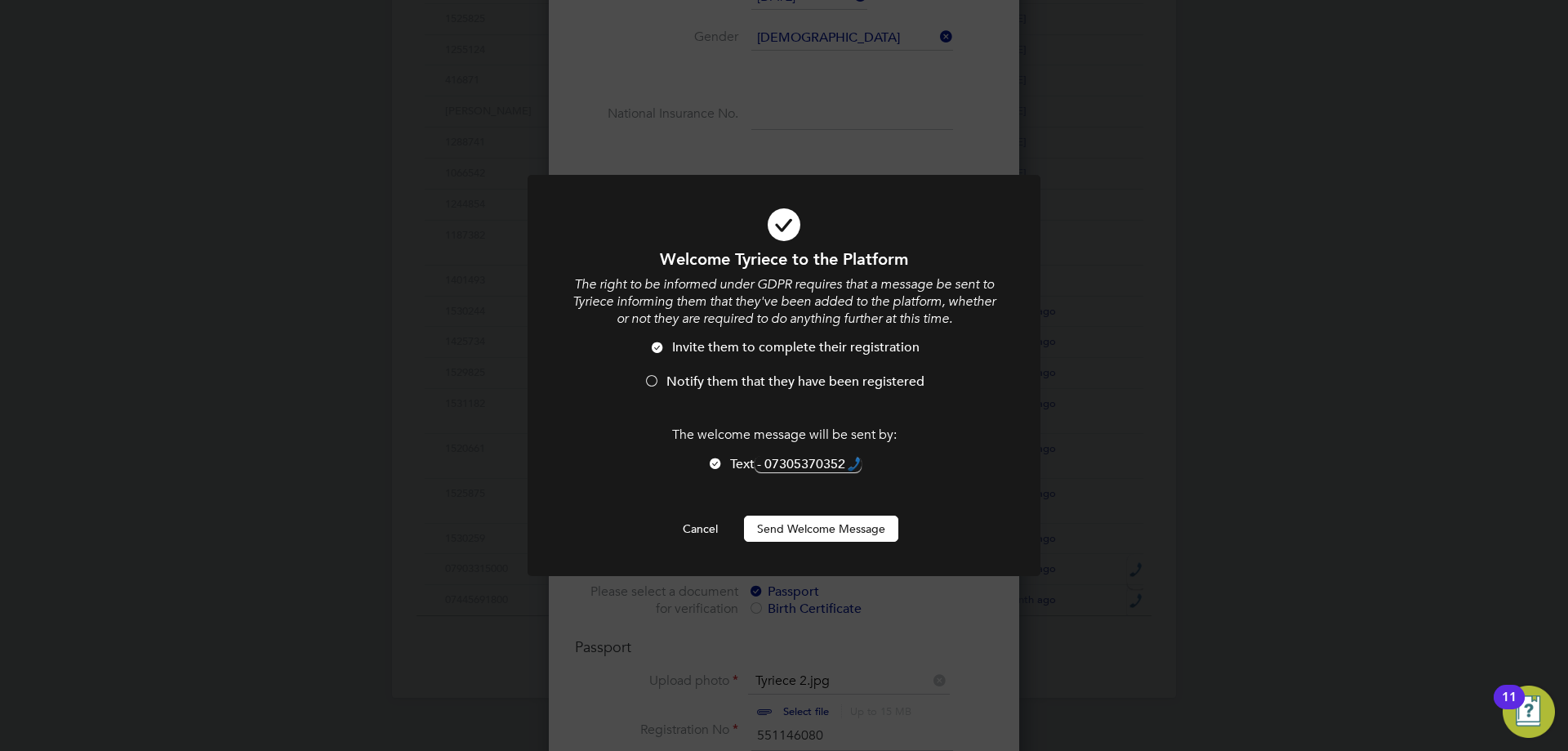
click at [840, 532] on button "Send Welcome Message" at bounding box center [821, 528] width 154 height 26
